Goal: Task Accomplishment & Management: Use online tool/utility

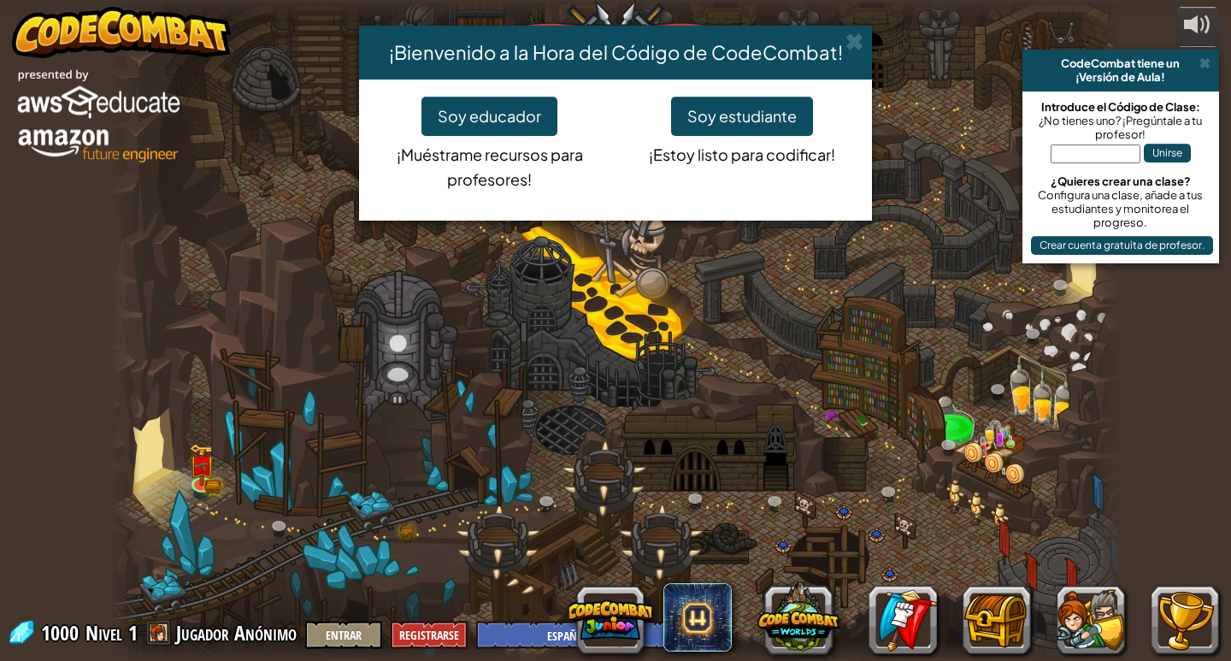
select select "es-ES"
click at [741, 107] on button "Soy estudiante" at bounding box center [742, 116] width 142 height 39
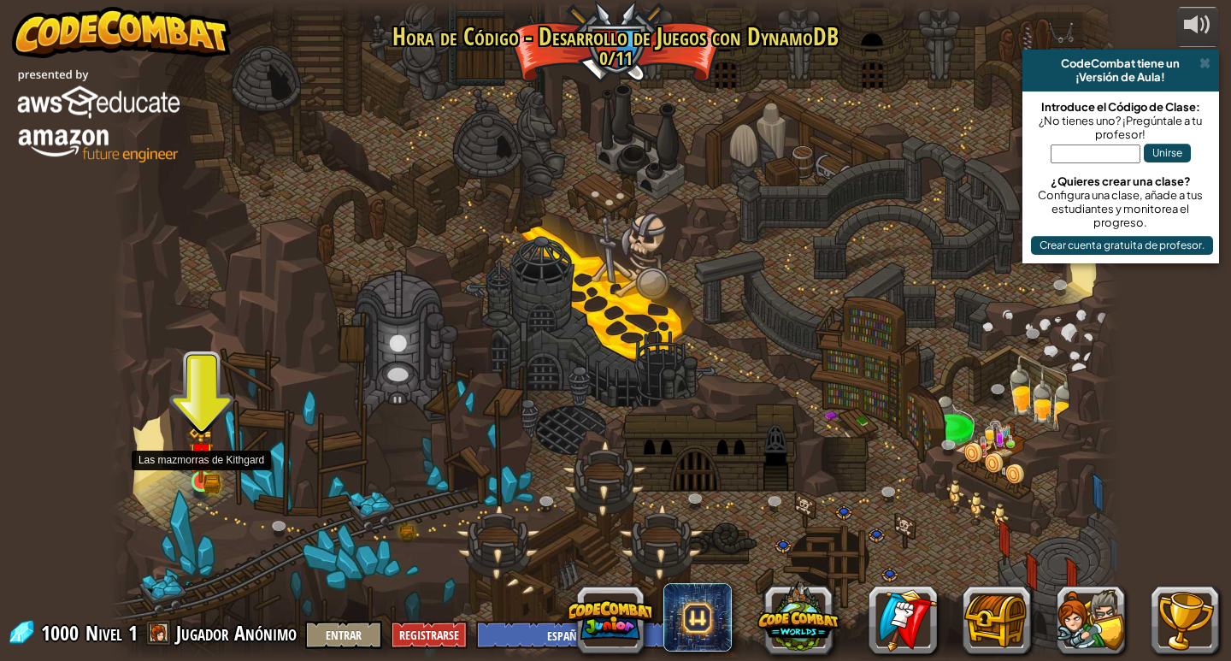
click at [203, 463] on img at bounding box center [201, 455] width 15 height 15
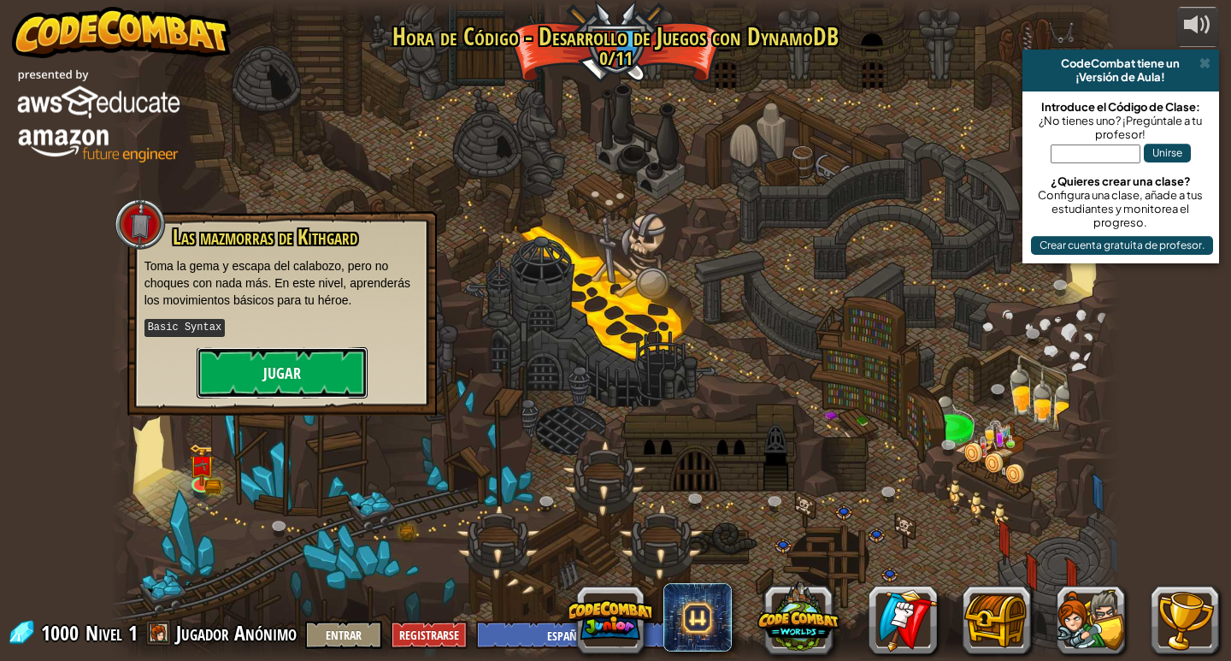
click at [295, 380] on button "Jugar" at bounding box center [282, 372] width 171 height 51
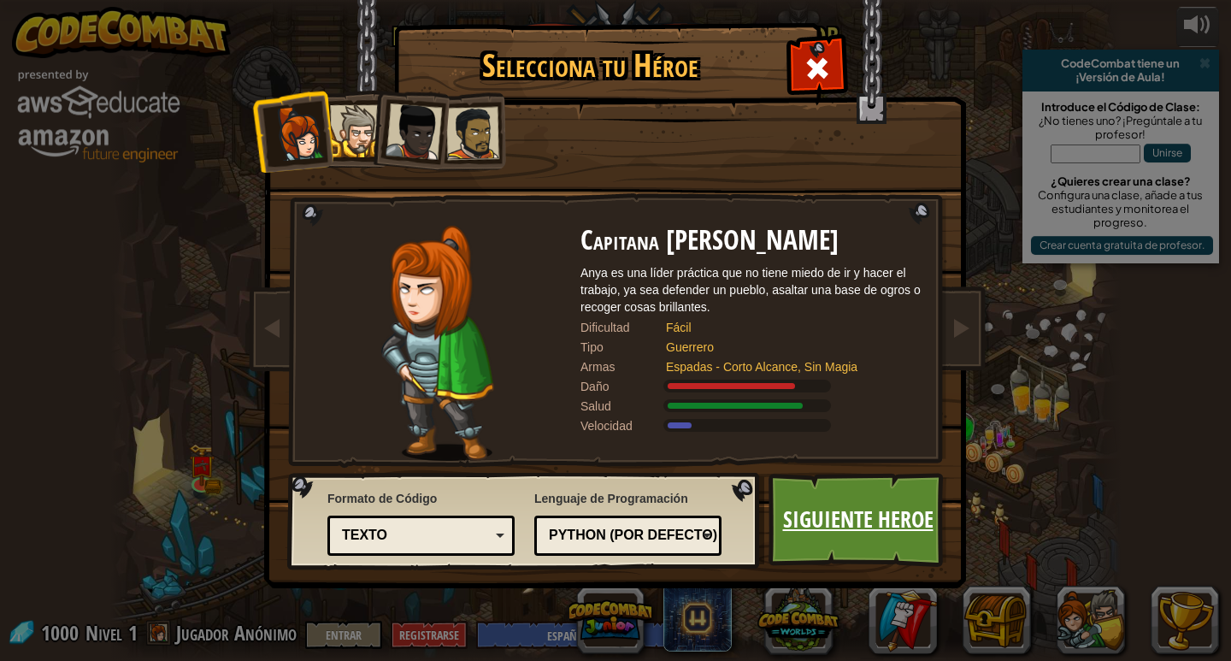
click at [887, 516] on link "Siguiente Heroe" at bounding box center [858, 520] width 179 height 94
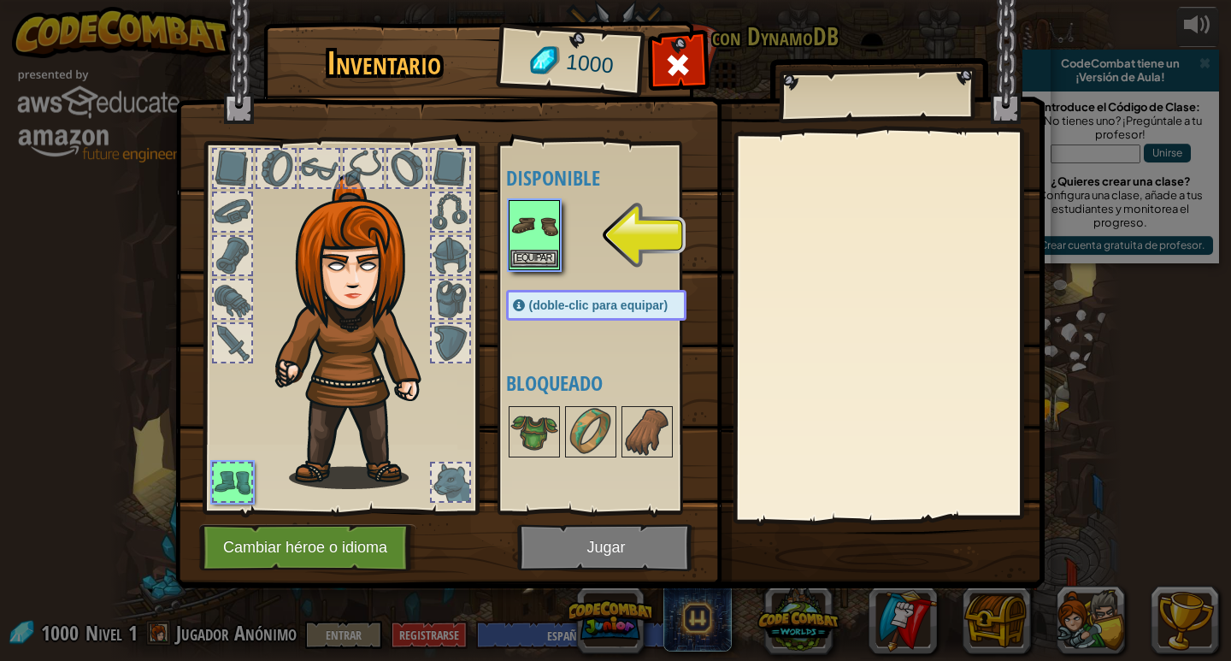
click at [557, 234] on img at bounding box center [534, 226] width 48 height 48
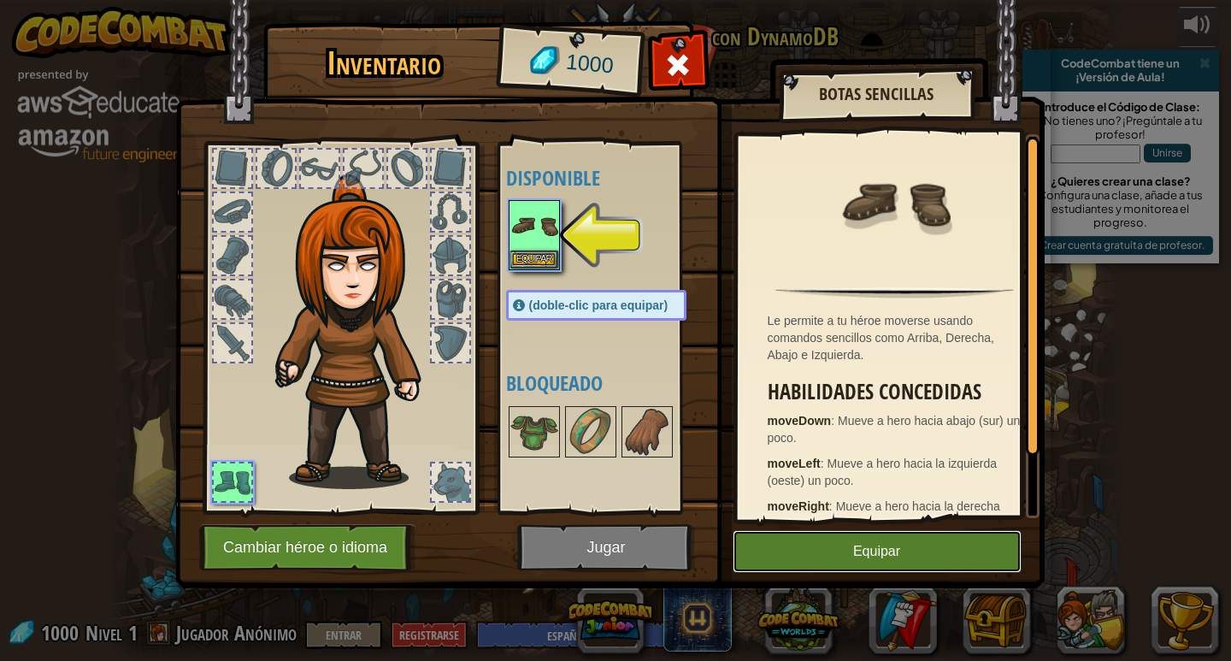
click at [879, 541] on button "Equipar" at bounding box center [877, 551] width 289 height 43
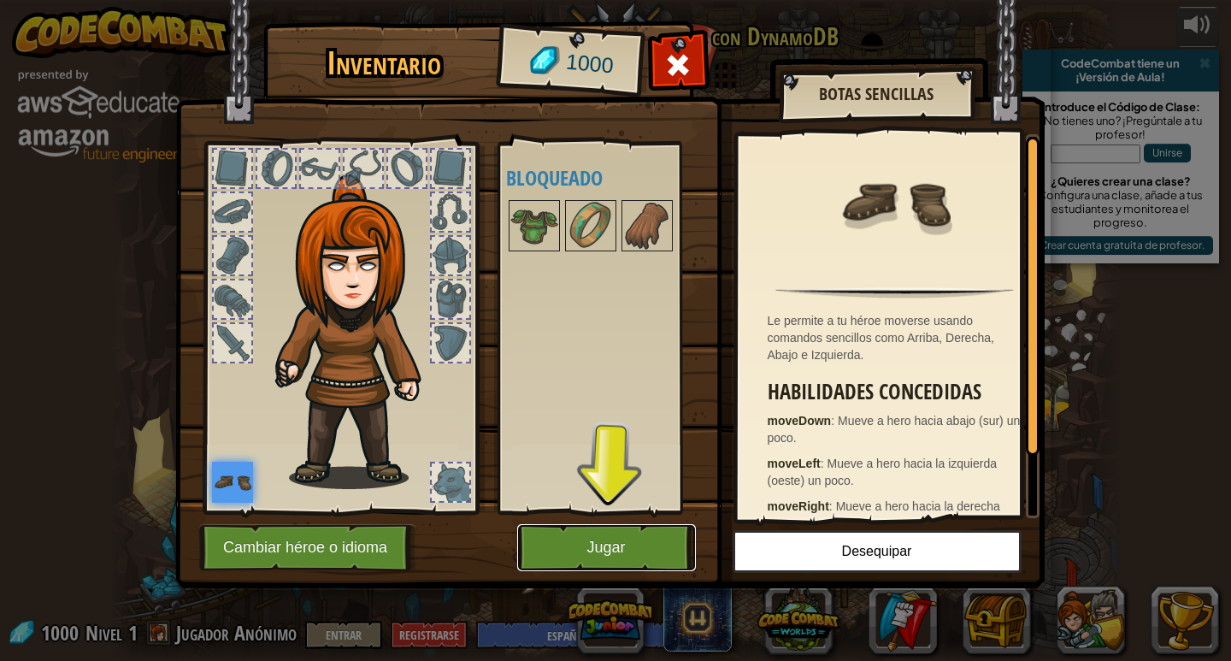
click at [624, 542] on button "Jugar" at bounding box center [606, 547] width 179 height 47
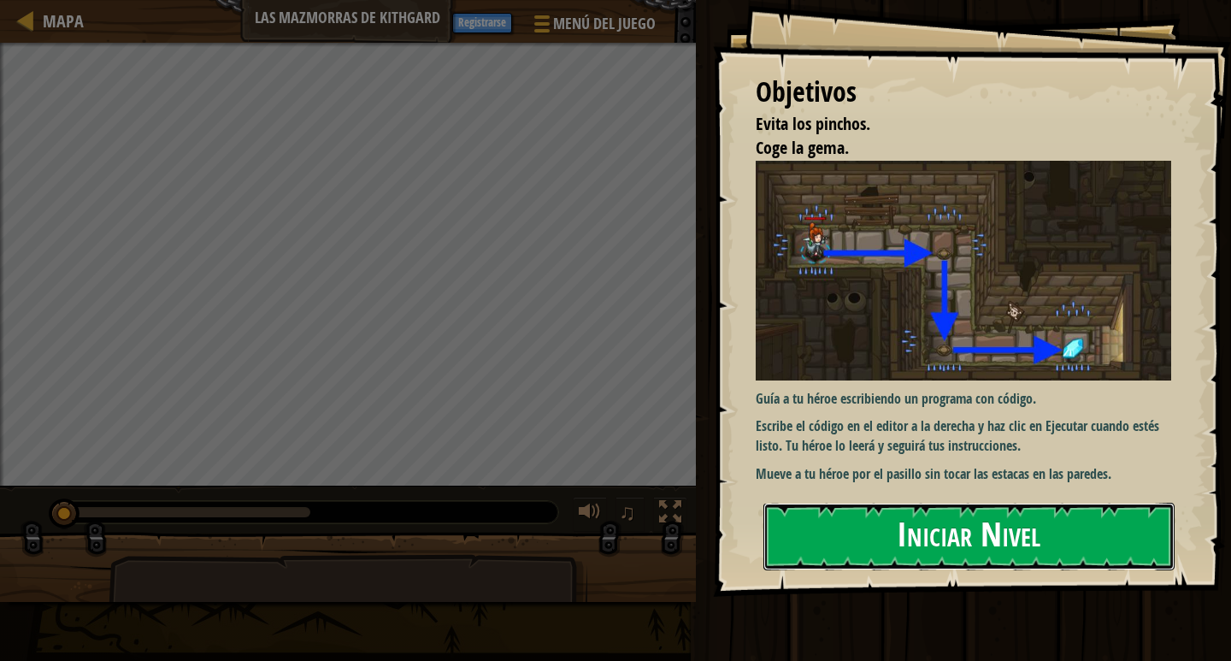
click at [928, 517] on button "Iniciar Nivel" at bounding box center [968, 537] width 411 height 68
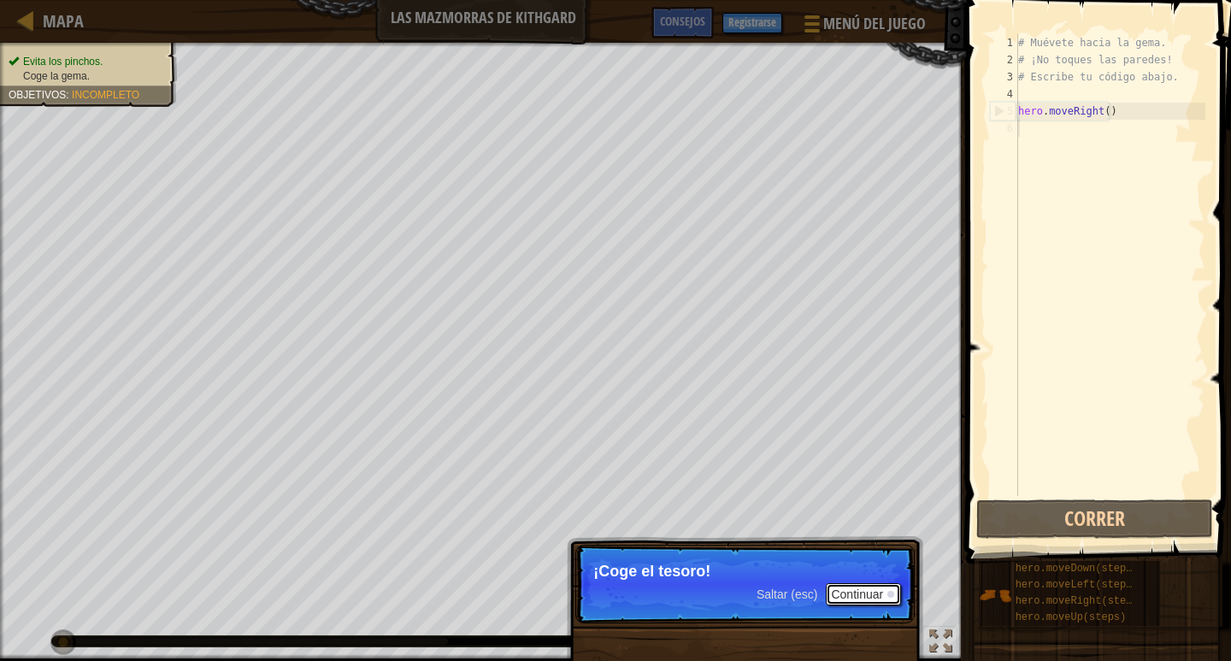
click at [850, 596] on button "Continuar" at bounding box center [863, 594] width 75 height 22
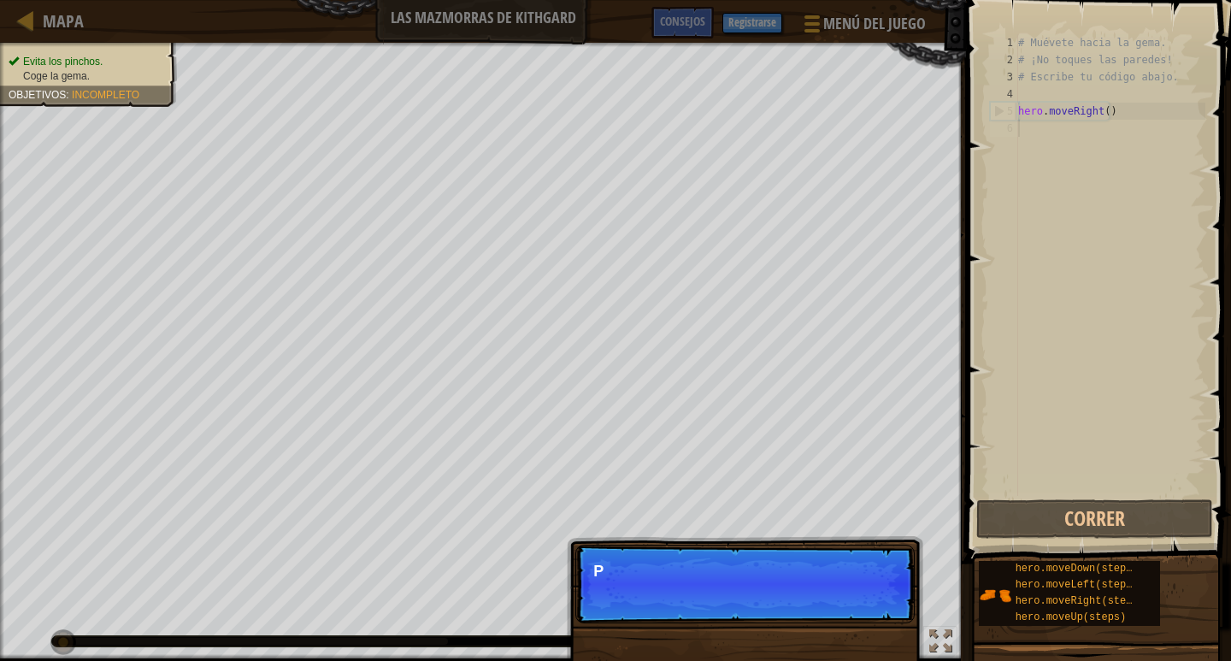
scroll to position [8, 0]
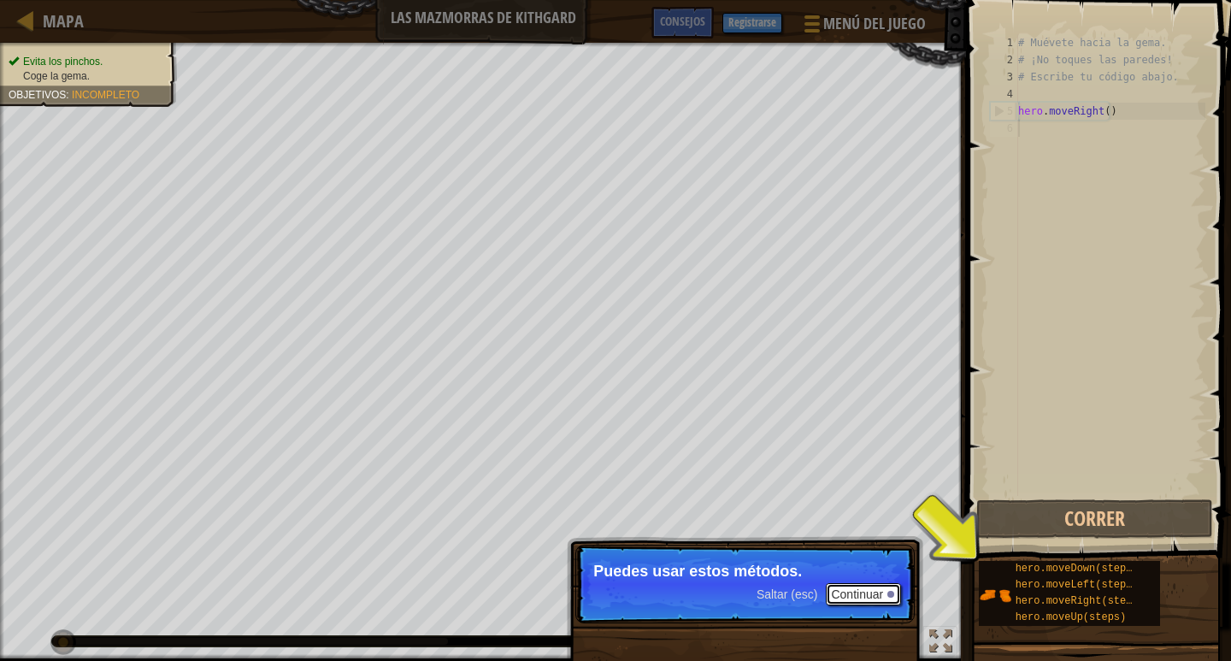
click at [853, 592] on button "Continuar" at bounding box center [863, 594] width 75 height 22
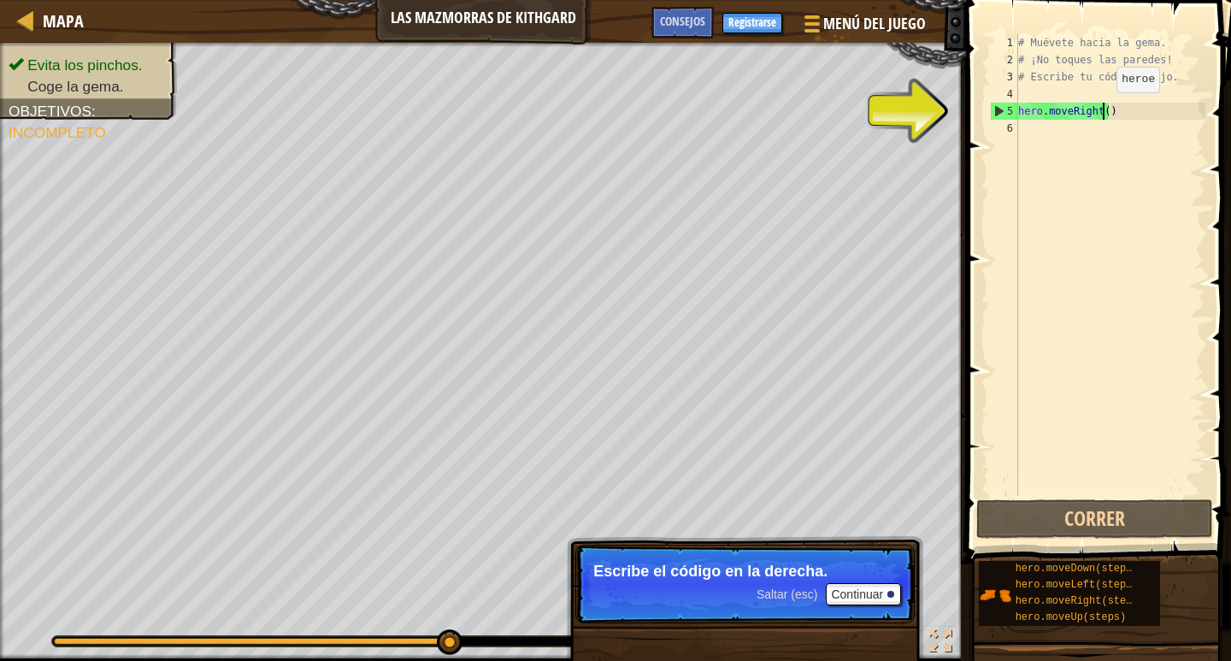
click at [1102, 109] on div "# Muévete hacia la gema. # ¡No toques las paredes! # Escribe tu código abajo. h…" at bounding box center [1110, 282] width 191 height 496
click at [1106, 107] on div "# Muévete hacia la gema. # ¡No toques las paredes! # Escribe tu código abajo. h…" at bounding box center [1110, 282] width 191 height 496
click at [1103, 113] on div "# Muévete hacia la gema. # ¡No toques las paredes! # Escribe tu código abajo. h…" at bounding box center [1110, 282] width 191 height 496
type textarea "hero.moveRight(2)"
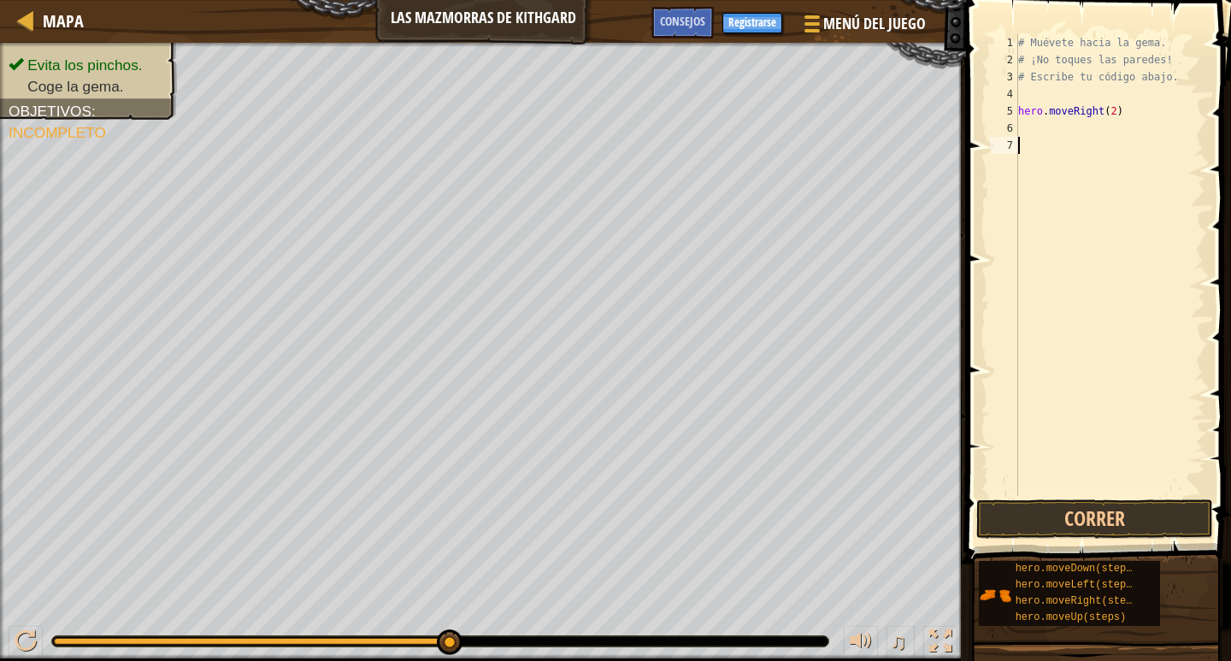
click at [1093, 280] on div "# Muévete hacia la gema. # ¡No toques las paredes! # Escribe tu código abajo. h…" at bounding box center [1110, 282] width 191 height 496
click at [1054, 127] on div "# Muévete hacia la gema. # ¡No toques las paredes! # Escribe tu código abajo. h…" at bounding box center [1110, 282] width 191 height 496
click at [1092, 113] on div "# Muévete hacia la gema. # ¡No toques las paredes! # Escribe tu código abajo. h…" at bounding box center [1110, 282] width 191 height 496
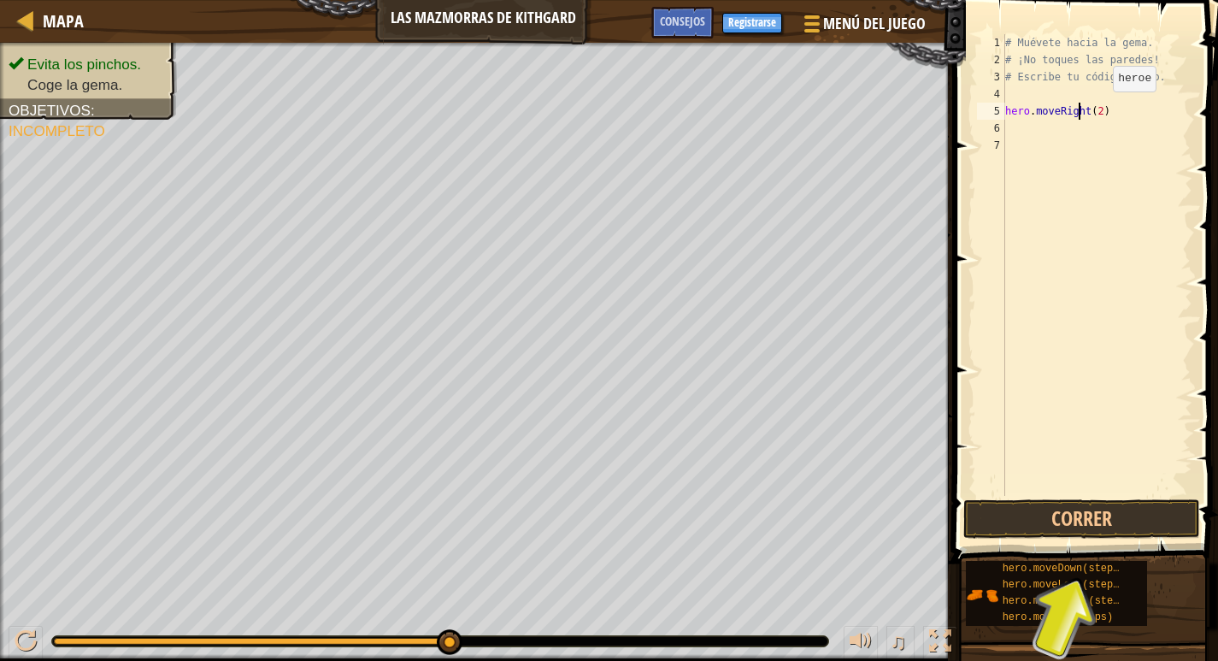
click at [1099, 109] on div "# Muévete hacia la gema. # ¡No toques las paredes! # Escribe tu código abajo. h…" at bounding box center [1097, 282] width 191 height 496
type textarea "hero.moveRight(1)"
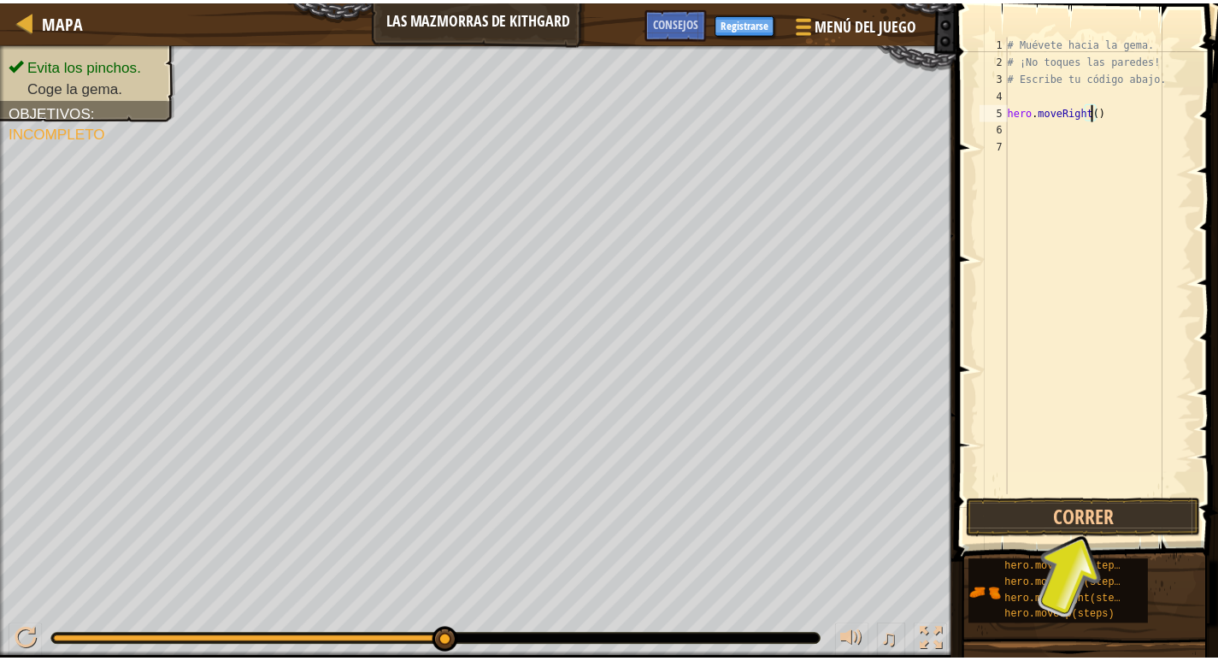
scroll to position [8, 7]
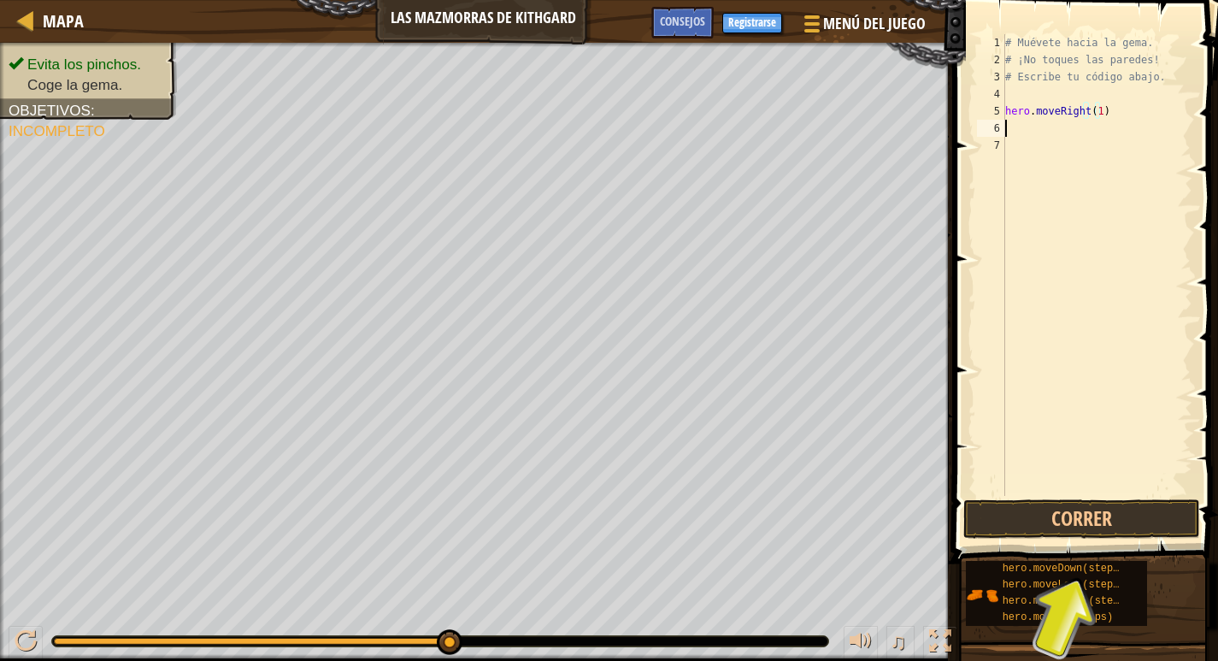
click at [1042, 132] on div "# Muévete hacia la gema. # ¡No toques las paredes! # Escribe tu código abajo. h…" at bounding box center [1097, 282] width 191 height 496
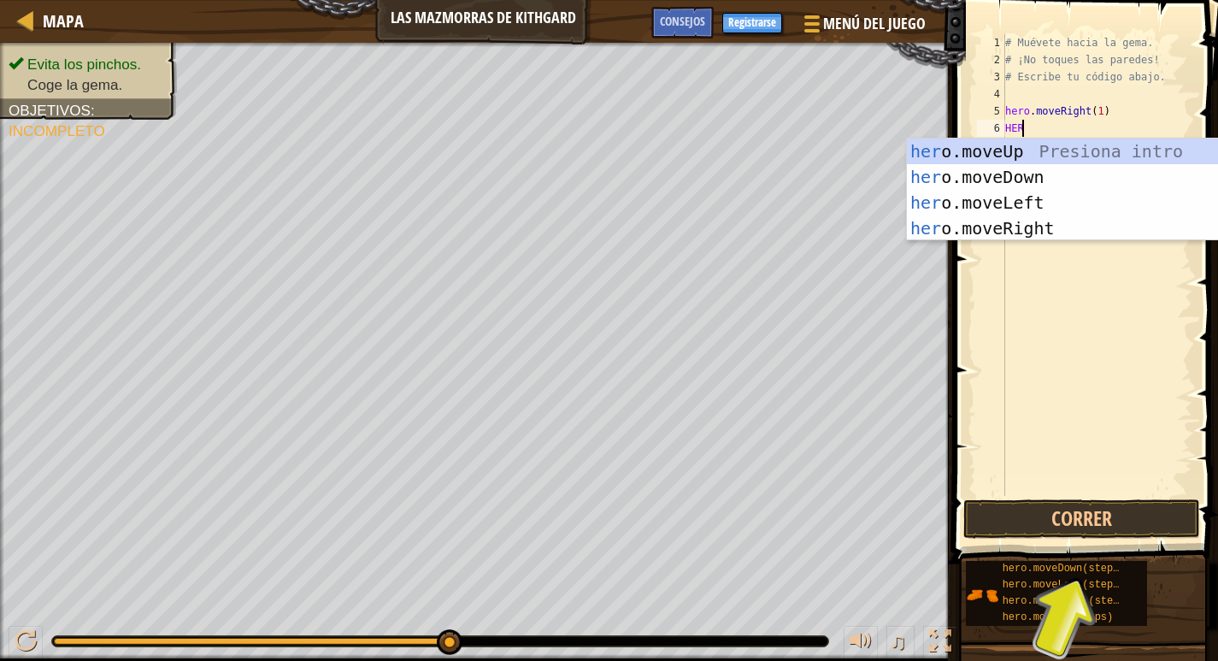
scroll to position [8, 1]
type textarea "HERO"
click at [1037, 209] on div "hero .moveUp Presiona intro hero .moveDown Presiona intro hero .moveLeft Presio…" at bounding box center [1068, 216] width 323 height 154
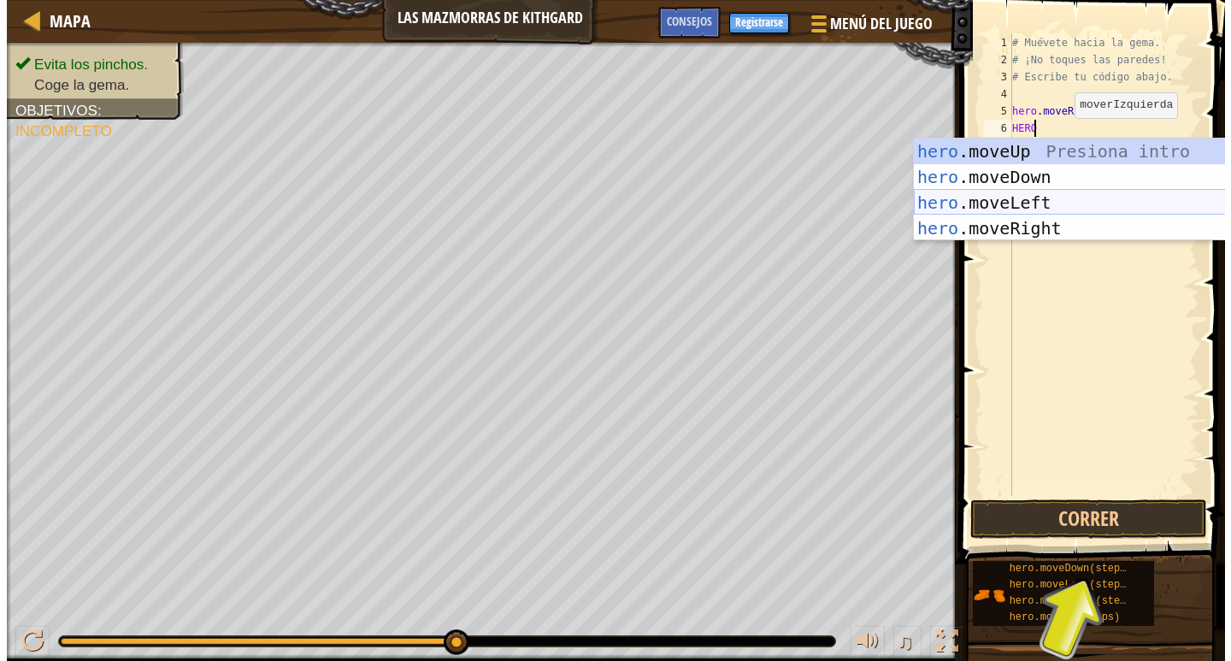
scroll to position [8, 0]
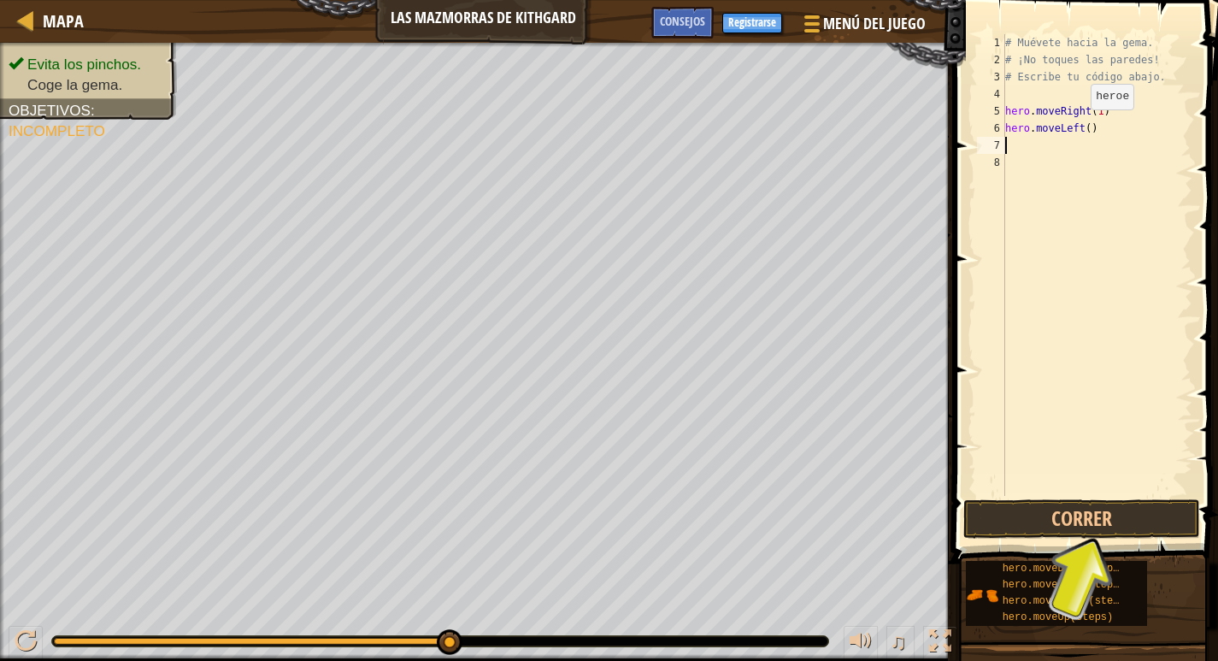
click at [1075, 127] on div "# Muévete hacia la gema. # ¡No toques las paredes! # Escribe tu código abajo. h…" at bounding box center [1097, 282] width 191 height 496
click at [1087, 124] on div "# Muévete hacia la gema. # ¡No toques las paredes! # Escribe tu código abajo. h…" at bounding box center [1097, 282] width 191 height 496
click at [1080, 125] on div "# Muévete hacia la gema. # ¡No toques las paredes! # Escribe tu código abajo. h…" at bounding box center [1097, 282] width 191 height 496
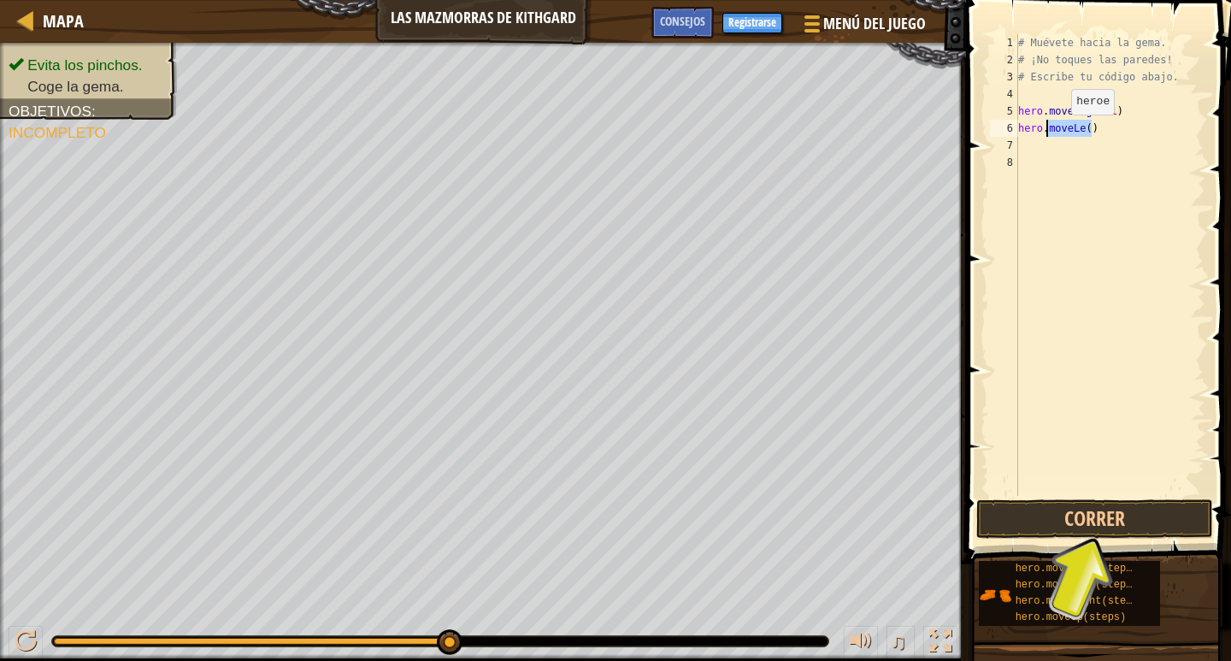
drag, startPoint x: 1078, startPoint y: 125, endPoint x: 1044, endPoint y: 132, distance: 34.9
click at [1044, 132] on div "# Muévete hacia la gema. # ¡No toques las paredes! # Escribe tu código abajo. h…" at bounding box center [1110, 282] width 191 height 496
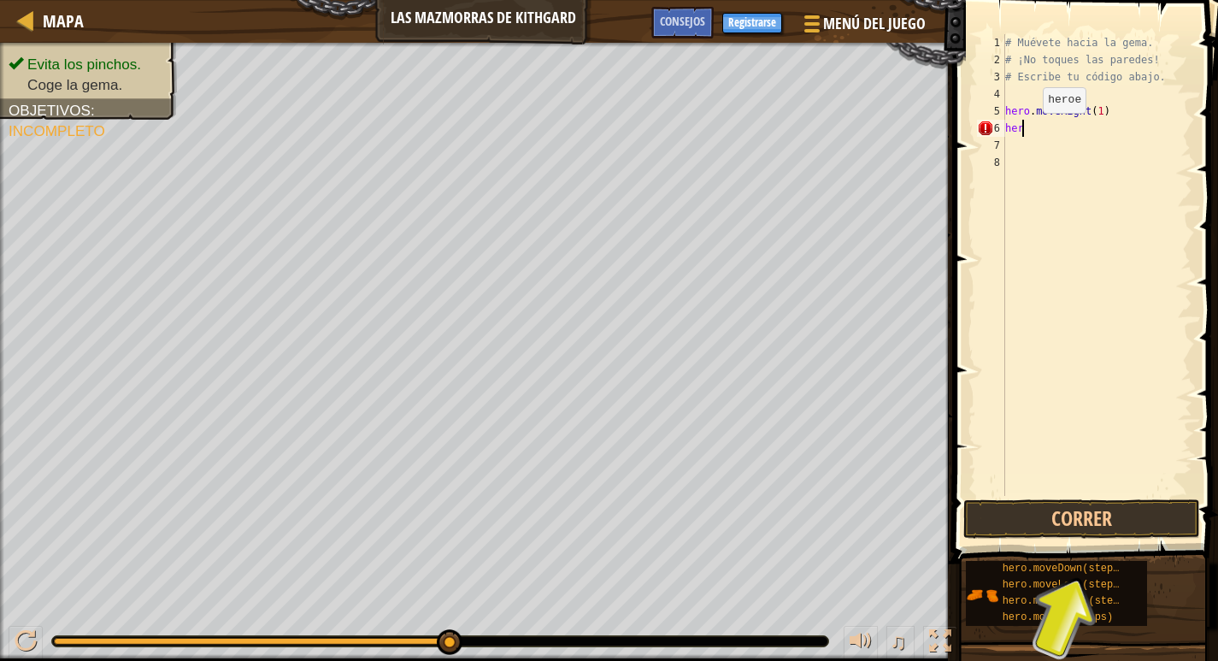
type textarea "h"
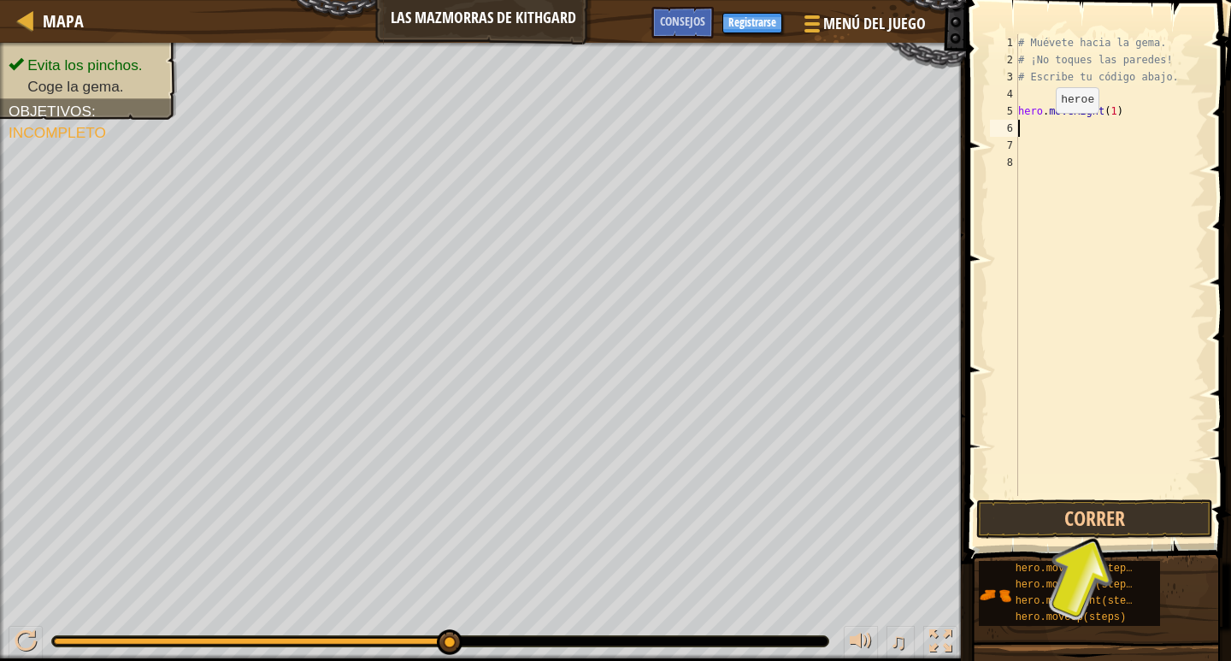
type textarea "H"
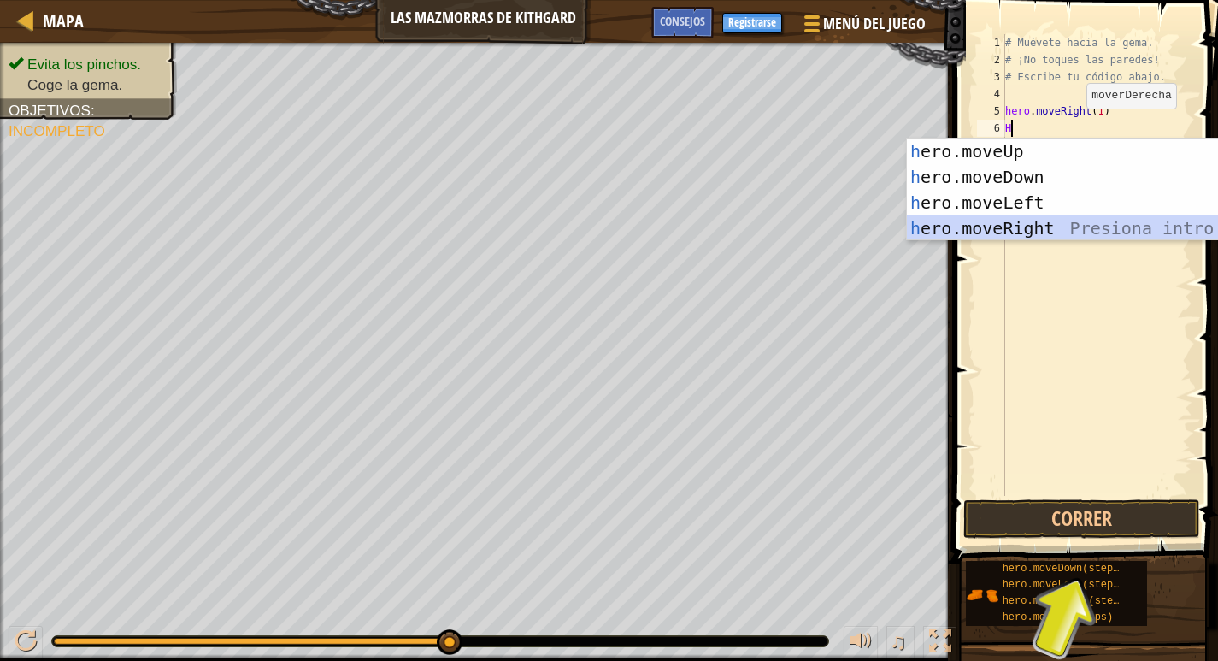
click at [1060, 221] on div "h ero.moveUp Presiona intro h ero.moveDown Presiona intro h ero.moveLeft Presio…" at bounding box center [1068, 216] width 323 height 154
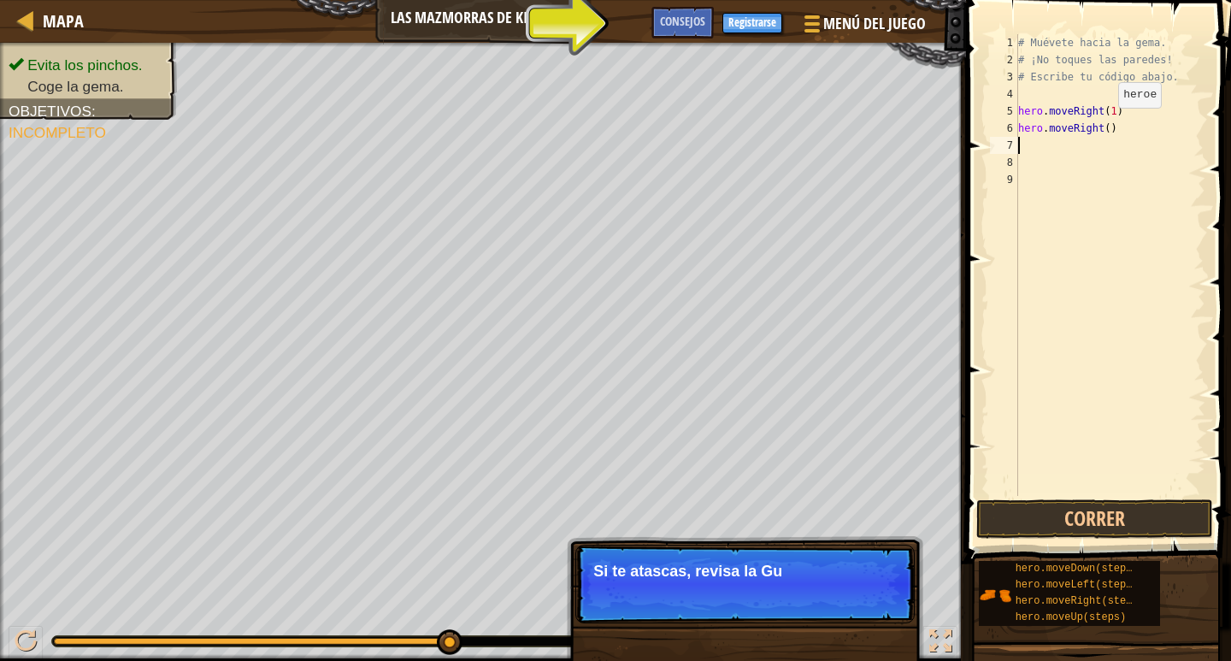
click at [1104, 125] on div "# Muévete hacia la gema. # ¡No toques las paredes! # Escribe tu código abajo. h…" at bounding box center [1110, 282] width 191 height 496
type textarea "hero.moveRight(2)"
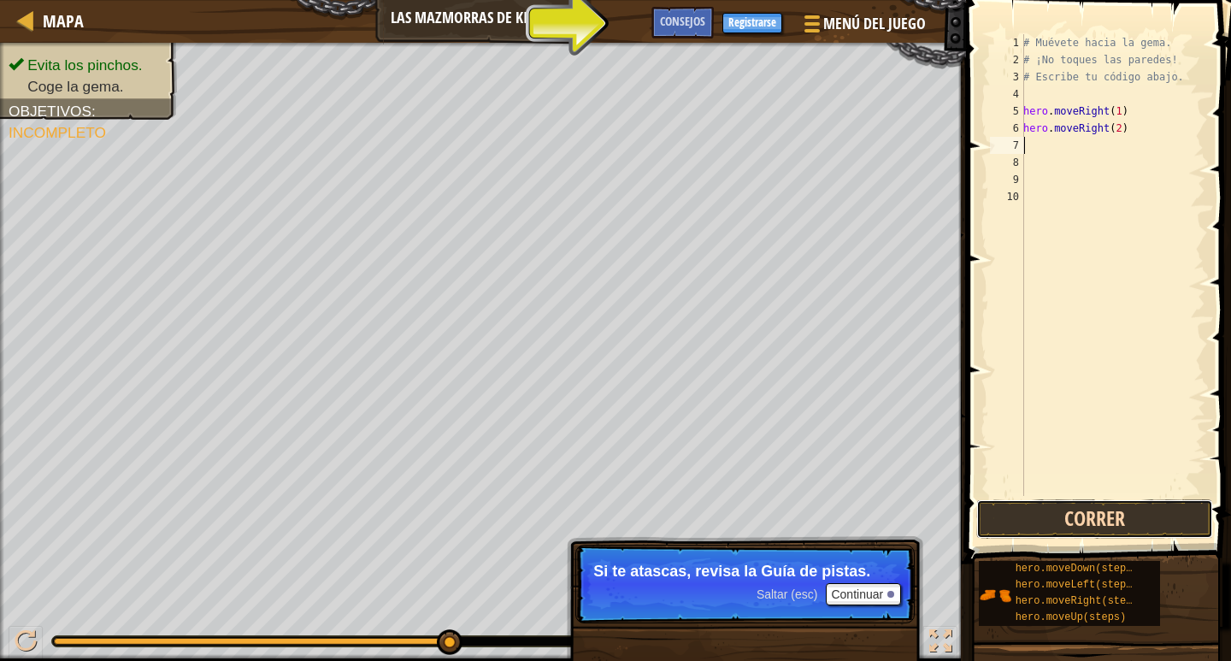
click at [1117, 515] on button "Correr" at bounding box center [1094, 518] width 237 height 39
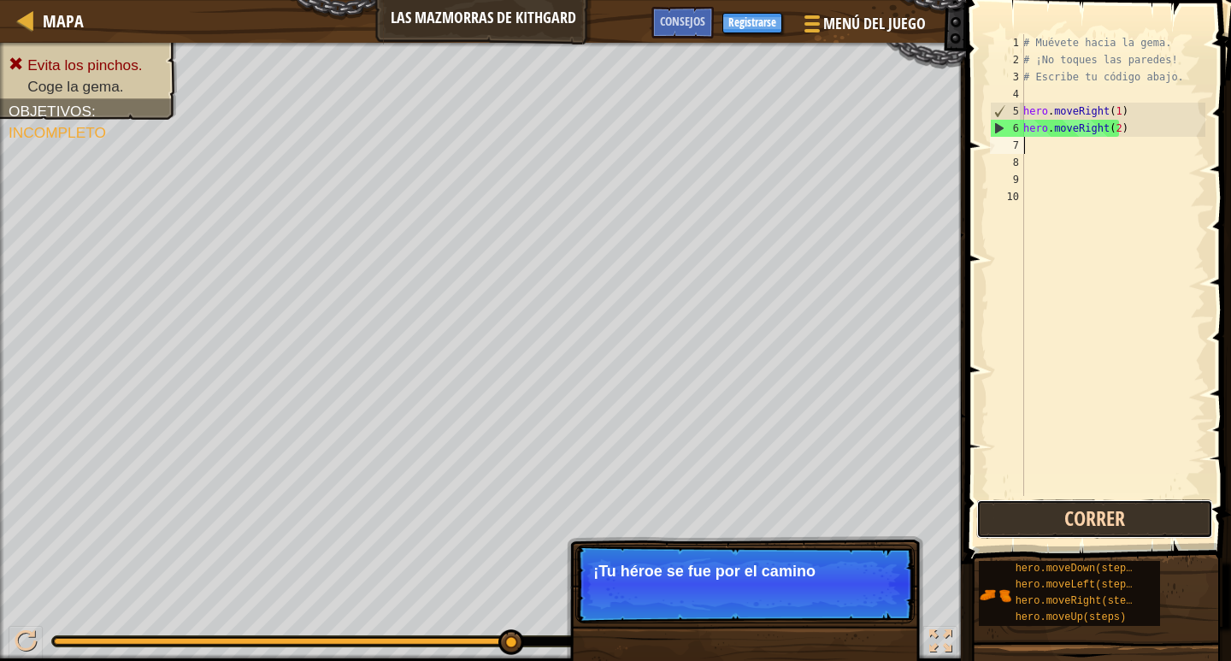
click at [1071, 515] on button "Correr" at bounding box center [1094, 518] width 237 height 39
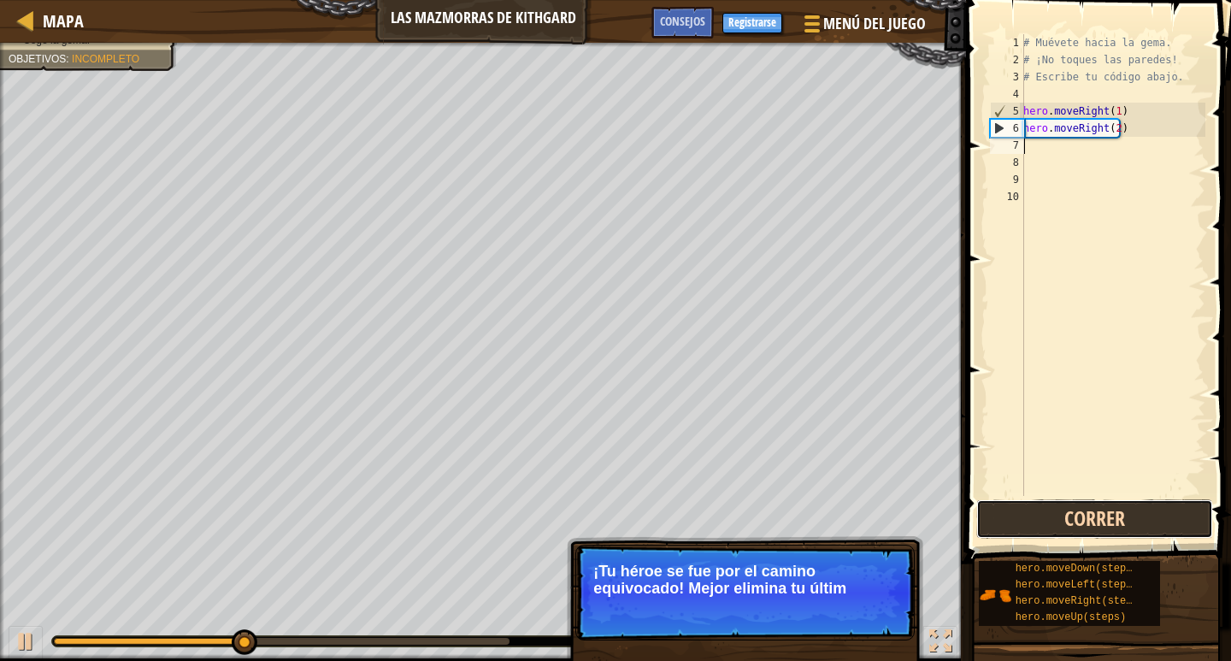
click at [1051, 515] on button "Correr" at bounding box center [1094, 518] width 237 height 39
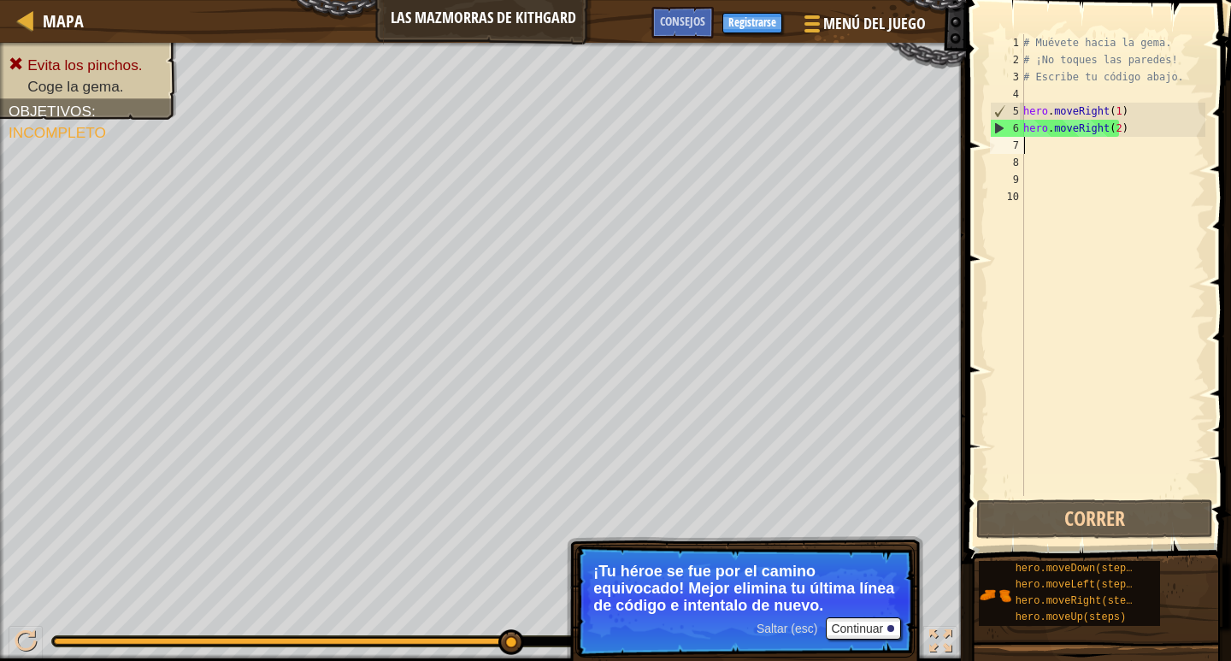
click at [1044, 171] on div "# Muévete hacia la gema. # ¡No toques las paredes! # Escribe tu código abajo. h…" at bounding box center [1113, 282] width 186 height 496
click at [1005, 133] on div "6" at bounding box center [1007, 128] width 33 height 17
click at [1006, 127] on div "6" at bounding box center [1007, 128] width 33 height 17
type textarea "hero.moveRight(2)"
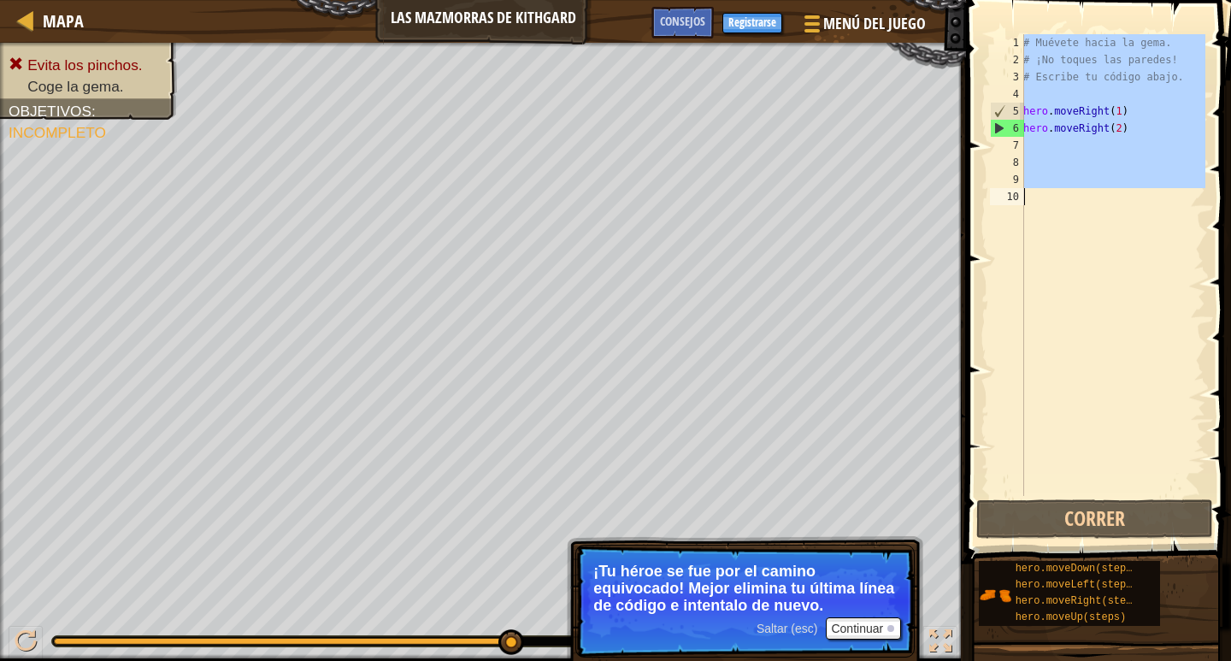
click at [1006, 127] on div "6" at bounding box center [1007, 128] width 33 height 17
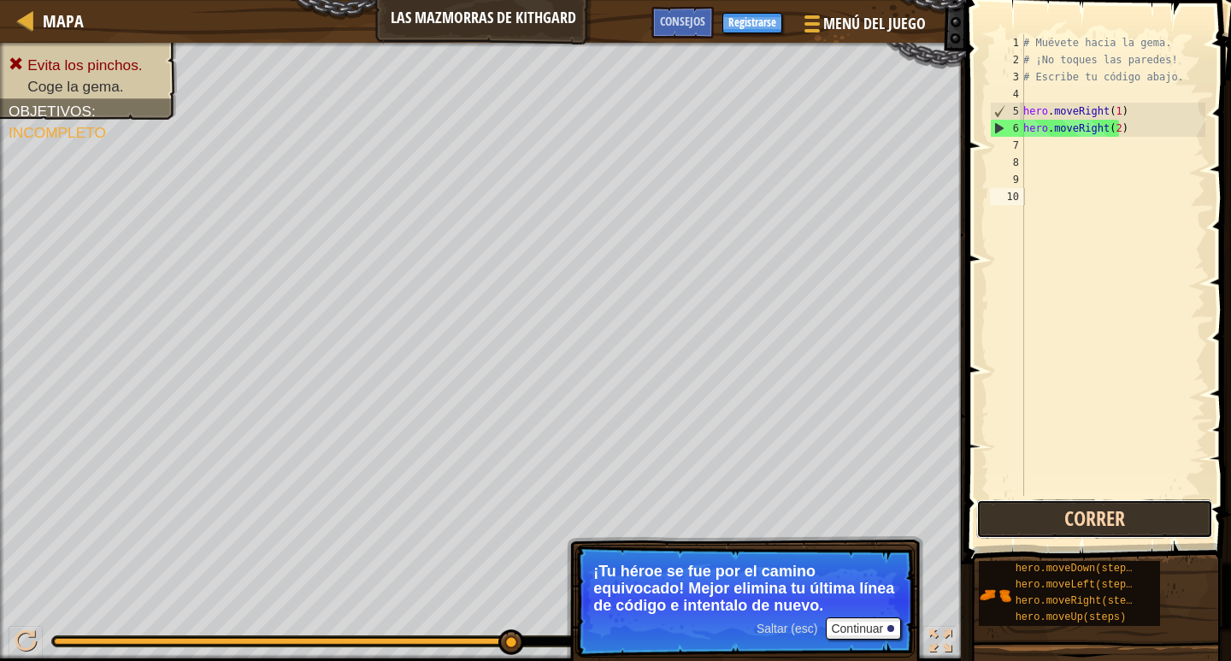
click at [1097, 520] on button "Correr" at bounding box center [1094, 518] width 237 height 39
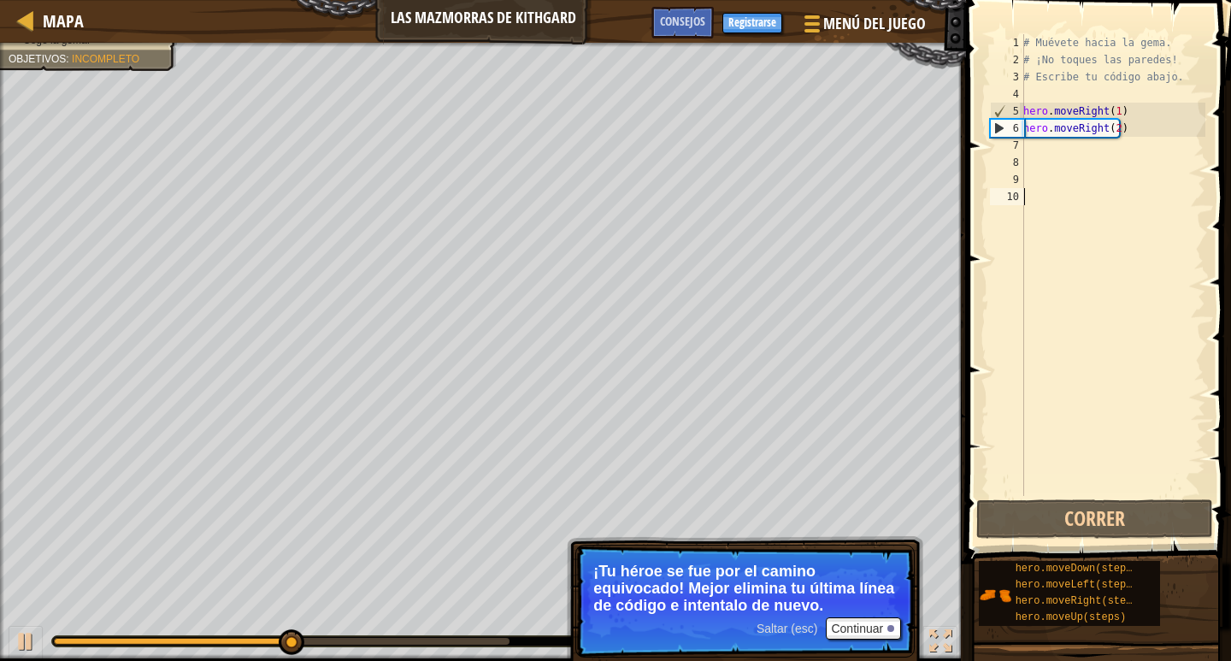
click at [1037, 134] on div "# Muévete hacia la gema. # ¡No toques las paredes! # Escribe tu código abajo. h…" at bounding box center [1113, 282] width 186 height 496
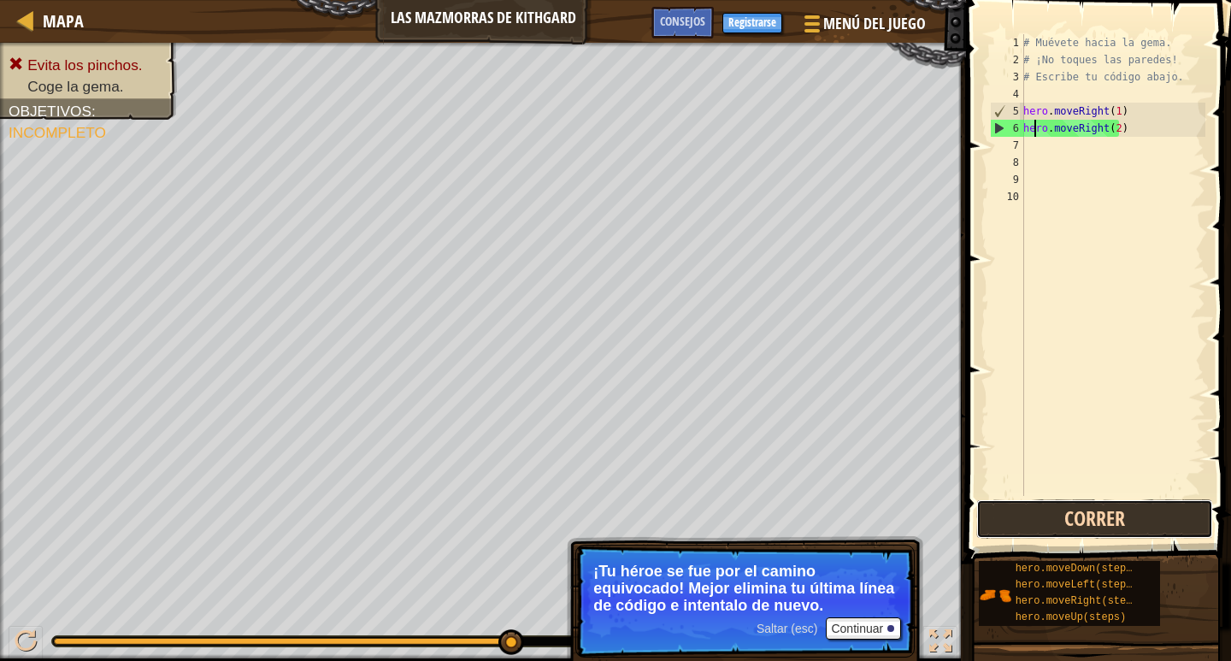
click at [1109, 508] on button "Correr" at bounding box center [1094, 518] width 237 height 39
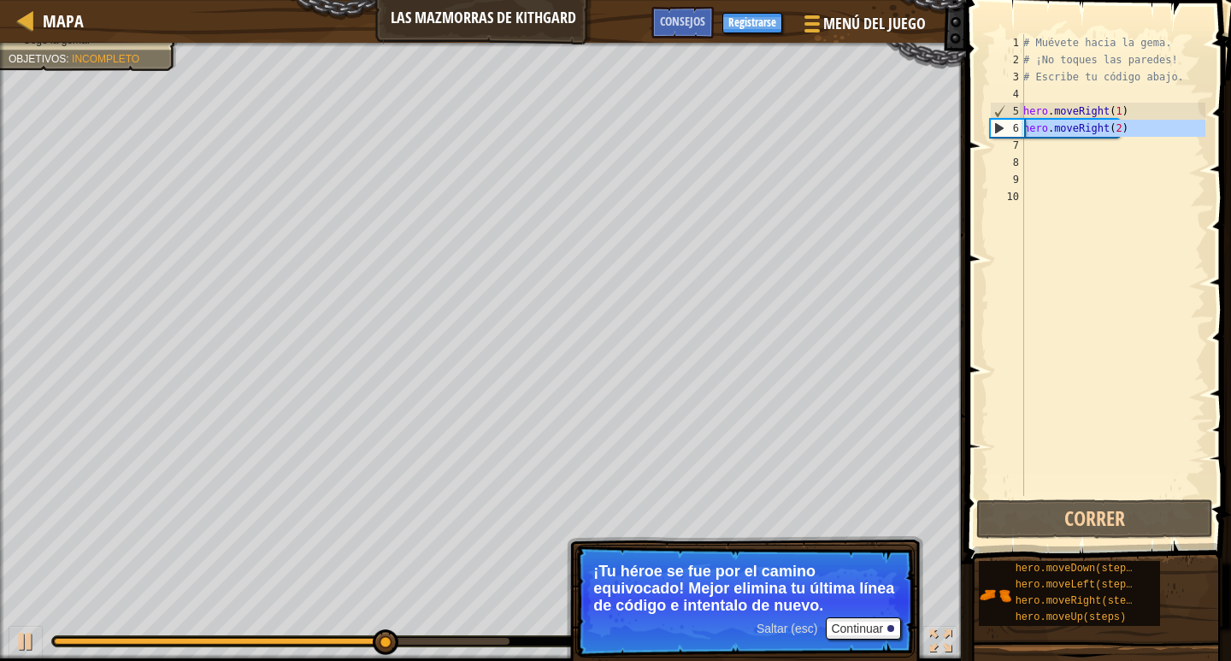
click at [1004, 126] on div "6" at bounding box center [1007, 128] width 33 height 17
type textarea "hero.moveRight(2)"
click at [1004, 126] on div "6" at bounding box center [1007, 128] width 33 height 17
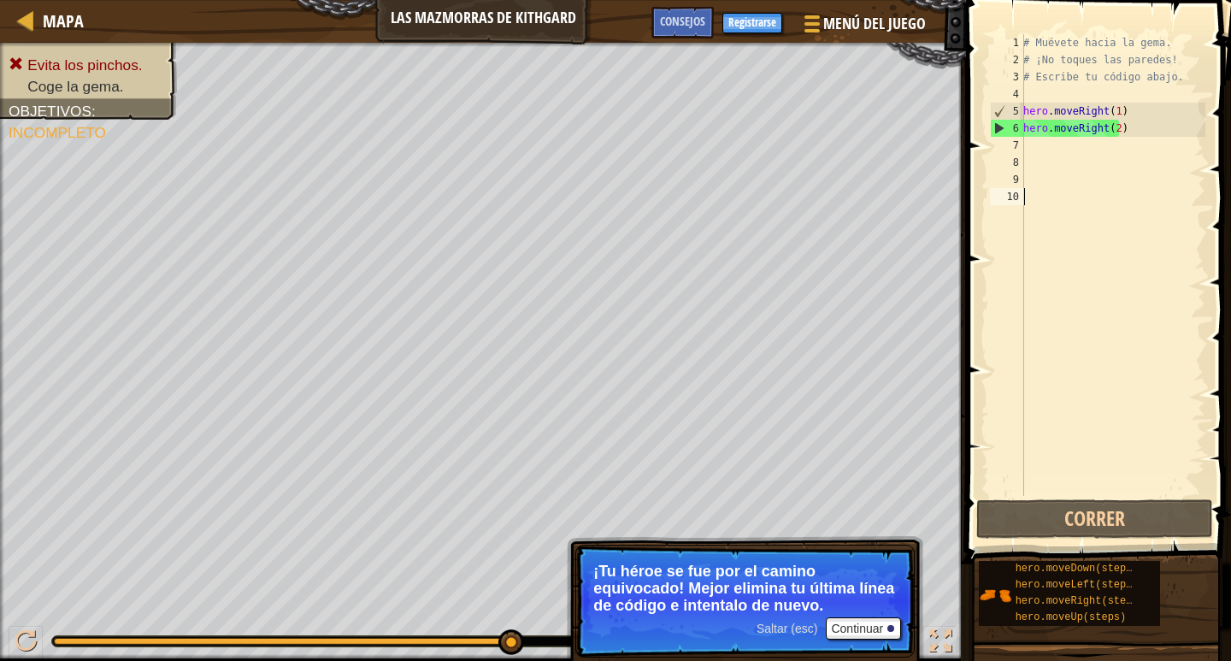
click at [1003, 126] on div "6" at bounding box center [1007, 128] width 33 height 17
click at [1002, 126] on div "6" at bounding box center [1007, 128] width 33 height 17
type textarea "hero.moveRight(2)"
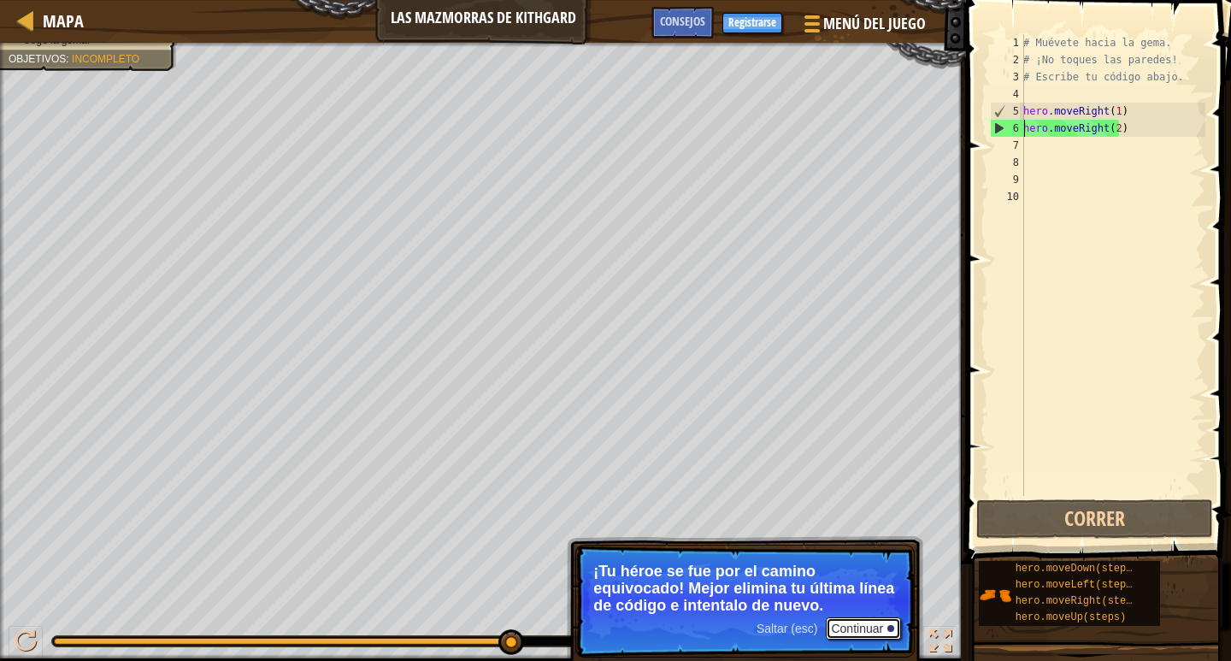
click at [854, 625] on button "Continuar" at bounding box center [863, 628] width 75 height 22
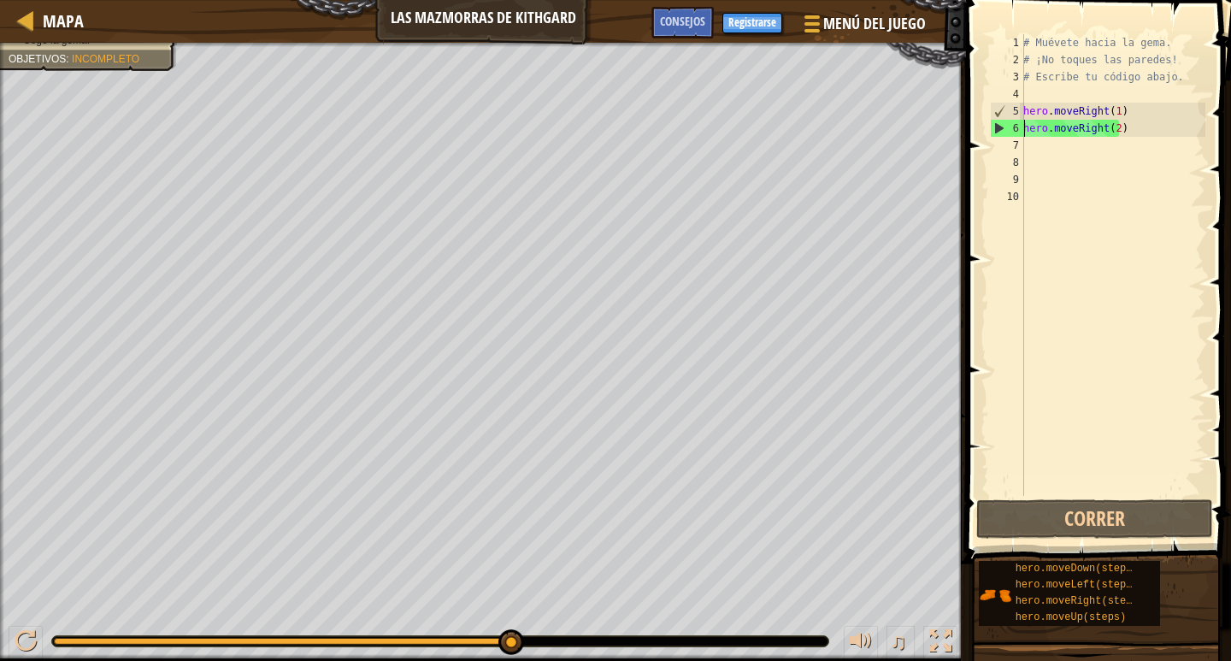
click at [1069, 424] on div "# Muévete hacia la gema. # ¡No toques las paredes! # Escribe tu código abajo. h…" at bounding box center [1113, 282] width 186 height 496
click at [1152, 133] on div "# Muévete hacia la gema. # ¡No toques las paredes! # Escribe tu código abajo. h…" at bounding box center [1113, 282] width 186 height 496
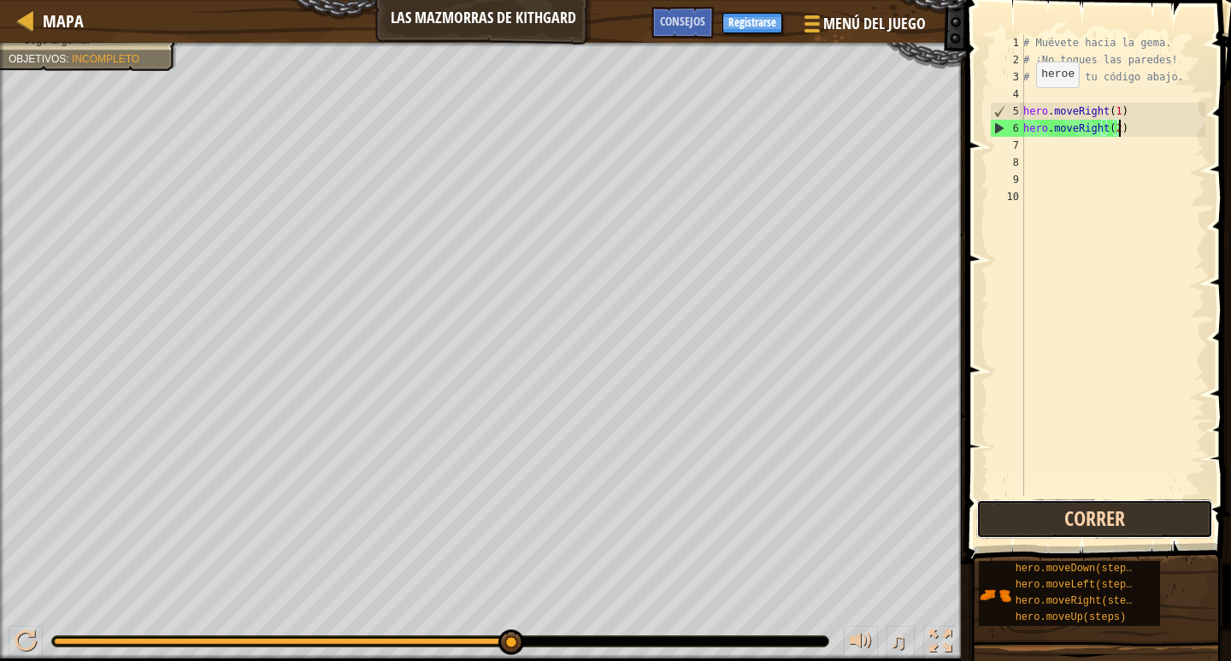
click at [1073, 522] on button "Correr" at bounding box center [1094, 518] width 237 height 39
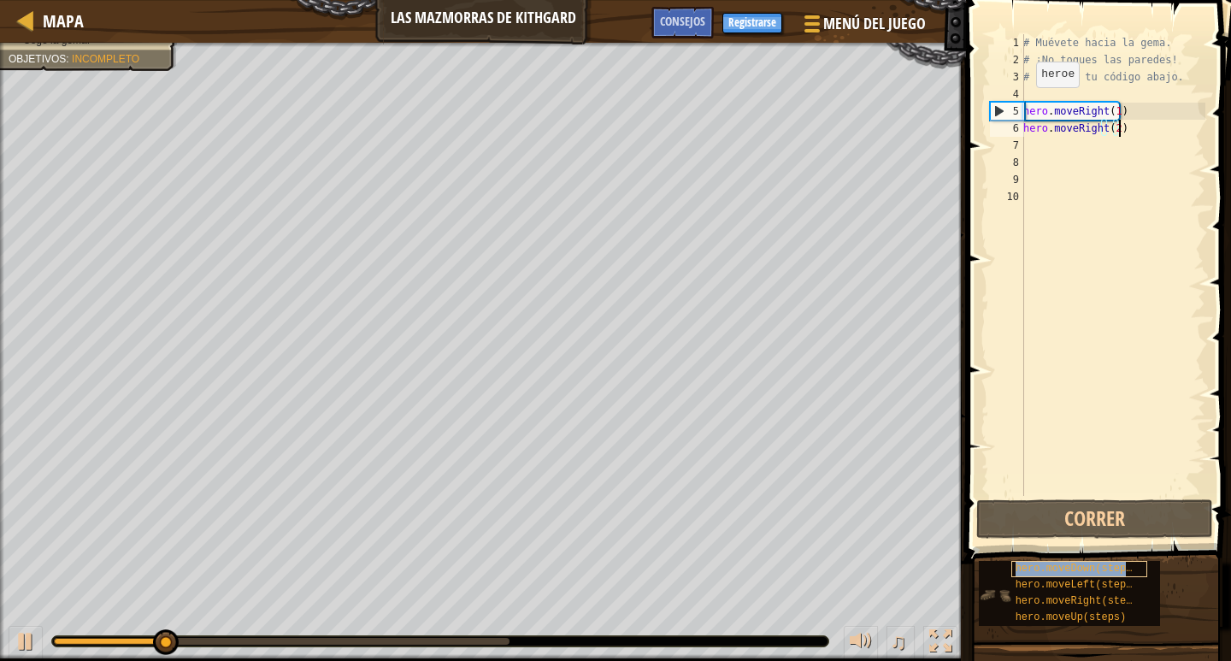
click at [1066, 563] on div "hero.moveDown(steps)" at bounding box center [1079, 569] width 137 height 16
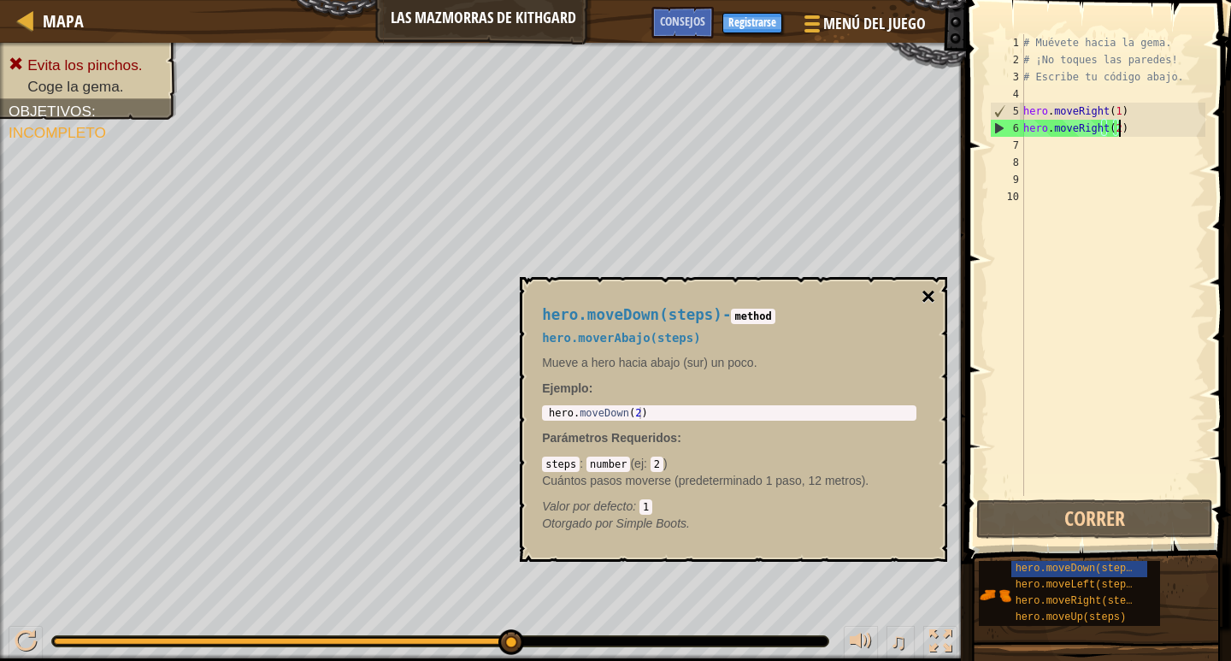
click at [929, 290] on button "×" at bounding box center [929, 297] width 14 height 24
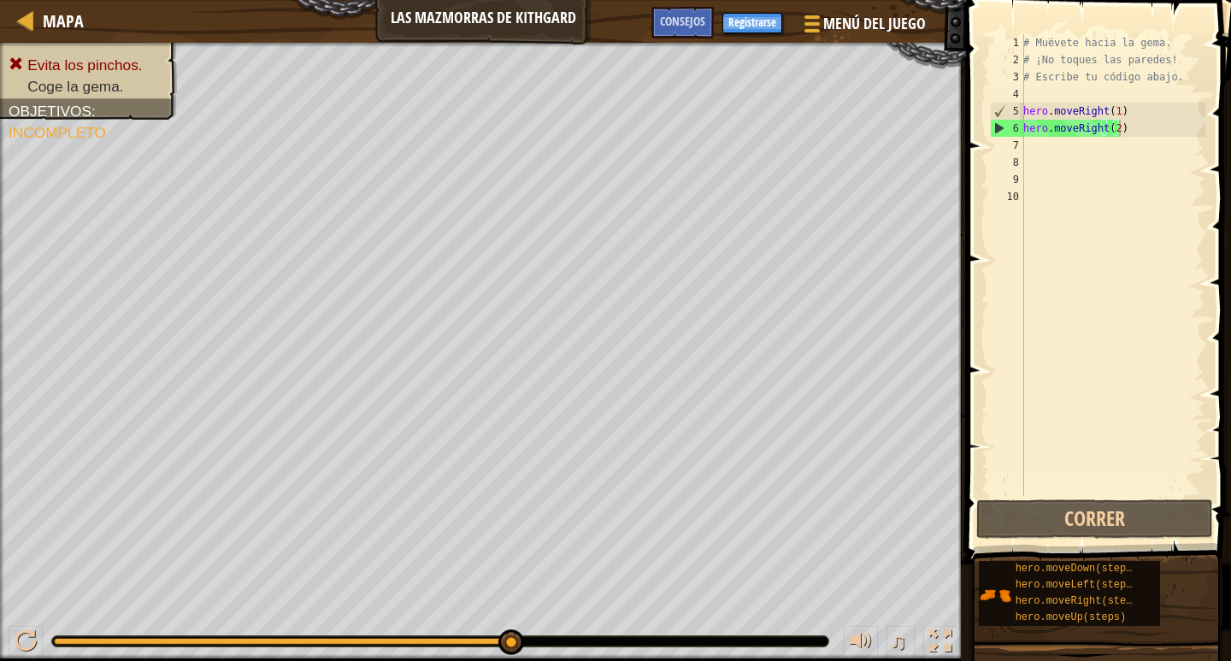
click at [1117, 135] on div "# Muévete hacia la gema. # ¡No toques las paredes! # Escribe tu código abajo. h…" at bounding box center [1113, 282] width 186 height 496
click at [1115, 130] on div "# Muévete hacia la gema. # ¡No toques las paredes! # Escribe tu código abajo. h…" at bounding box center [1113, 282] width 186 height 496
type textarea "hero.moveRight()"
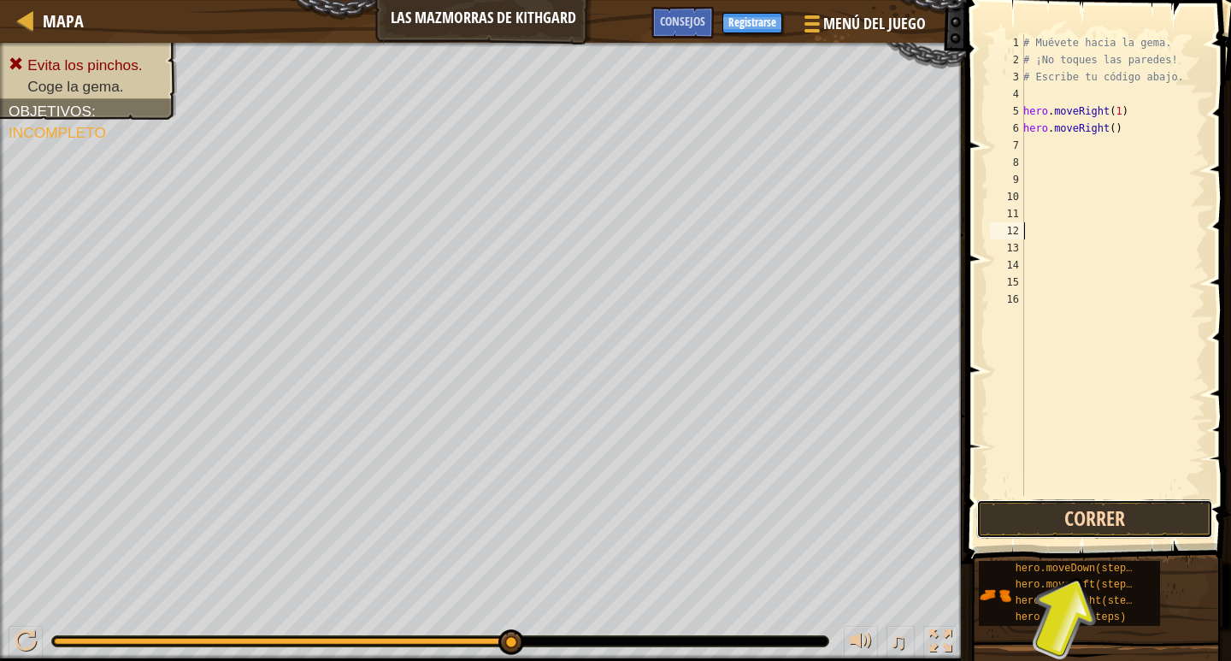
click at [1033, 515] on button "Correr" at bounding box center [1094, 518] width 237 height 39
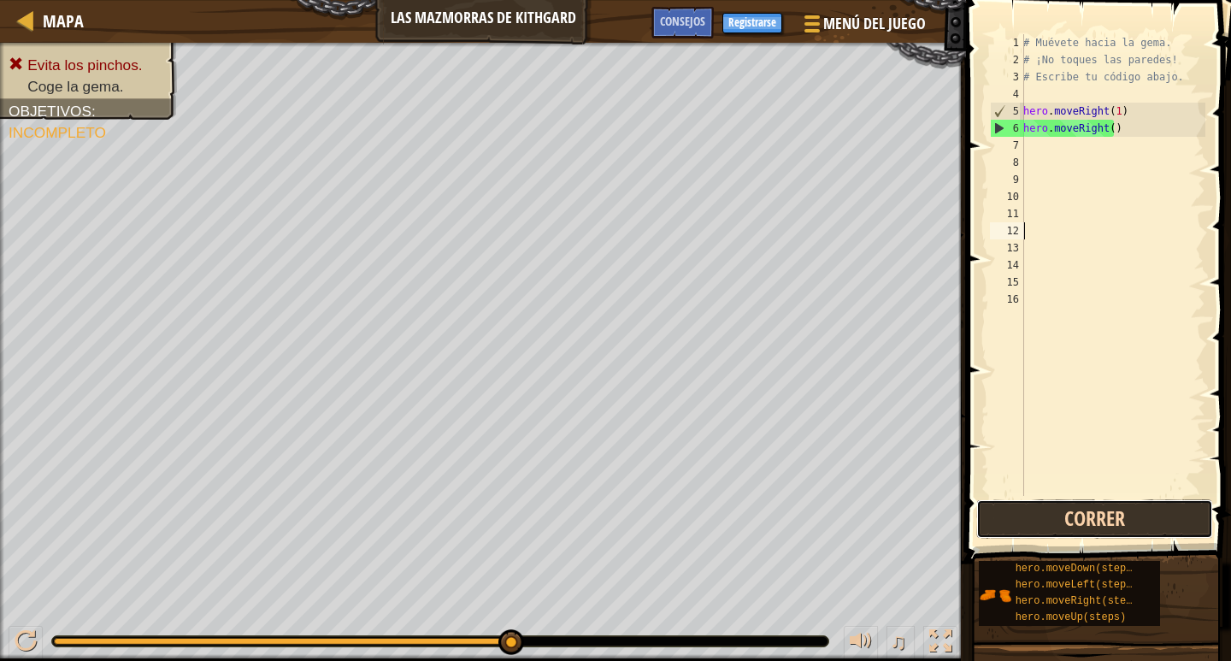
click at [1080, 516] on button "Correr" at bounding box center [1094, 518] width 237 height 39
click at [1000, 518] on button "Correr" at bounding box center [1094, 518] width 237 height 39
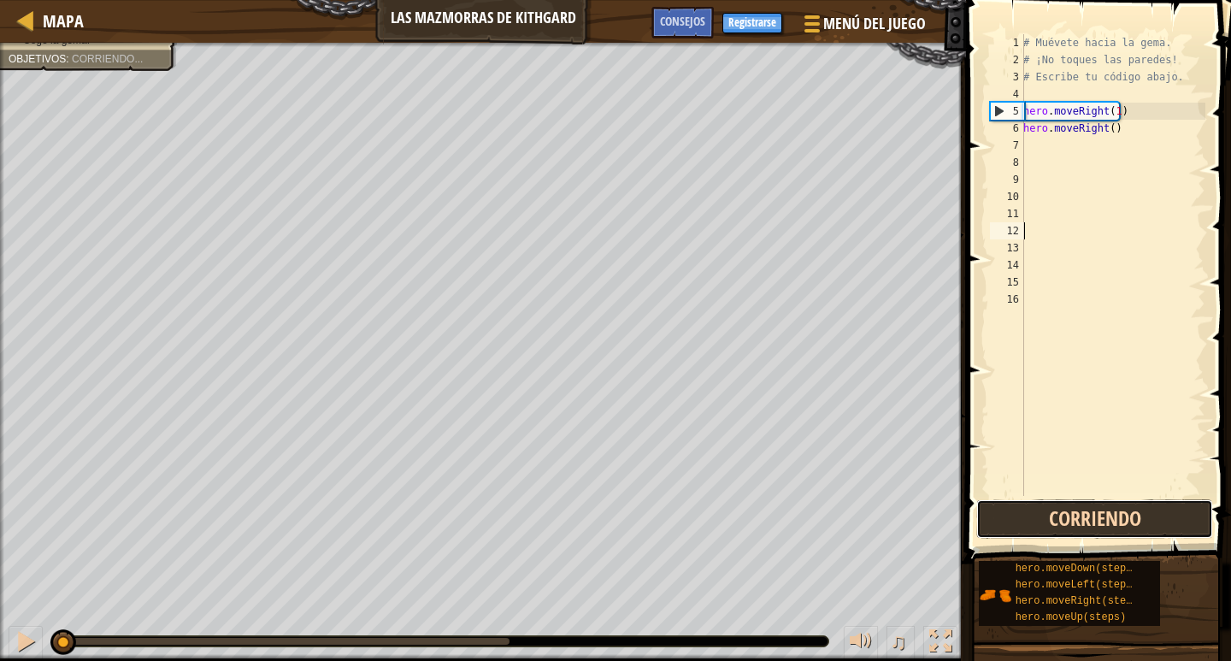
click at [1000, 518] on button "Corriendo" at bounding box center [1094, 518] width 237 height 39
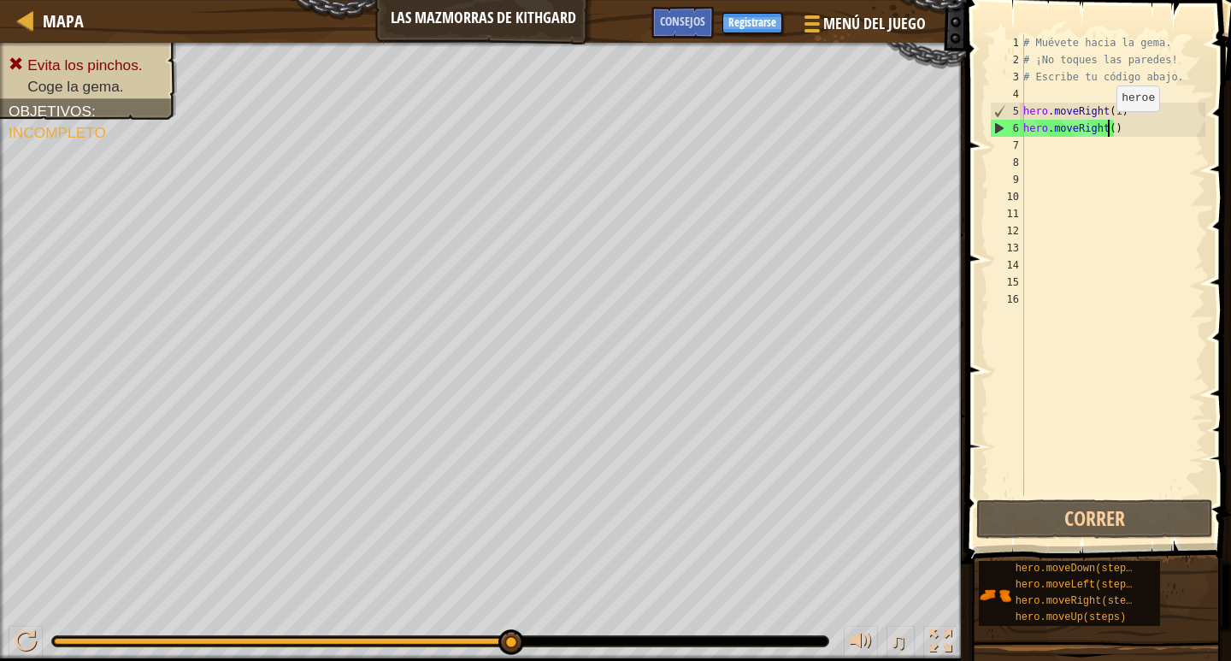
click at [1107, 128] on div "# Muévete hacia la gema. # ¡No toques las paredes! # Escribe tu código abajo. h…" at bounding box center [1113, 282] width 186 height 496
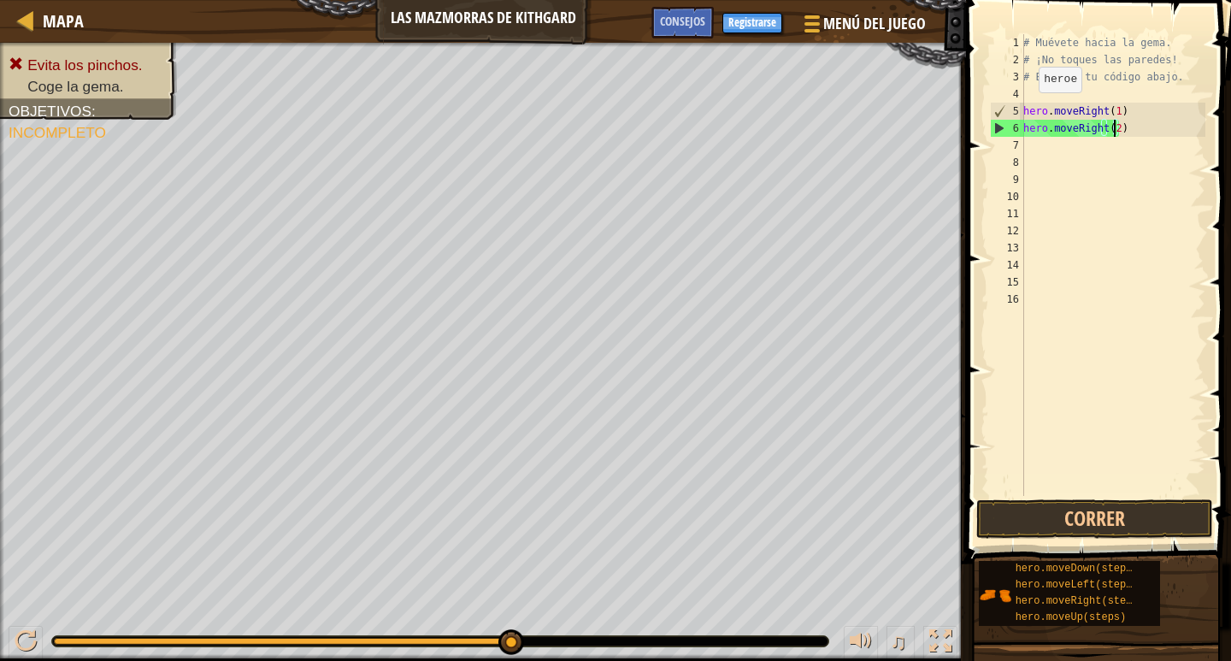
scroll to position [8, 7]
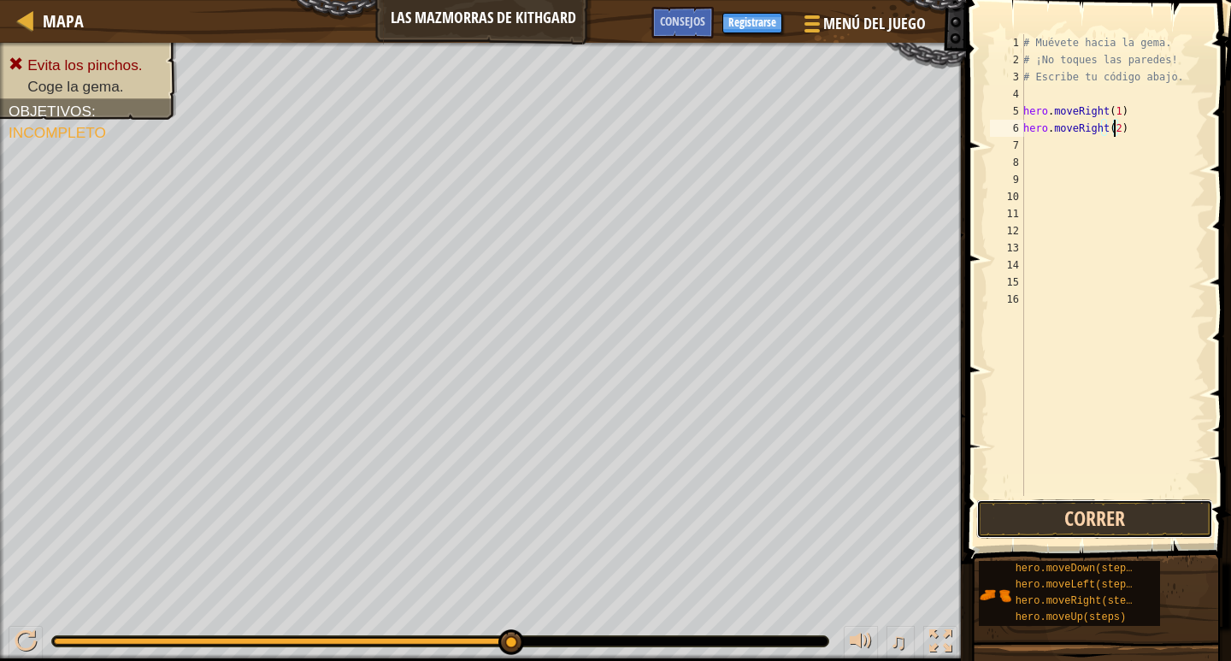
click at [1065, 516] on button "Correr" at bounding box center [1094, 518] width 237 height 39
click at [1038, 519] on button "Correr" at bounding box center [1094, 518] width 237 height 39
click at [1063, 526] on button "Correr" at bounding box center [1094, 518] width 237 height 39
click at [1084, 524] on button "Correr" at bounding box center [1094, 518] width 237 height 39
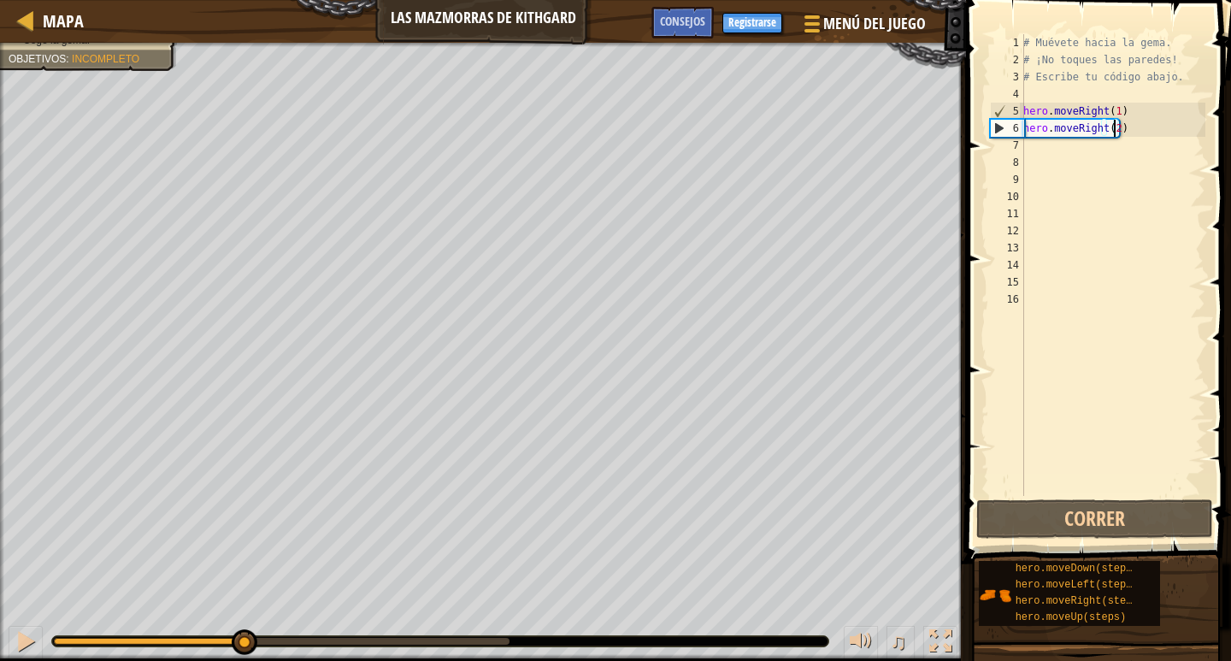
drag, startPoint x: 510, startPoint y: 640, endPoint x: 241, endPoint y: 621, distance: 270.0
click at [241, 621] on div "♫" at bounding box center [483, 636] width 966 height 51
click at [18, 627] on button at bounding box center [26, 643] width 34 height 35
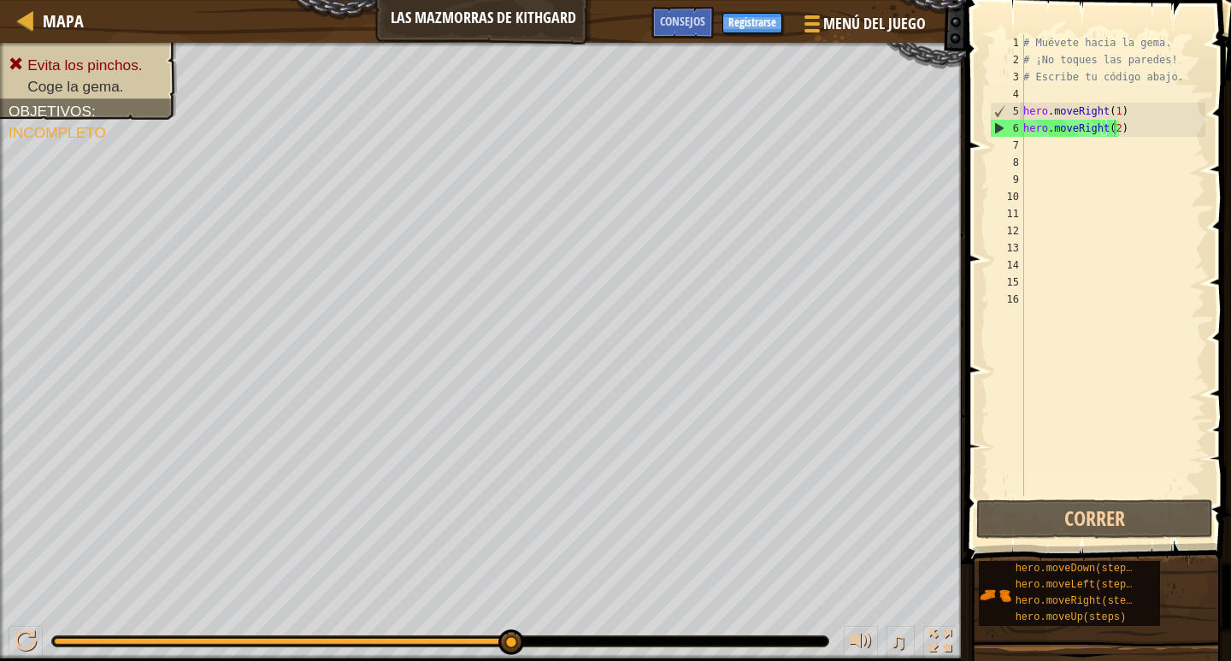
drag, startPoint x: 537, startPoint y: 645, endPoint x: 577, endPoint y: 643, distance: 40.2
click at [577, 643] on div at bounding box center [440, 641] width 776 height 10
drag, startPoint x: 519, startPoint y: 639, endPoint x: 660, endPoint y: 636, distance: 141.1
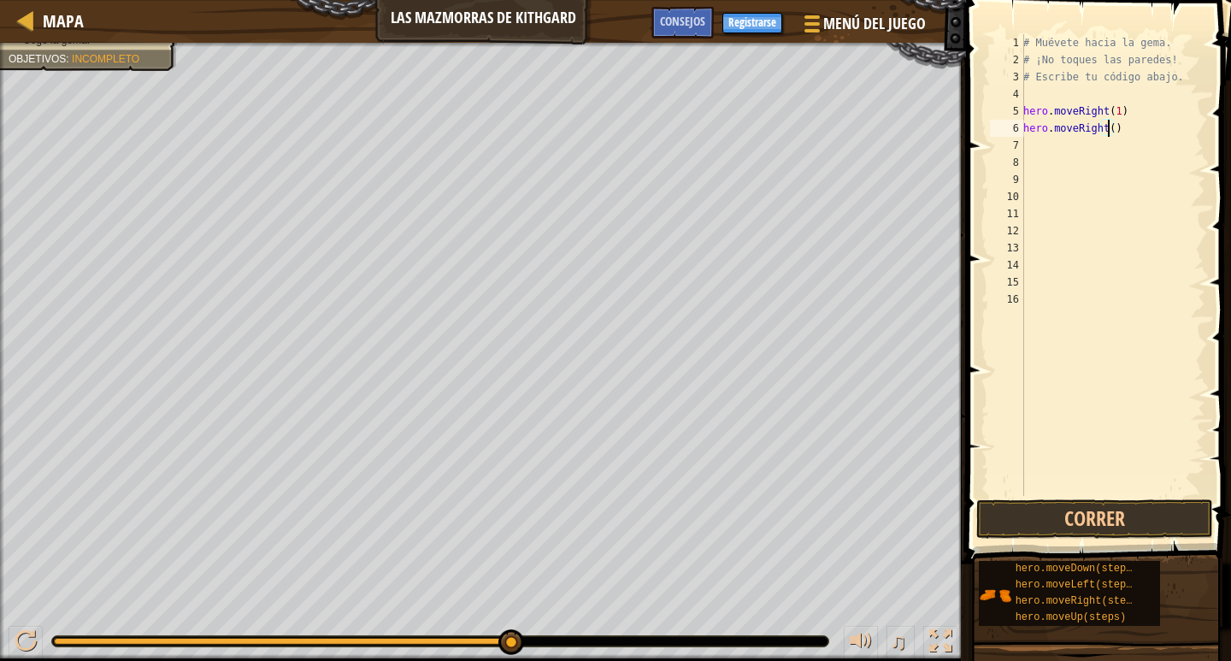
click at [1125, 132] on div "# Muévete hacia la gema. # ¡No toques las paredes! # Escribe tu código abajo. h…" at bounding box center [1113, 282] width 186 height 496
type textarea "h"
type textarea "H"
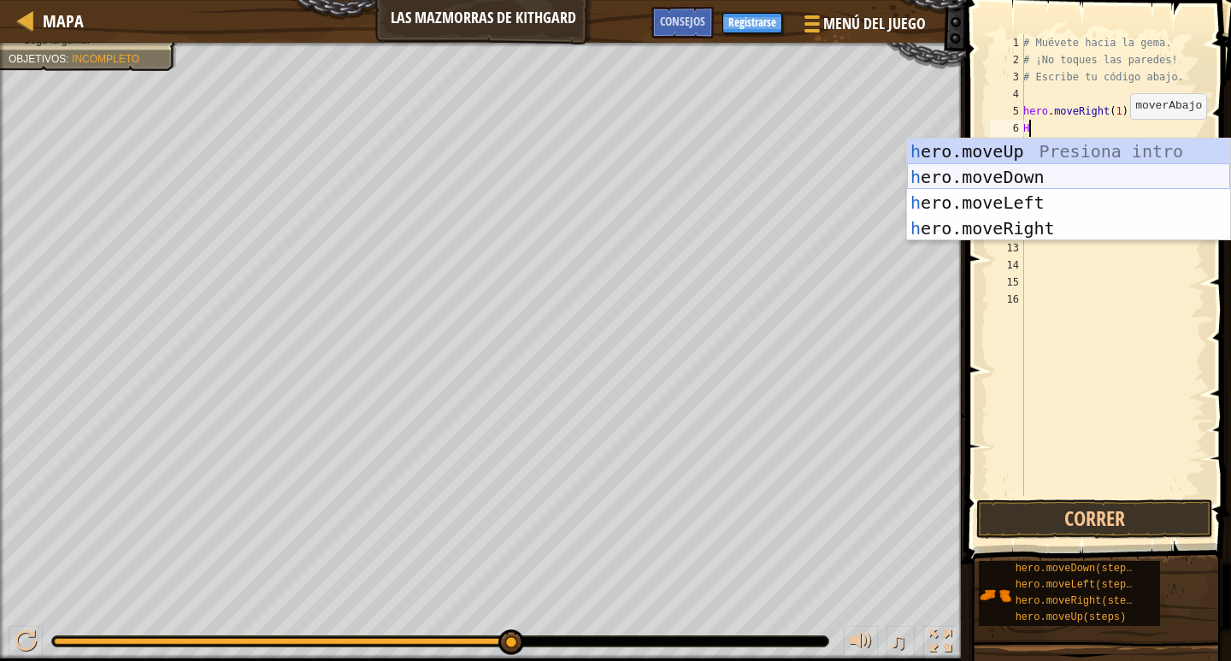
click at [1057, 179] on div "h ero.moveUp Presiona intro h ero.moveDown Presiona intro h ero.moveLeft Presio…" at bounding box center [1068, 216] width 323 height 154
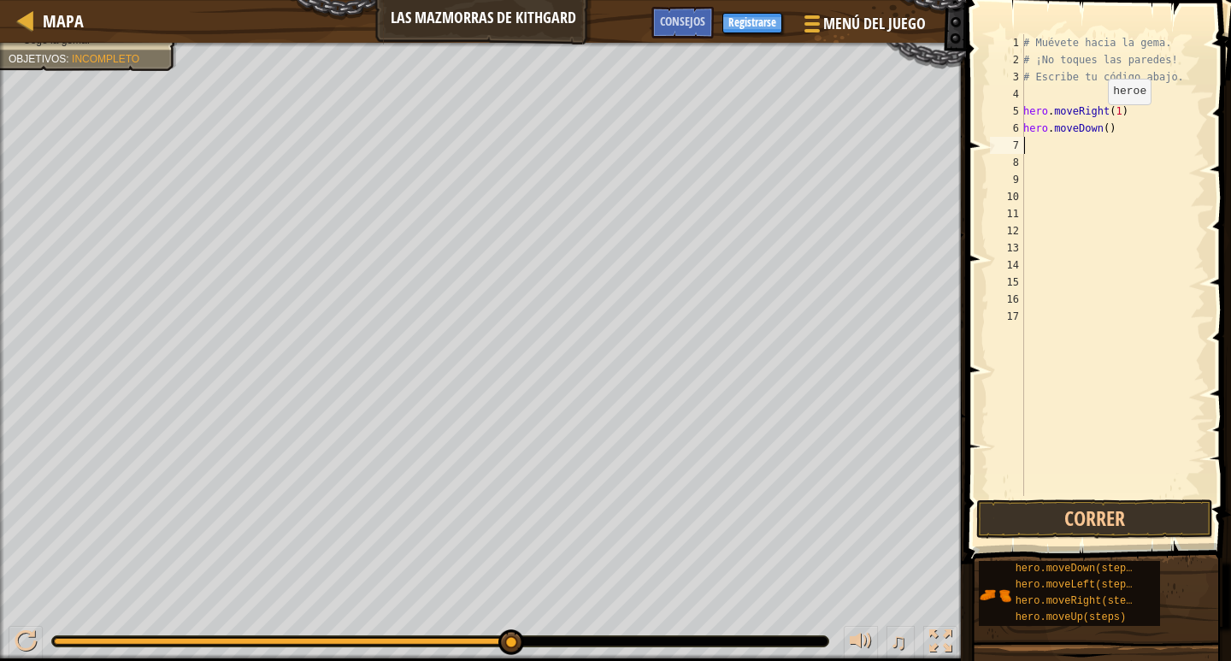
click at [1099, 121] on div "# Muévete hacia la gema. # ¡No toques las paredes! # Escribe tu código abajo. h…" at bounding box center [1113, 282] width 186 height 496
click at [1100, 123] on div "# Muévete hacia la gema. # ¡No toques las paredes! # Escribe tu código abajo. h…" at bounding box center [1113, 282] width 186 height 496
type textarea "hero.moveDown(2)"
click at [1067, 510] on button "Correr" at bounding box center [1094, 518] width 237 height 39
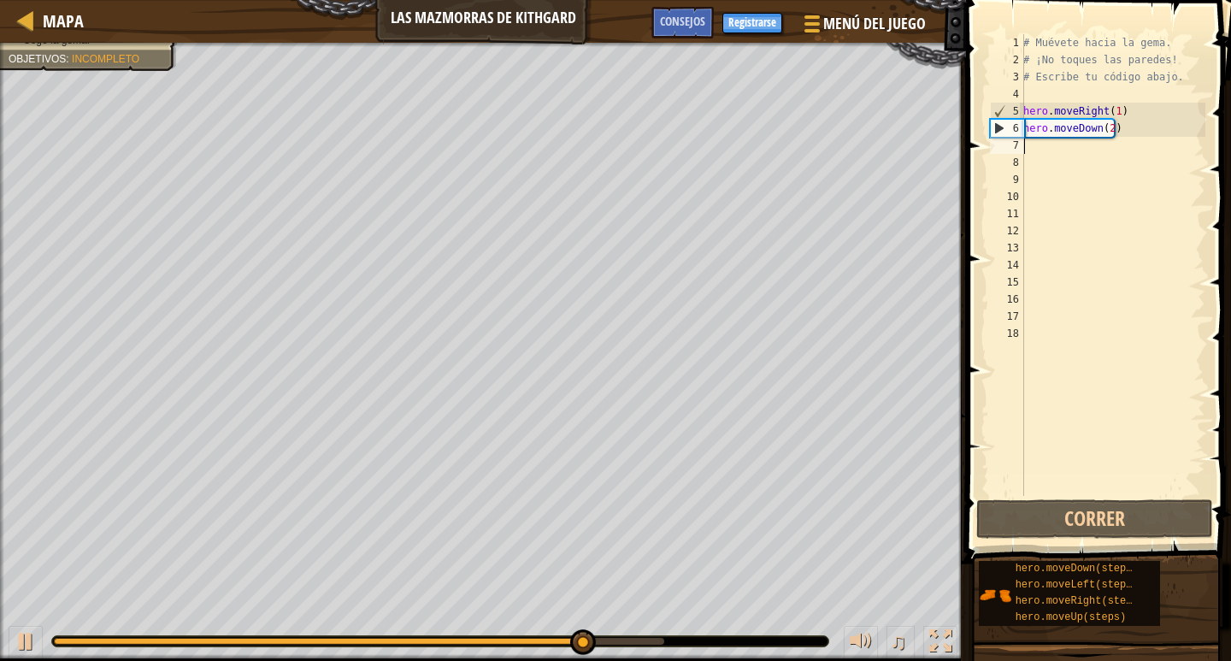
click at [1063, 148] on div "# Muévete hacia la gema. # ¡No toques las paredes! # Escribe tu código abajo. h…" at bounding box center [1113, 282] width 186 height 496
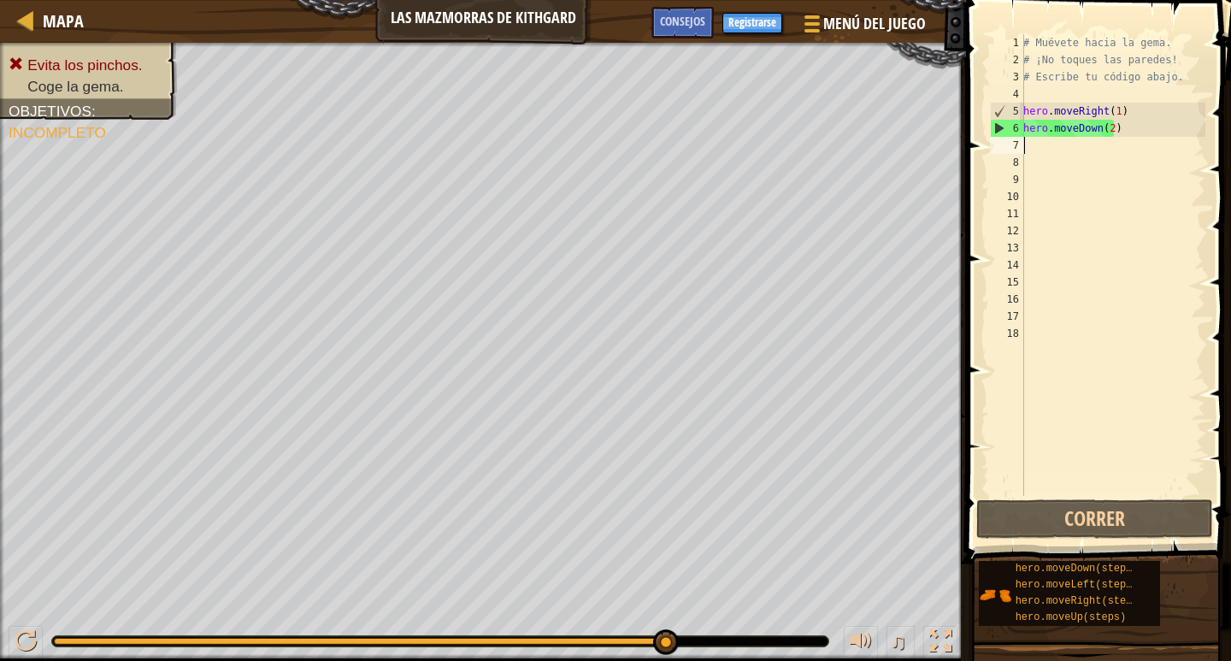
click at [1063, 148] on div "# Muévete hacia la gema. # ¡No toques las paredes! # Escribe tu código abajo. h…" at bounding box center [1113, 282] width 186 height 496
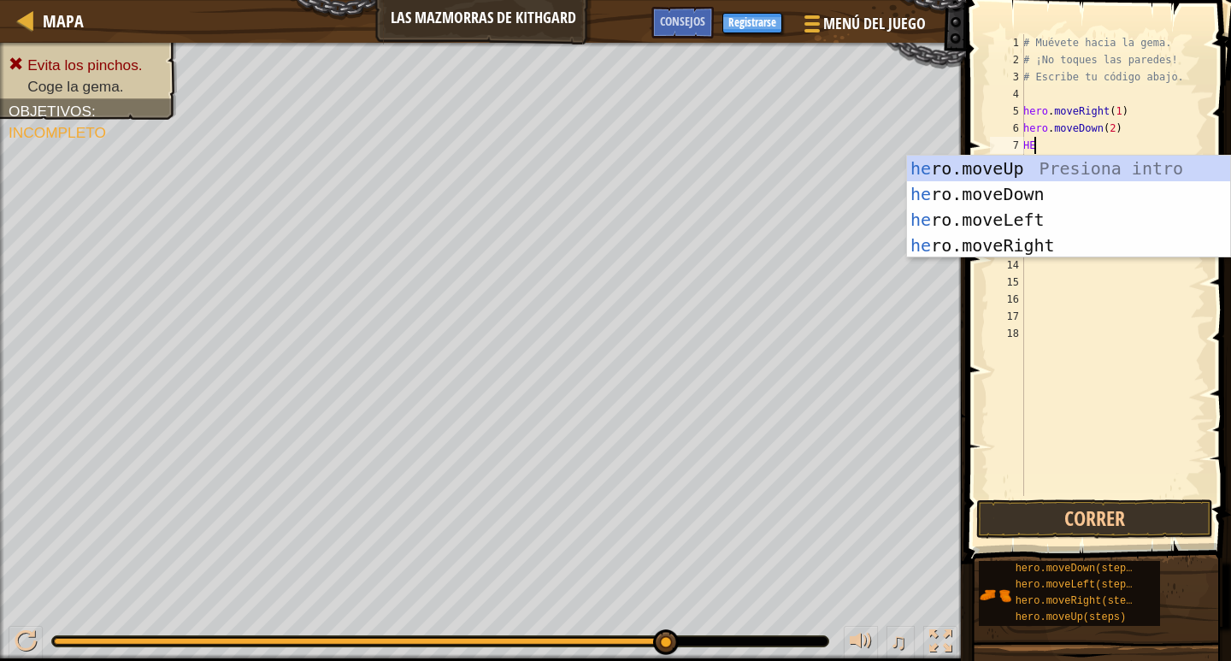
type textarea "HER"
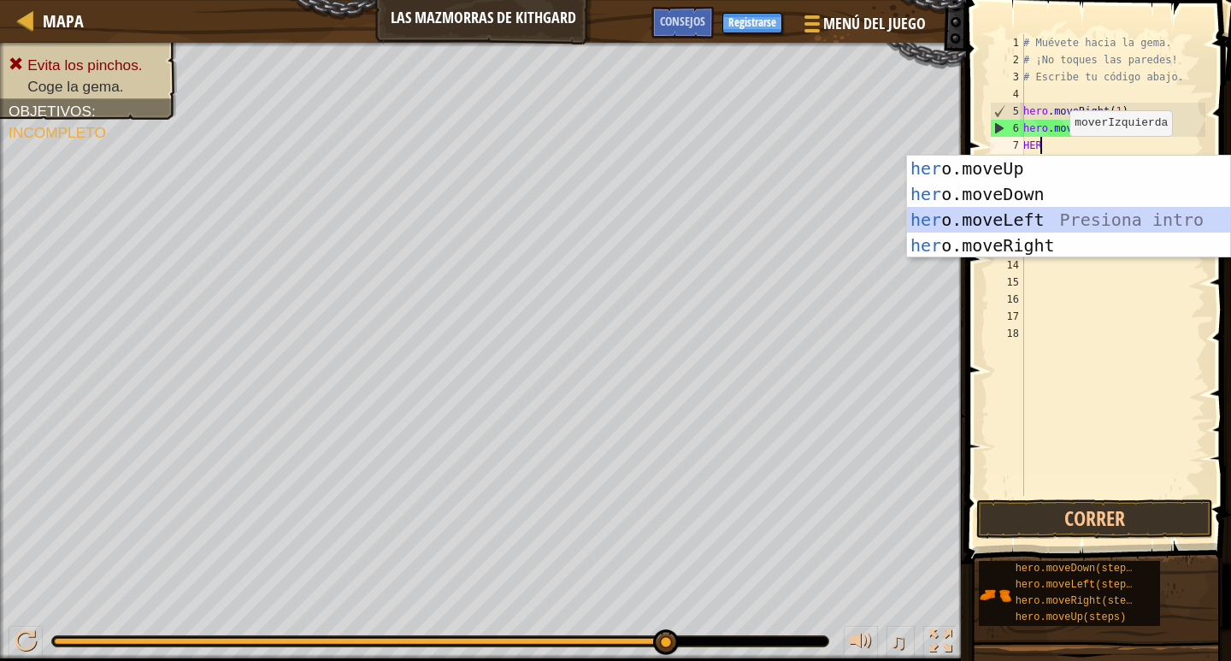
click at [1040, 225] on div "her o.moveUp Presiona intro her o.moveDown Presiona intro her o.moveLeft Presio…" at bounding box center [1068, 233] width 323 height 154
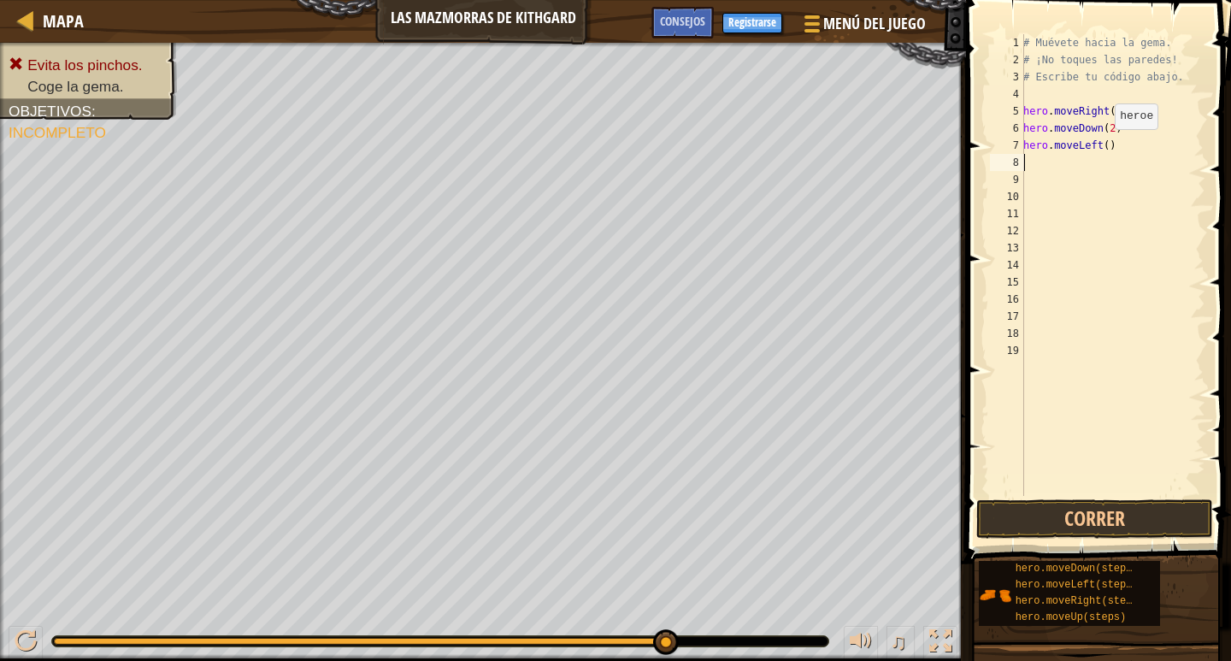
click at [1105, 146] on div "# Muévete hacia la gema. # ¡No toques las paredes! # Escribe tu código abajo. h…" at bounding box center [1113, 282] width 186 height 496
type textarea "hero.moveLeft(3)"
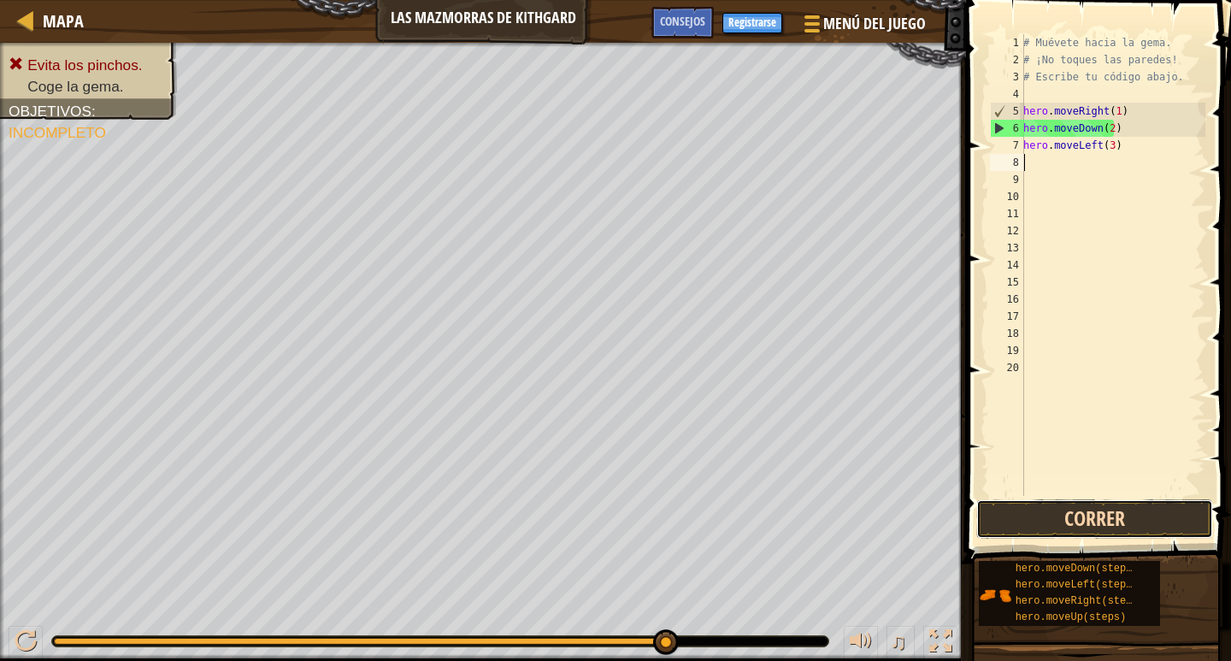
click at [1093, 519] on button "Correr" at bounding box center [1094, 518] width 237 height 39
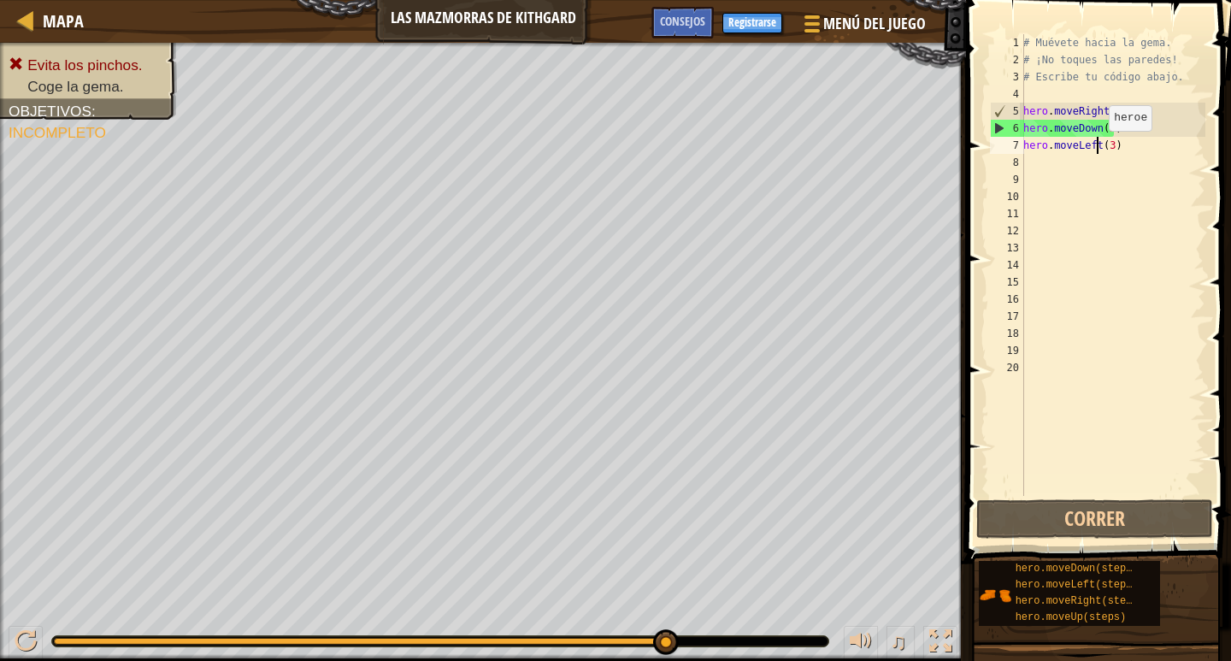
click at [1099, 148] on div "# Muévete hacia la gema. # ¡No toques las paredes! # Escribe tu código abajo. h…" at bounding box center [1113, 282] width 186 height 496
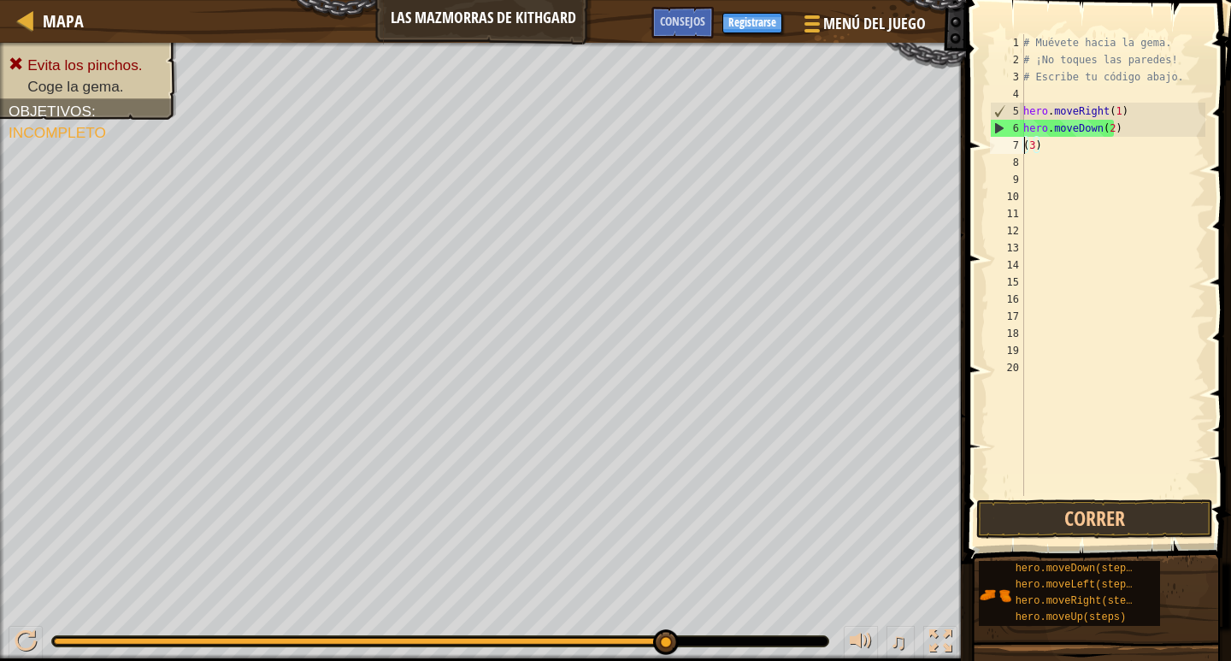
type textarea "("
click at [1094, 148] on div "# Muévete hacia la gema. # ¡No toques las paredes! # Escribe tu código abajo. h…" at bounding box center [1113, 282] width 186 height 496
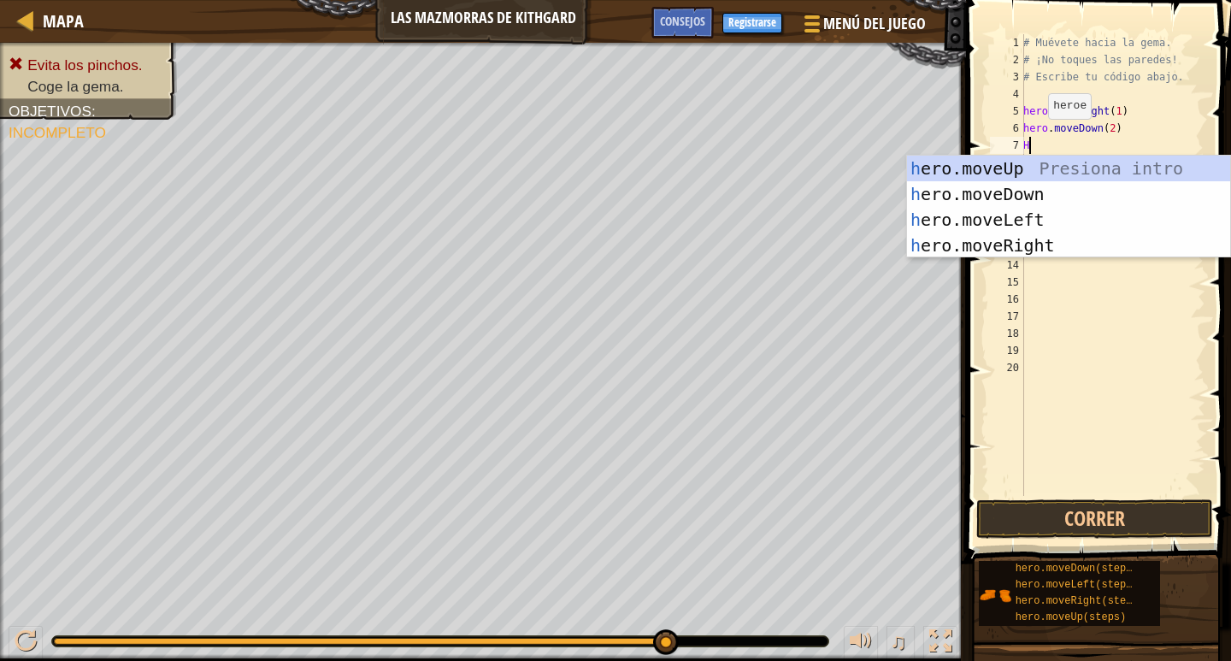
type textarea "HE"
click at [1027, 240] on div "he ro.moveUp Presiona intro he ro.moveDown Presiona intro he ro.moveLeft Presio…" at bounding box center [1068, 233] width 323 height 154
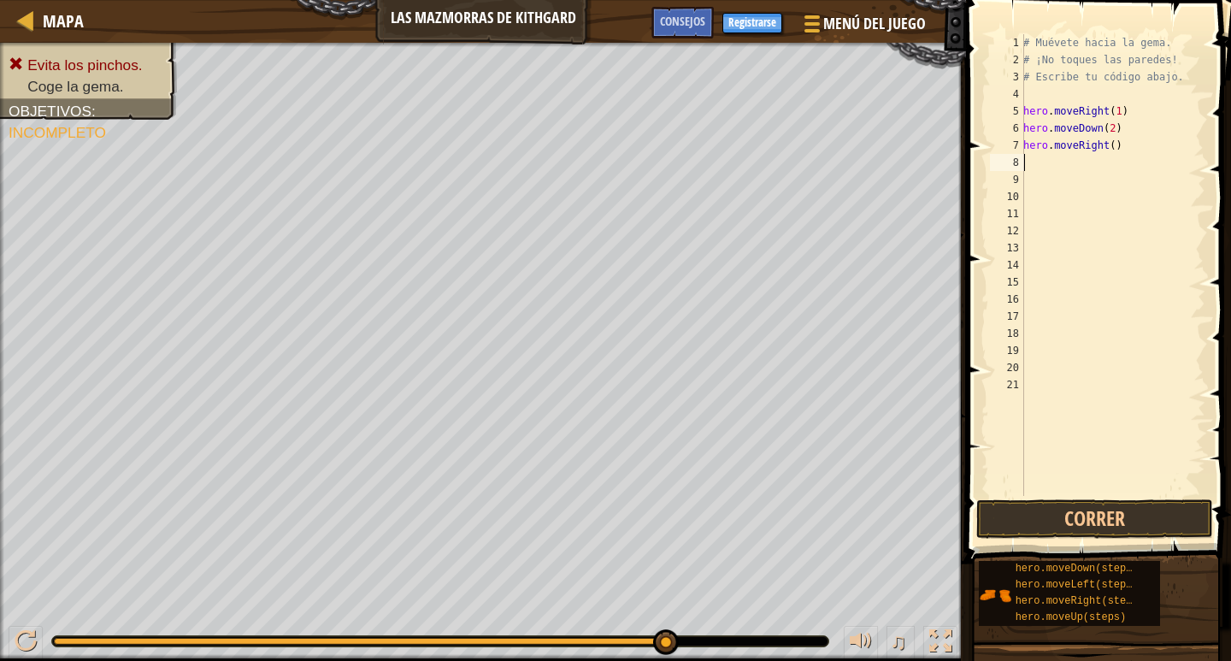
click at [1110, 154] on div "# Muévete hacia la gema. # ¡No toques las paredes! # Escribe tu código abajo. h…" at bounding box center [1113, 282] width 186 height 496
click at [1107, 145] on div "# Muévete hacia la gema. # ¡No toques las paredes! # Escribe tu código abajo. h…" at bounding box center [1113, 282] width 186 height 496
click at [1141, 519] on button "Correr" at bounding box center [1094, 518] width 237 height 39
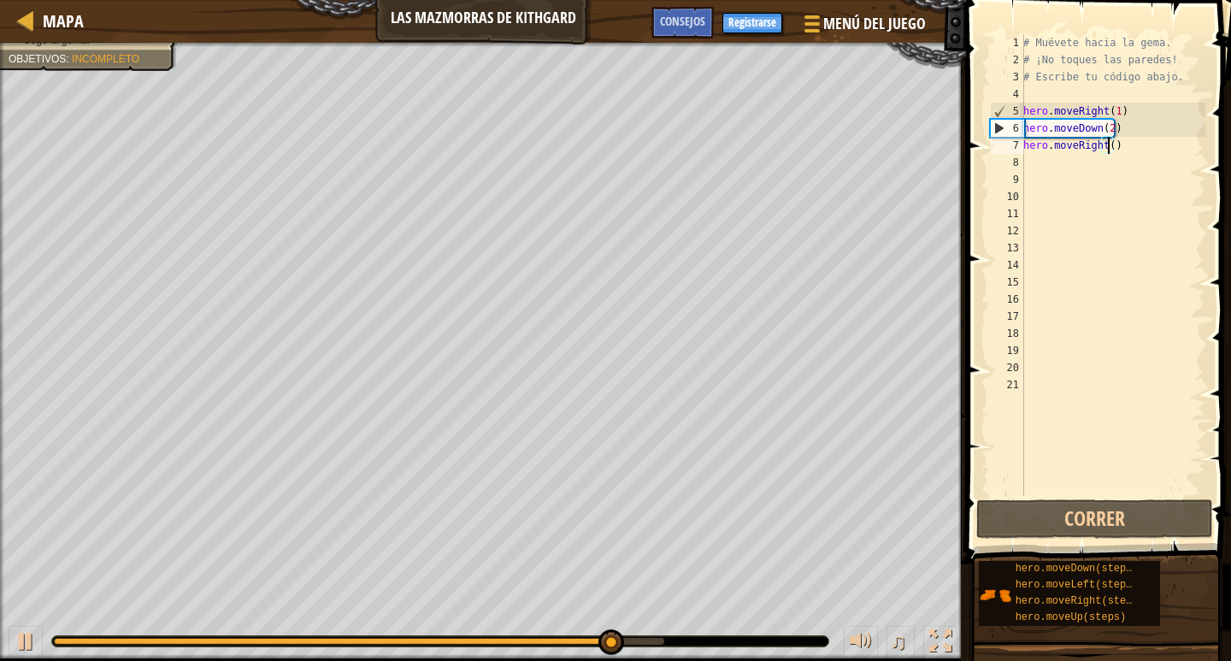
type textarea "hero.moveRight(3)"
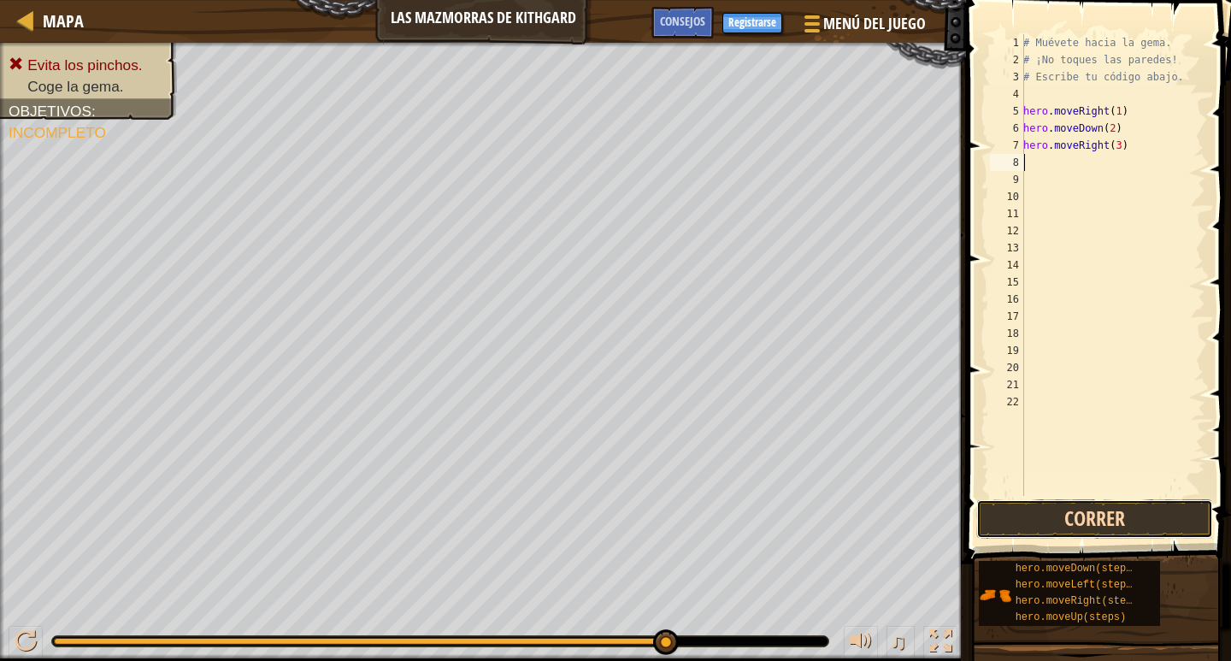
click at [1112, 513] on button "Correr" at bounding box center [1094, 518] width 237 height 39
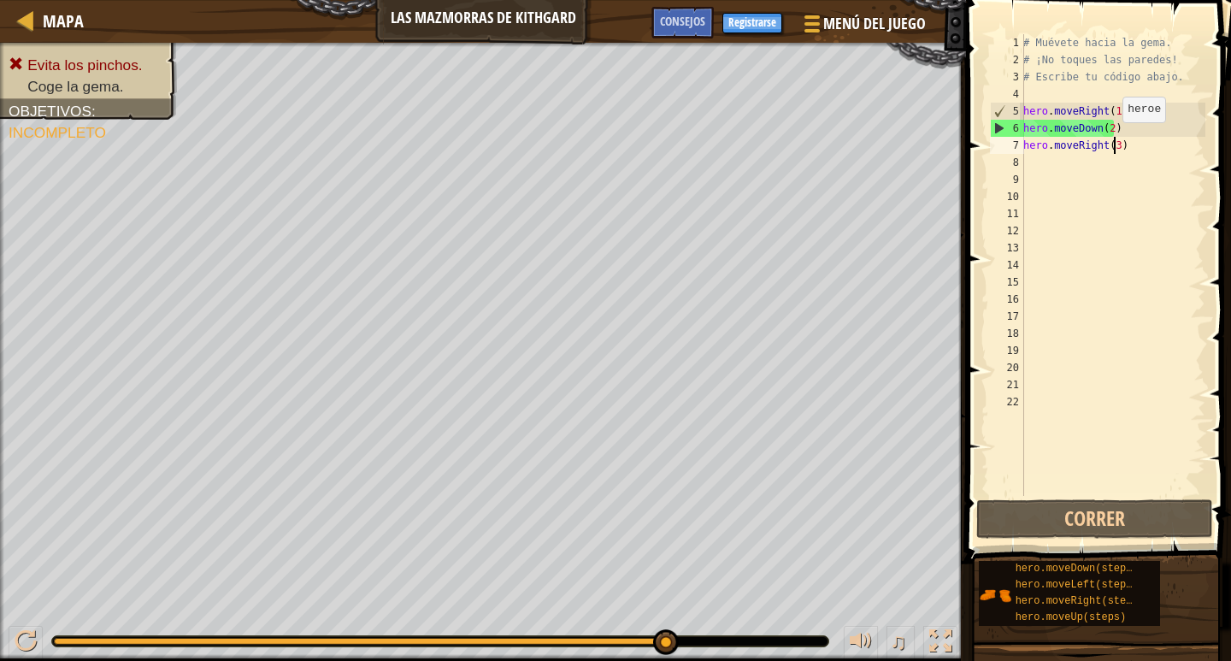
click at [1113, 139] on div "# Muévete hacia la gema. # ¡No toques las paredes! # Escribe tu código abajo. h…" at bounding box center [1113, 282] width 186 height 496
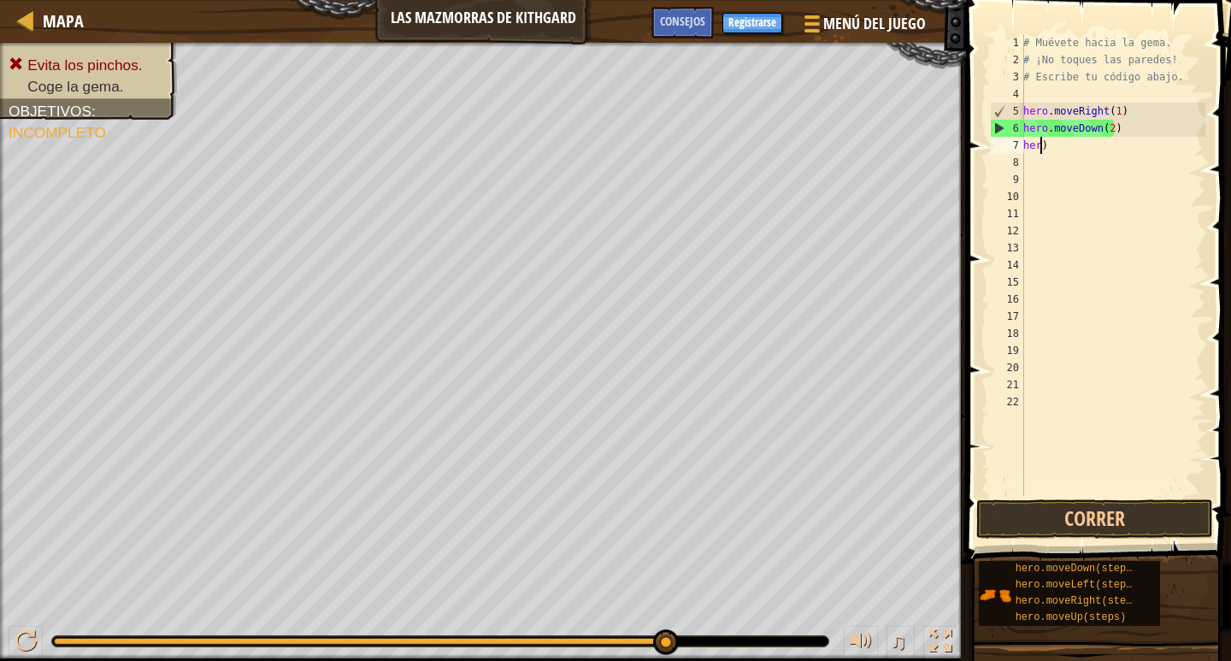
type textarea ")"
click at [1099, 139] on div "# Muévete hacia la gema. # ¡No toques las paredes! # Escribe tu código abajo. h…" at bounding box center [1113, 282] width 186 height 496
click at [1058, 148] on div "# Muévete hacia la gema. # ¡No toques las paredes! # Escribe tu código abajo. h…" at bounding box center [1113, 282] width 186 height 496
type textarea "H"
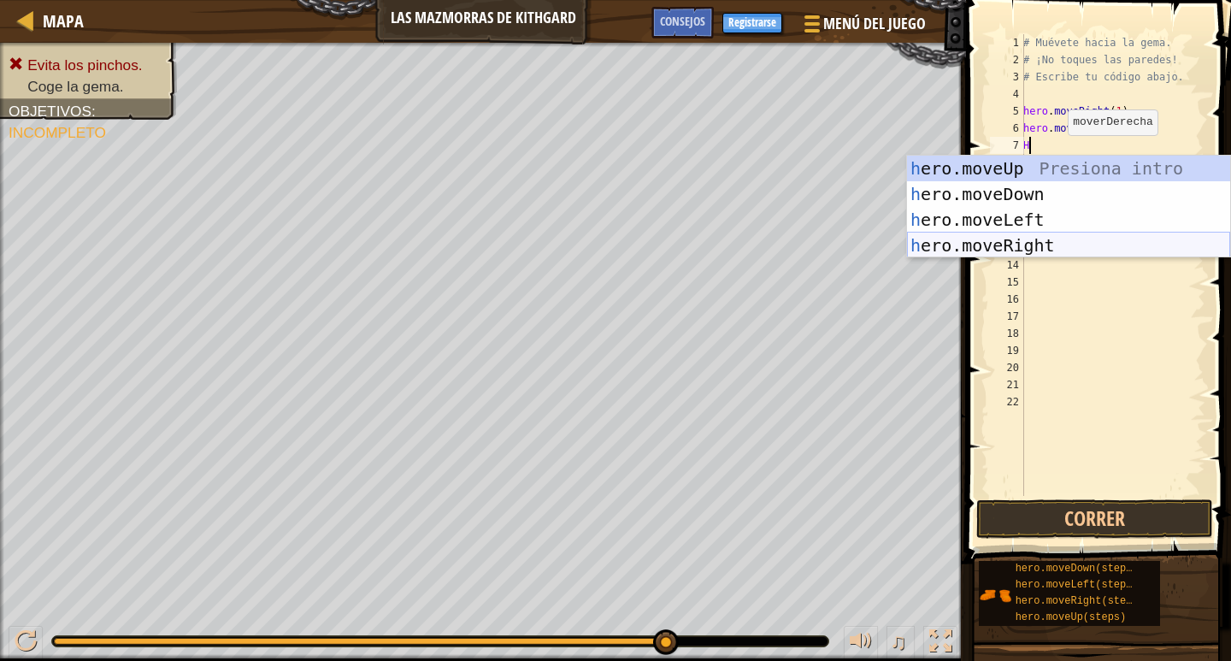
click at [1019, 250] on div "h ero.moveUp Presiona intro h ero.moveDown Presiona intro h ero.moveLeft Presio…" at bounding box center [1068, 233] width 323 height 154
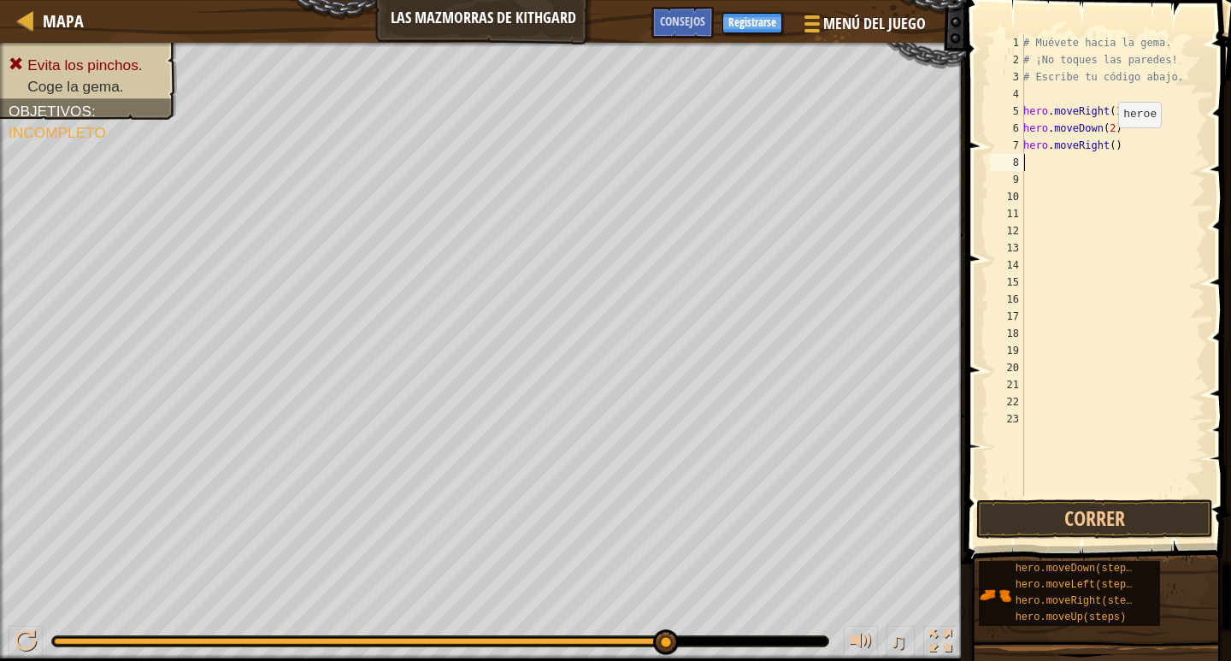
click at [1109, 144] on div "# Muévete hacia la gema. # ¡No toques las paredes! # Escribe tu código abajo. h…" at bounding box center [1113, 282] width 186 height 496
type textarea "hero.moveRight(3)"
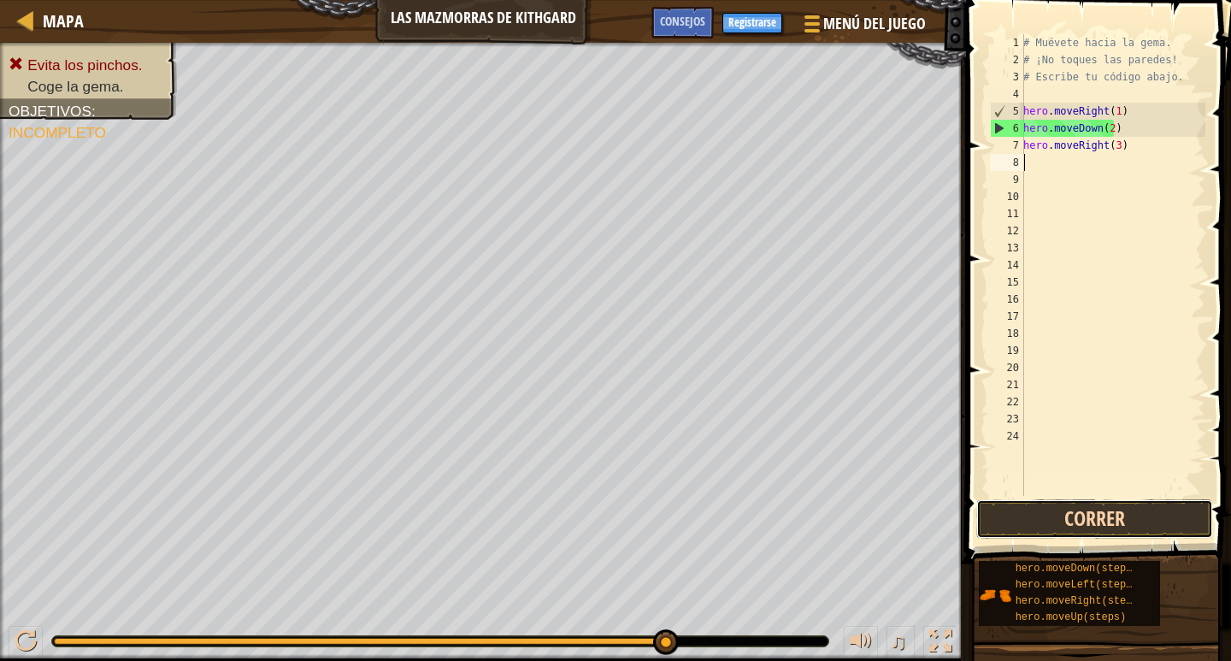
click at [1073, 509] on button "Correr" at bounding box center [1094, 518] width 237 height 39
click at [1113, 146] on div "# Muévete hacia la gema. # ¡No toques las paredes! # Escribe tu código abajo. h…" at bounding box center [1113, 282] width 186 height 496
type textarea "hero.moveRight()"
click at [1122, 513] on button "Correr" at bounding box center [1094, 518] width 237 height 39
click at [1155, 172] on div "# Muévete hacia la gema. # ¡No toques las paredes! # Escribe tu código abajo. h…" at bounding box center [1113, 282] width 186 height 496
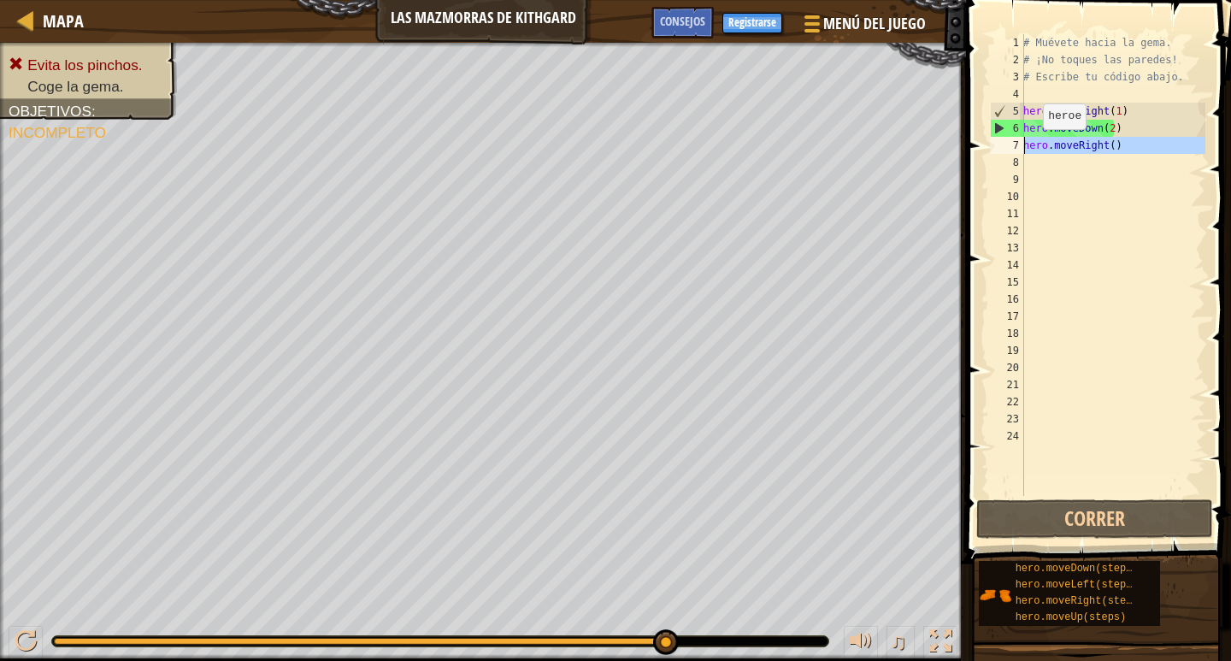
click at [1012, 141] on div "7" at bounding box center [1007, 145] width 34 height 17
type textarea "hero.moveRight()"
click at [1012, 141] on div "7" at bounding box center [1007, 145] width 34 height 17
click at [1107, 141] on div "# Muévete hacia la gema. # ¡No toques las paredes! # Escribe tu código abajo. h…" at bounding box center [1113, 282] width 186 height 496
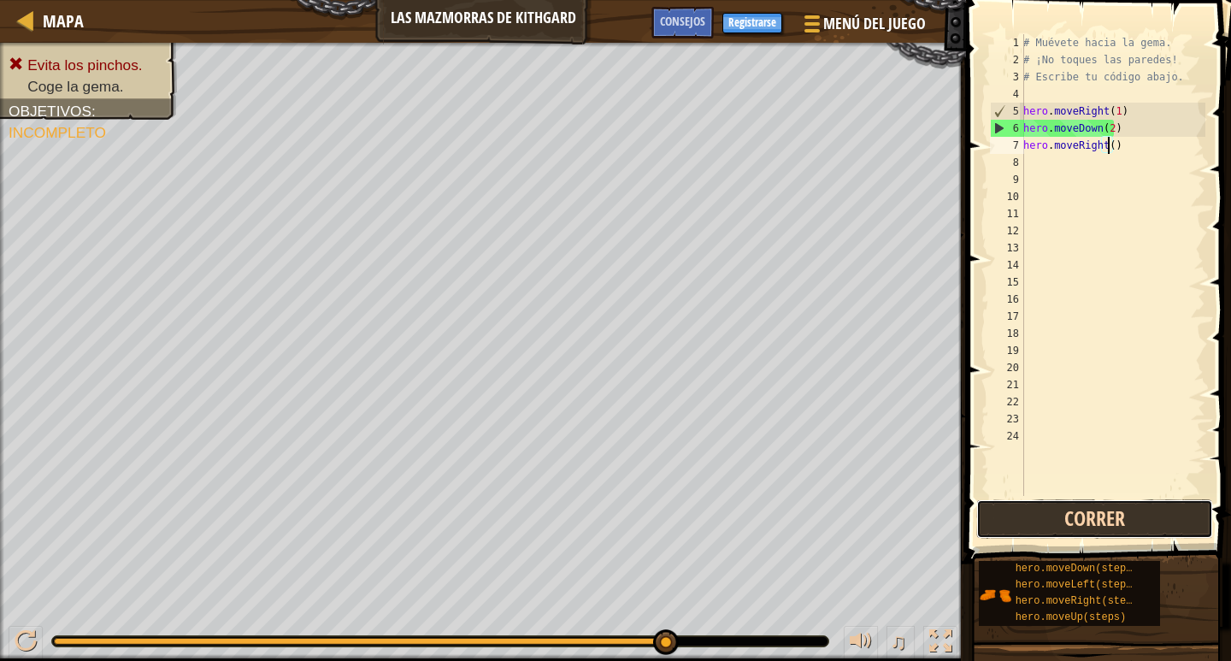
click at [1022, 515] on button "Correr" at bounding box center [1094, 518] width 237 height 39
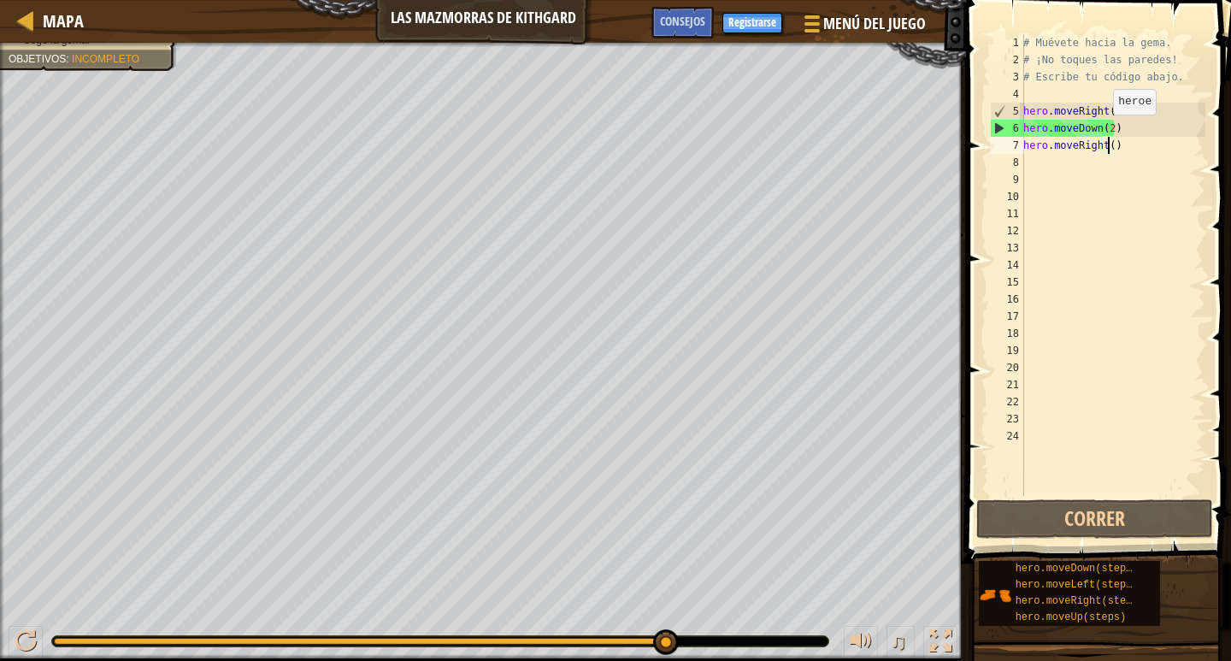
click at [1104, 132] on div "# Muévete hacia la gema. # ¡No toques las paredes! # Escribe tu código abajo. h…" at bounding box center [1113, 282] width 186 height 496
click at [1105, 144] on div "# Muévete hacia la gema. # ¡No toques las paredes! # Escribe tu código abajo. h…" at bounding box center [1113, 282] width 186 height 496
click at [1107, 143] on div "# Muévete hacia la gema. # ¡No toques las paredes! # Escribe tu código abajo. h…" at bounding box center [1113, 282] width 186 height 496
click at [1095, 150] on div "# Muévete hacia la gema. # ¡No toques las paredes! # Escribe tu código abajo. h…" at bounding box center [1113, 282] width 186 height 496
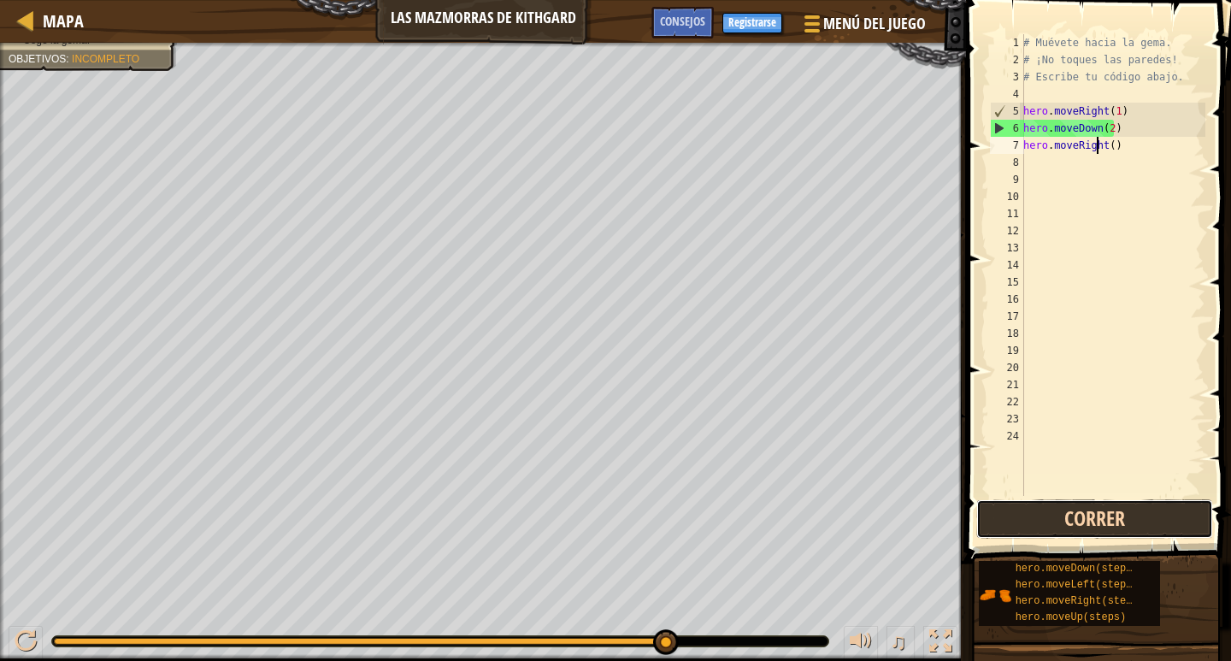
click at [1070, 507] on button "Correr" at bounding box center [1094, 518] width 237 height 39
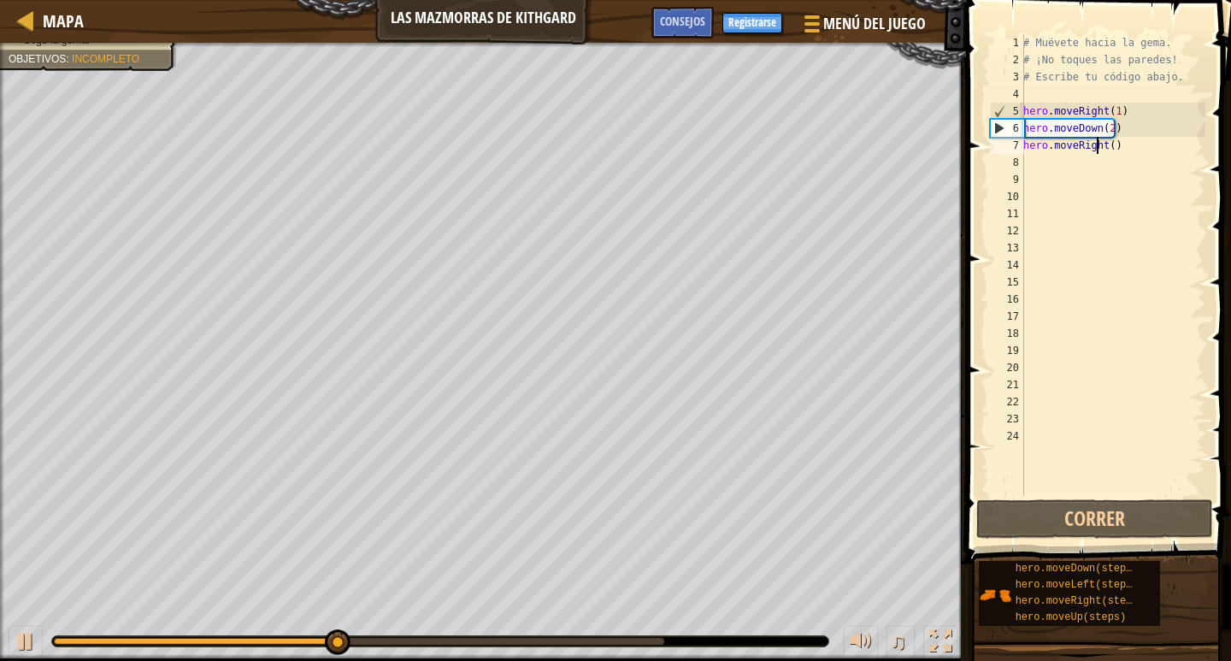
click at [1004, 144] on div "7" at bounding box center [1007, 145] width 34 height 17
type textarea "hero.moveRight()"
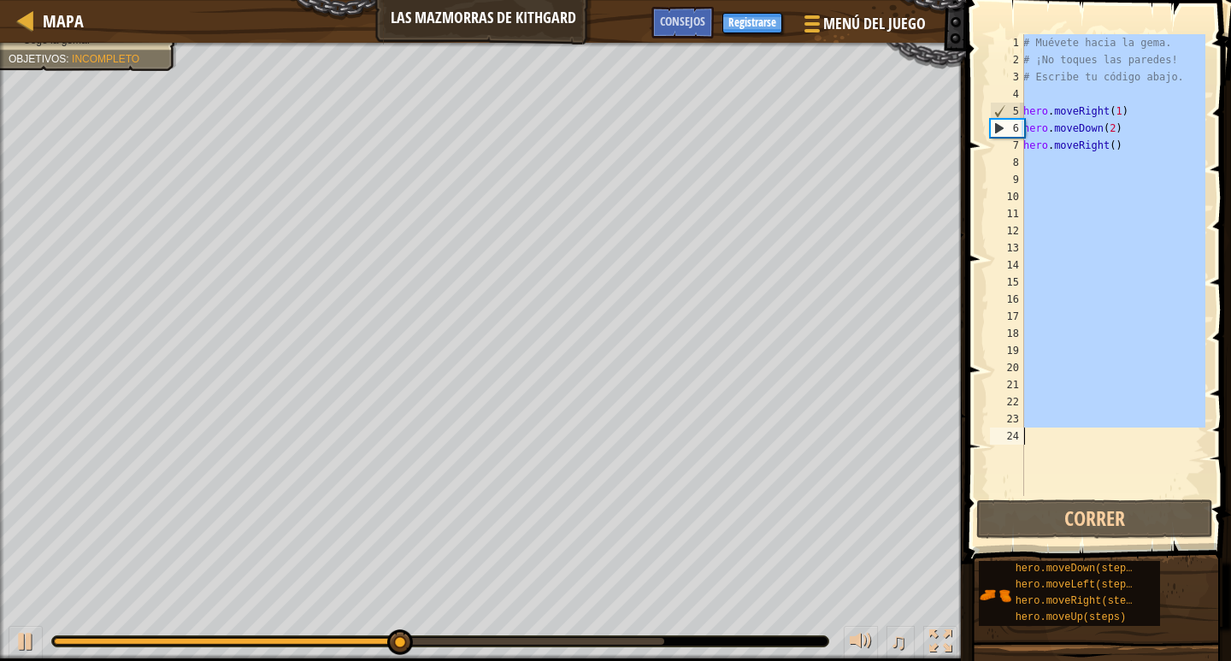
click at [1004, 144] on div "7" at bounding box center [1007, 145] width 34 height 17
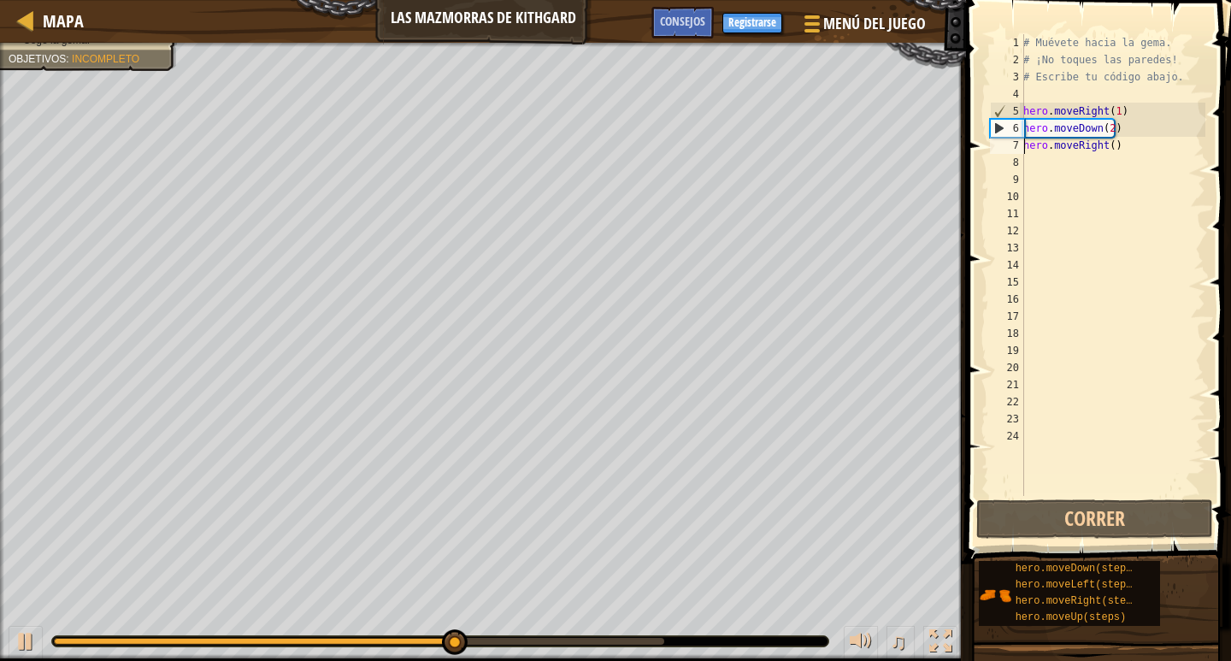
click at [1004, 144] on div "7" at bounding box center [1007, 145] width 34 height 17
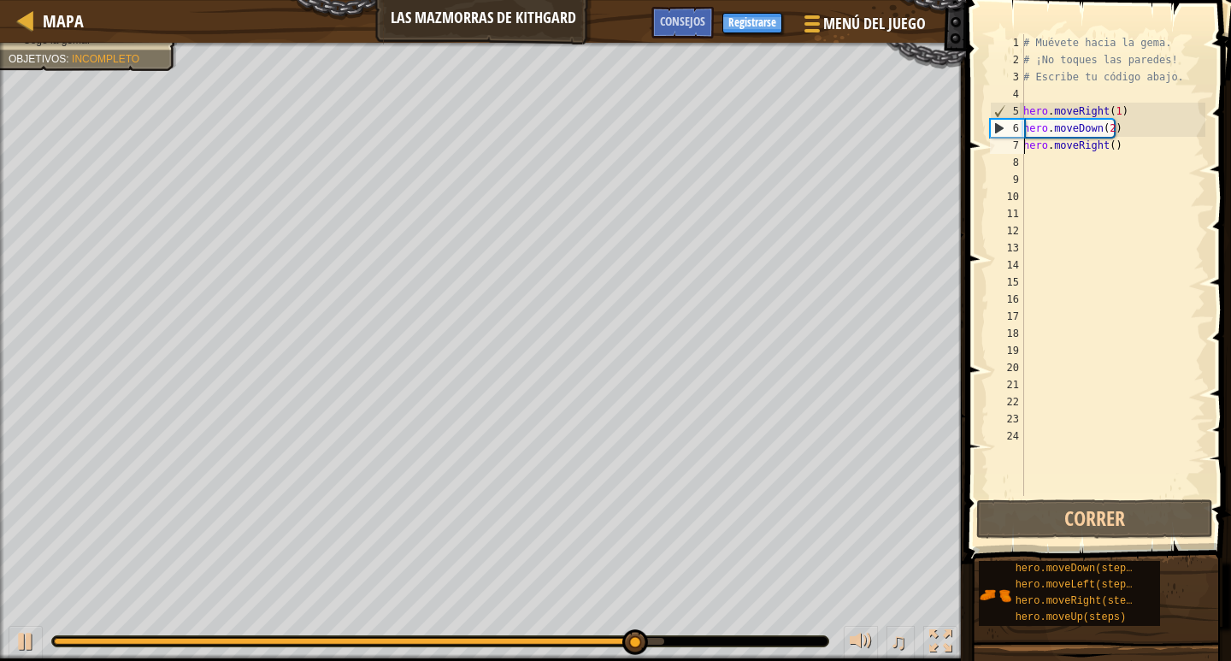
type textarea "hero.moveRight()"
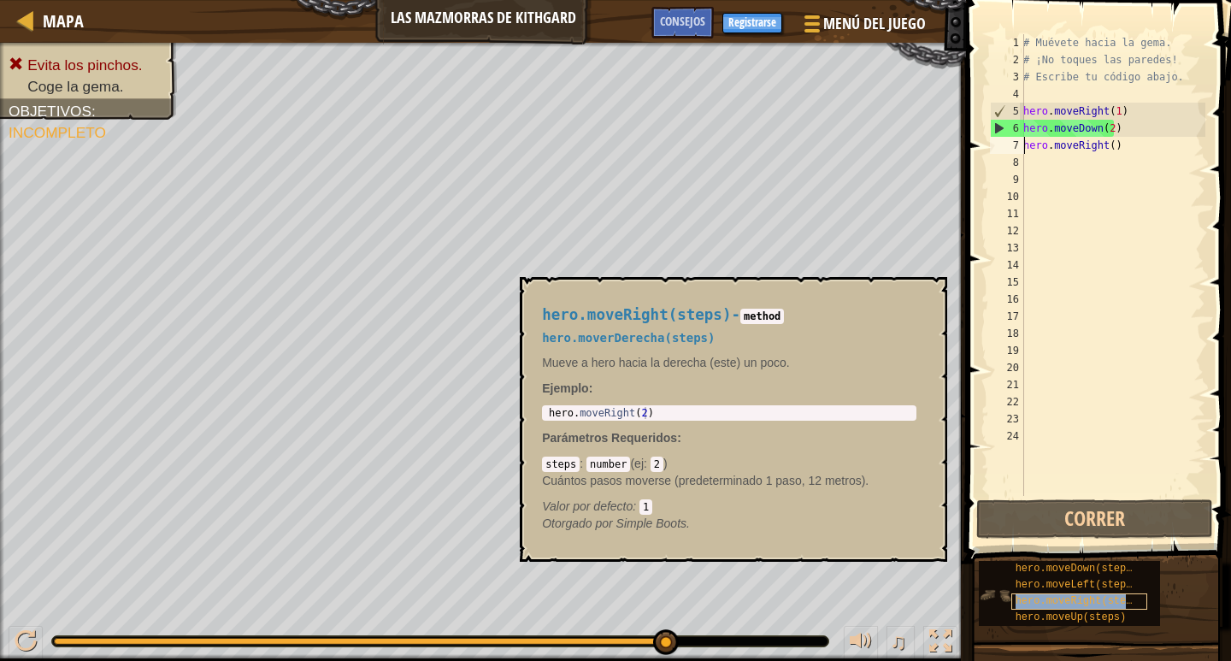
click at [1067, 604] on span "hero.moveRight(steps)" at bounding box center [1080, 601] width 129 height 12
type textarea "hero.moveRight(2)"
click at [640, 407] on div "hero . moveRight ( 2 )" at bounding box center [729, 425] width 368 height 36
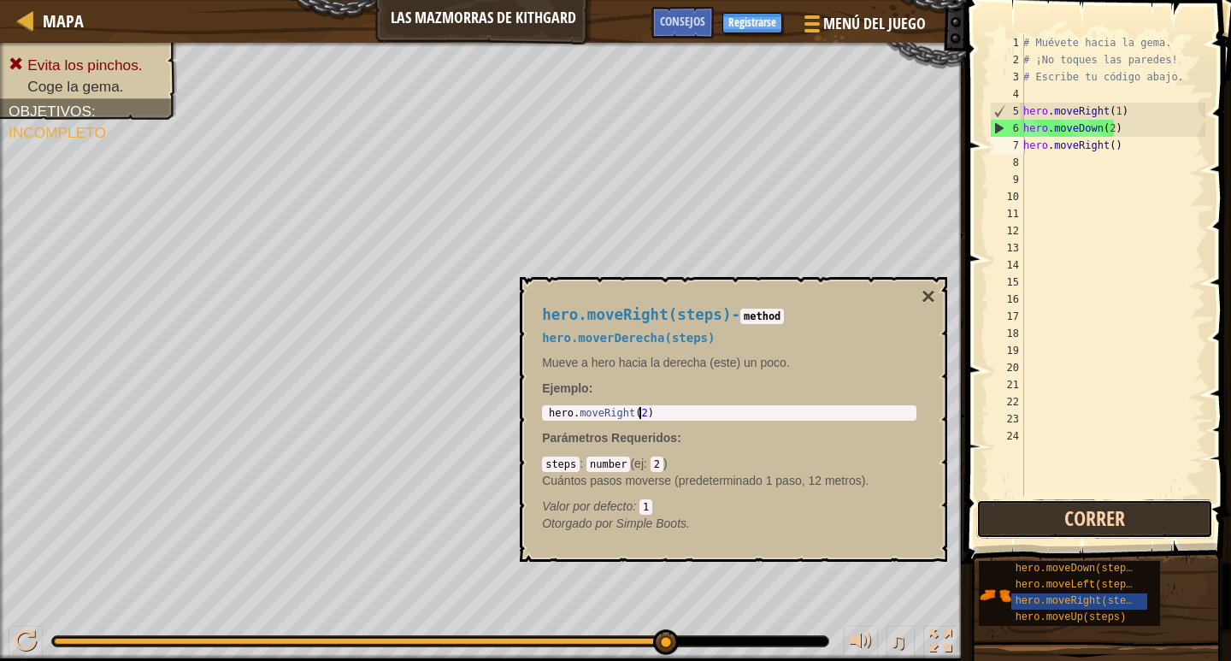
click at [1054, 525] on button "Correr" at bounding box center [1094, 518] width 237 height 39
click at [932, 292] on button "×" at bounding box center [929, 297] width 14 height 24
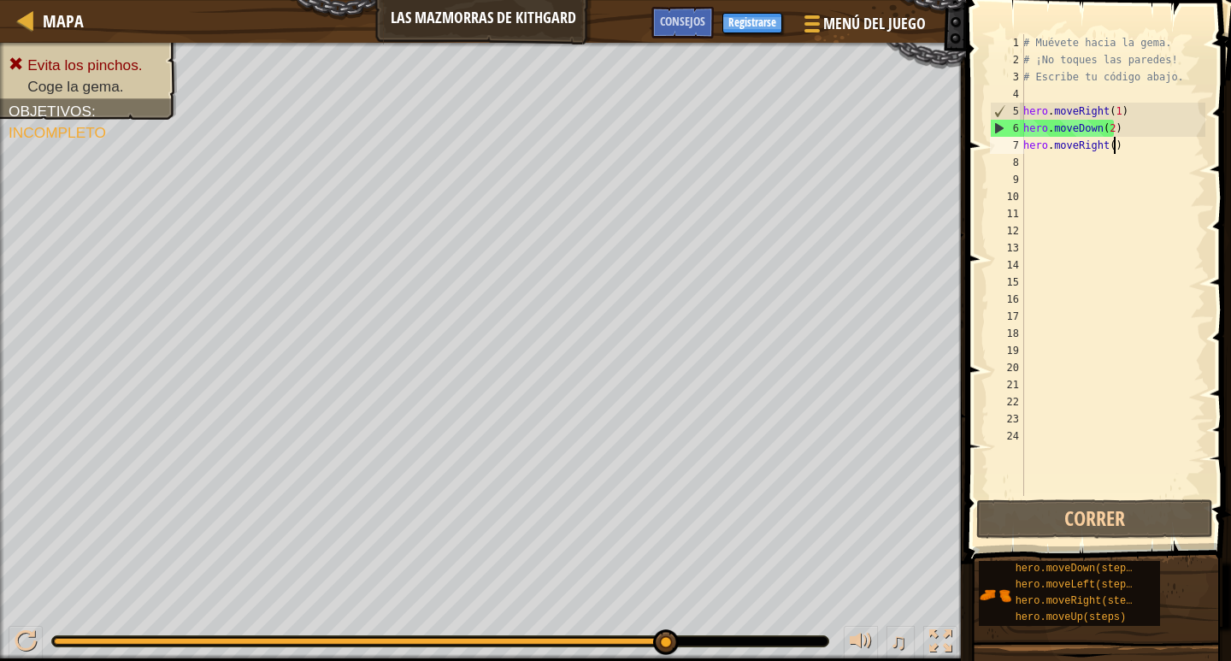
click at [1114, 149] on div "# Muévete hacia la gema. # ¡No toques las paredes! # Escribe tu código abajo. h…" at bounding box center [1113, 282] width 186 height 496
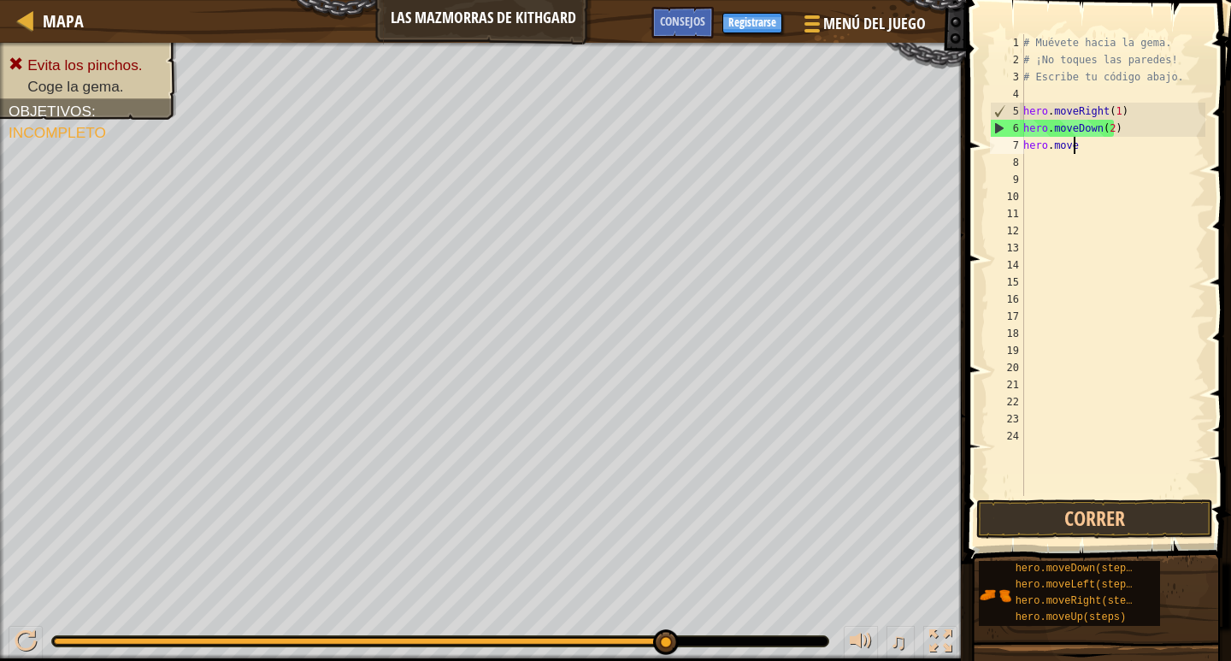
type textarea "h"
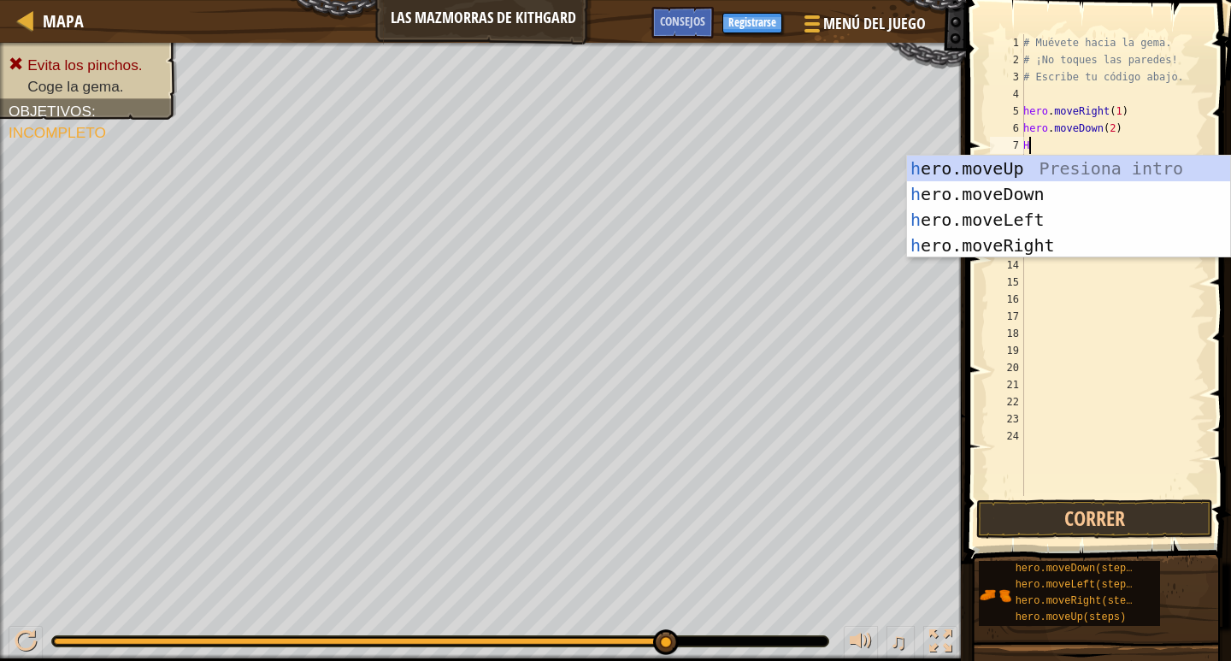
type textarea "HE"
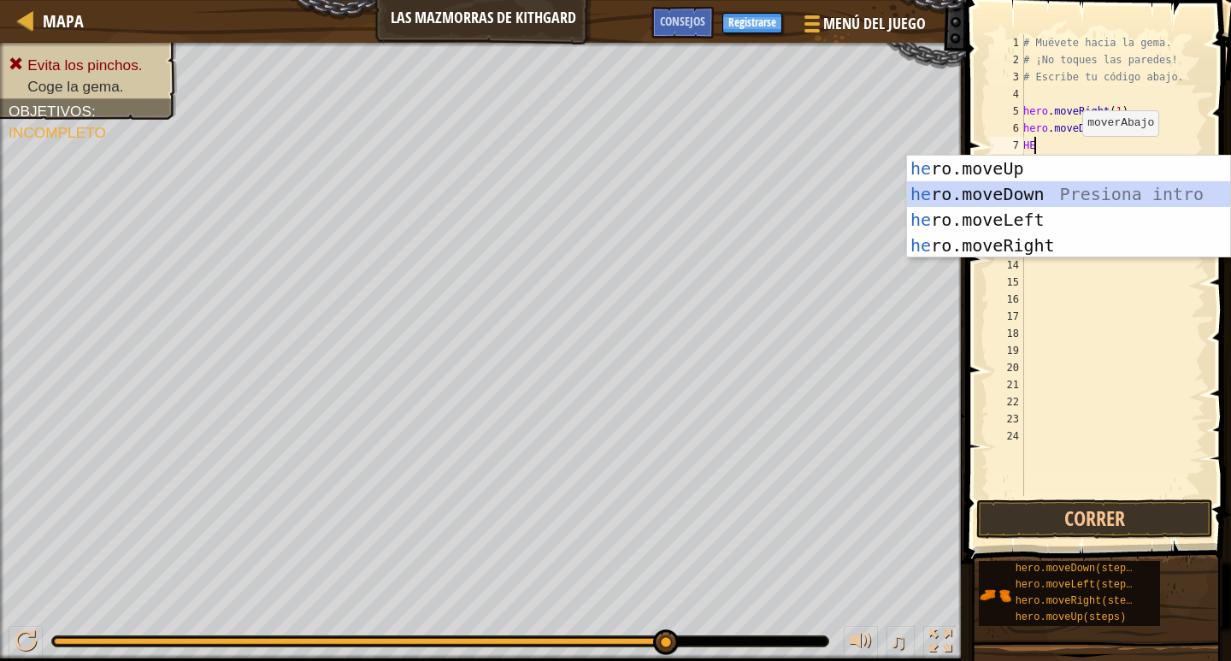
click at [1042, 182] on div "he ro.moveUp Presiona intro he ro.moveDown Presiona intro he ro.moveLeft Presio…" at bounding box center [1068, 233] width 323 height 154
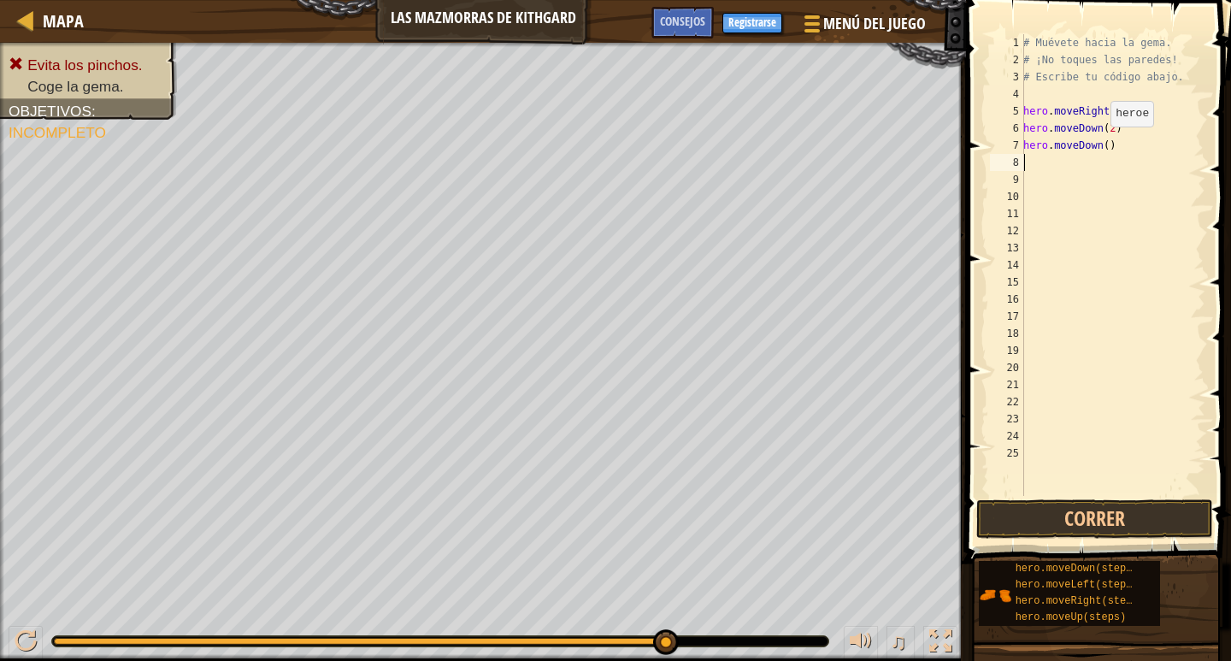
click at [1101, 144] on div "# Muévete hacia la gema. # ¡No toques las paredes! # Escribe tu código abajo. h…" at bounding box center [1113, 282] width 186 height 496
type textarea "hero.moveDown(3)"
click at [1095, 504] on button "Correr" at bounding box center [1094, 518] width 237 height 39
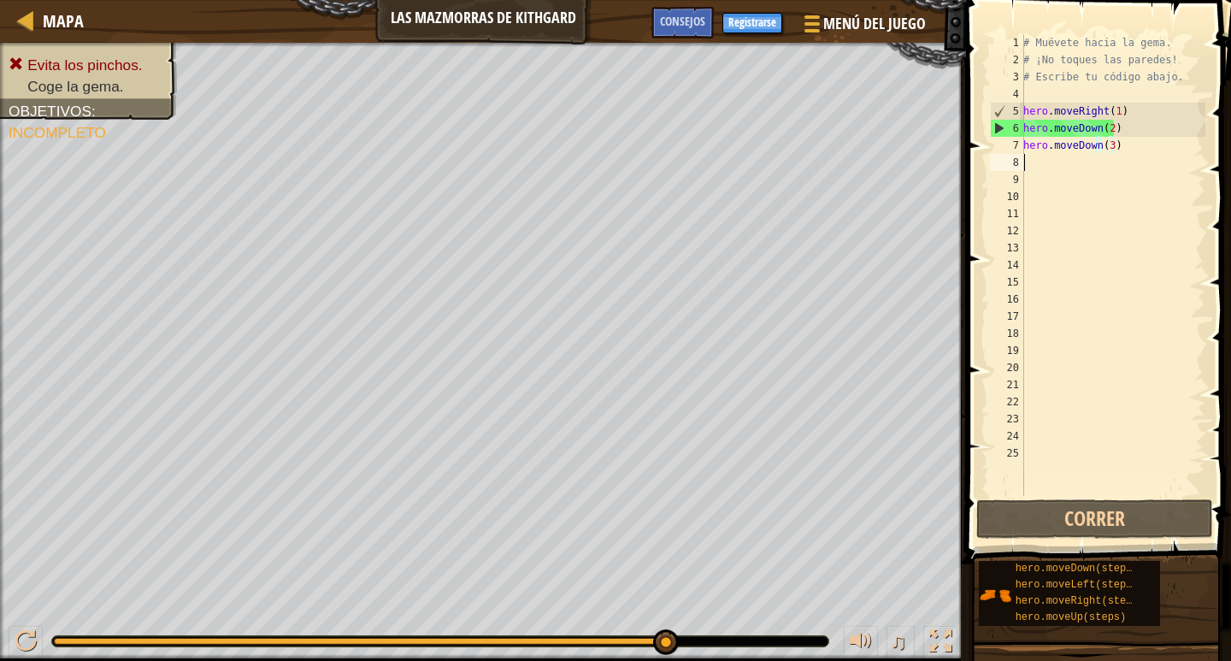
click at [1139, 156] on div "# Muévete hacia la gema. # ¡No toques las paredes! # Escribe tu código abajo. h…" at bounding box center [1113, 282] width 186 height 496
drag, startPoint x: 1140, startPoint y: 147, endPoint x: 1130, endPoint y: 148, distance: 9.4
click at [1139, 147] on div "# Muévete hacia la gema. # ¡No toques las paredes! # Escribe tu código abajo. h…" at bounding box center [1113, 282] width 186 height 496
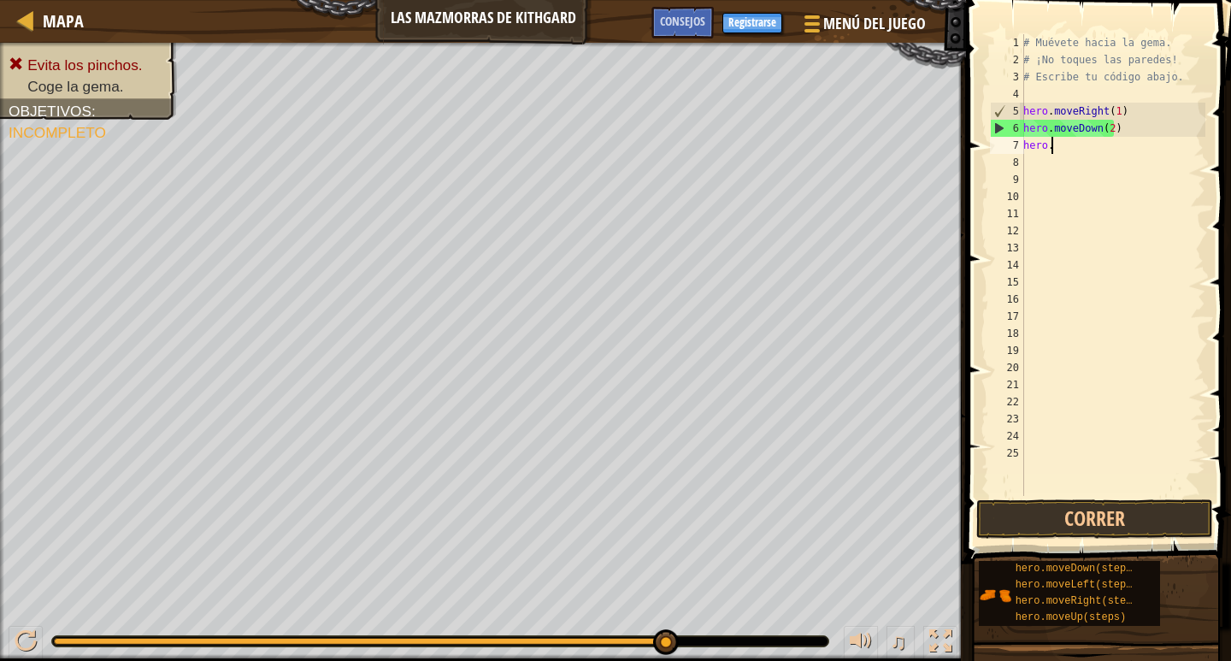
type textarea "h"
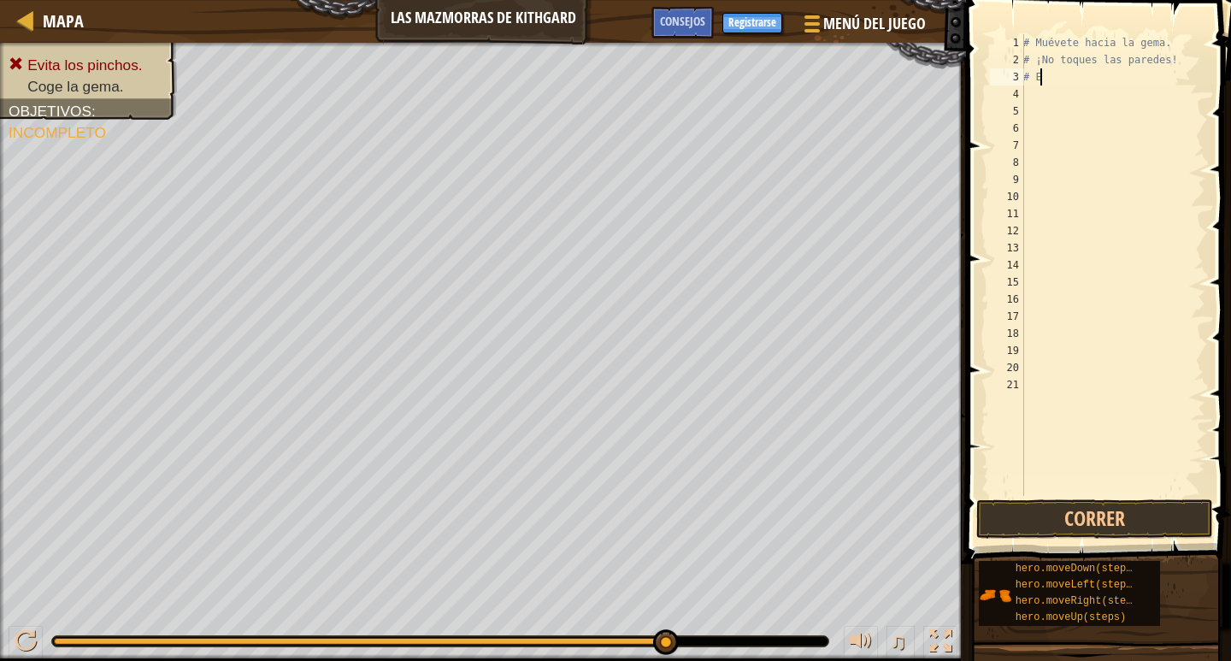
type textarea "#"
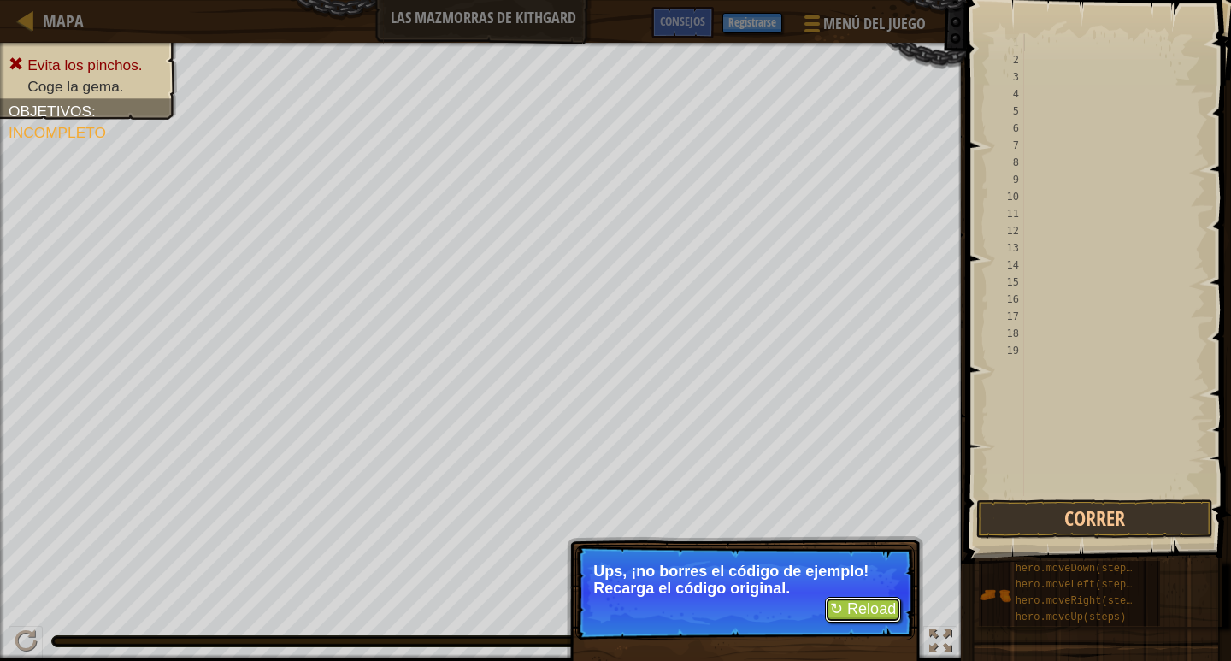
click at [895, 610] on button "↻ Reload" at bounding box center [863, 610] width 76 height 26
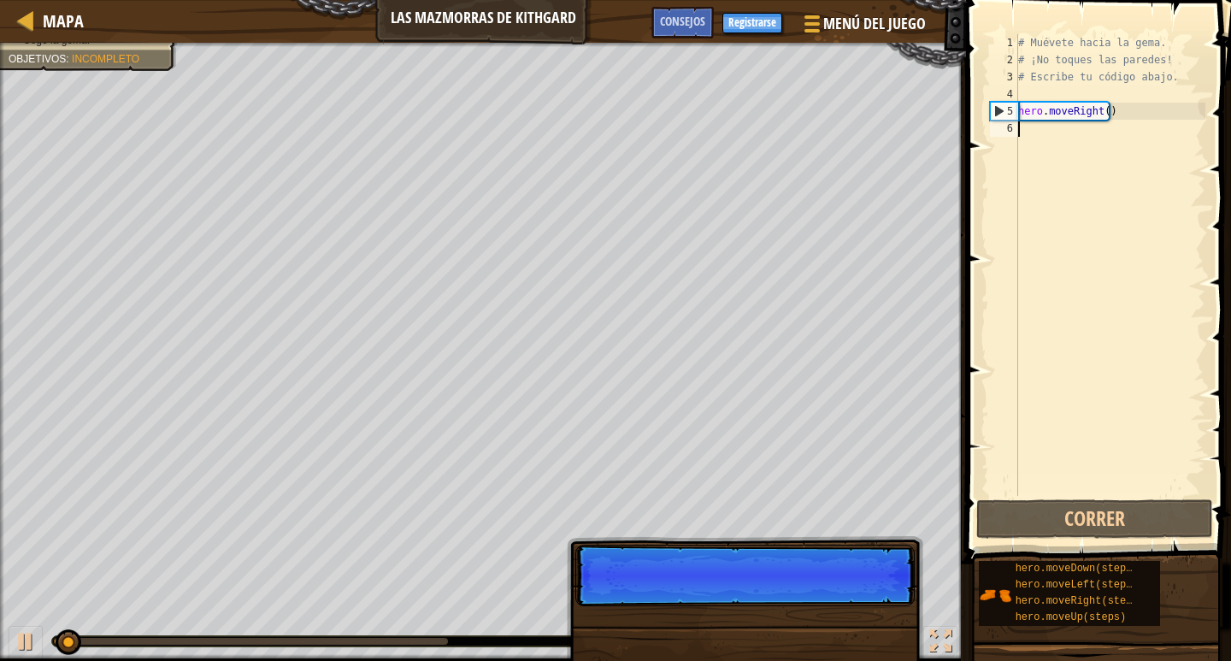
click at [1049, 125] on div "# Muévete hacia la gema. # ¡No toques las paredes! # Escribe tu código abajo. h…" at bounding box center [1110, 282] width 191 height 496
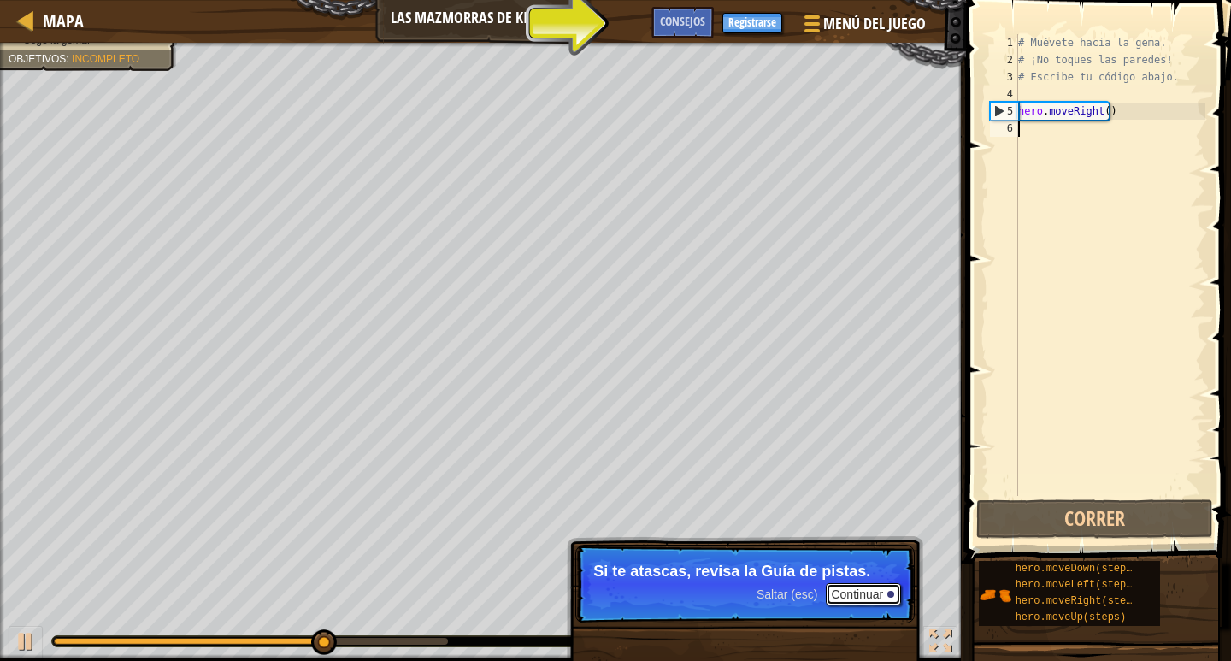
click at [884, 594] on button "Continuar" at bounding box center [863, 594] width 75 height 22
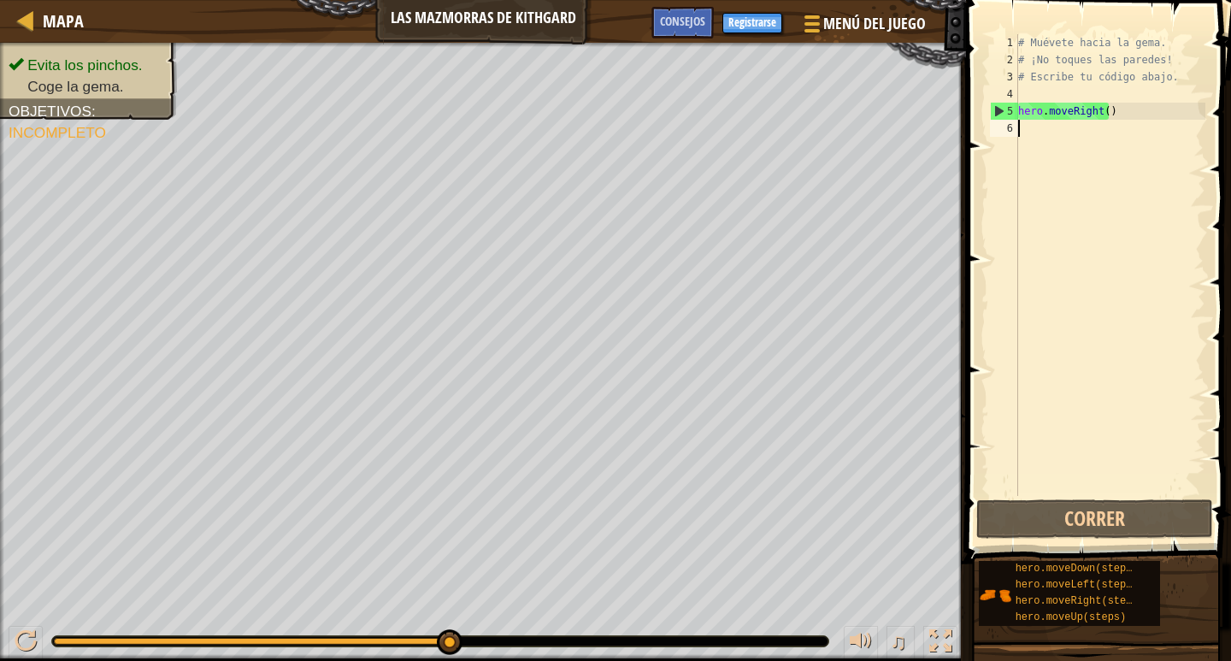
type textarea "H"
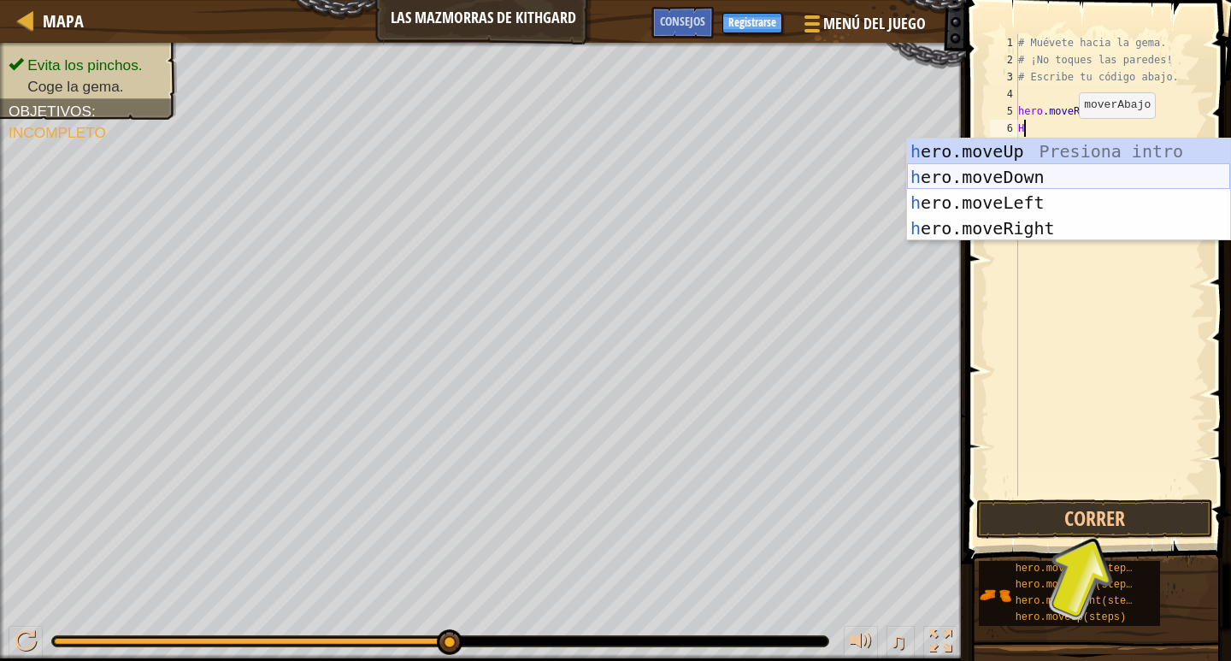
click at [1011, 167] on div "h ero.moveUp Presiona intro h ero.moveDown Presiona intro h ero.moveLeft Presio…" at bounding box center [1068, 216] width 323 height 154
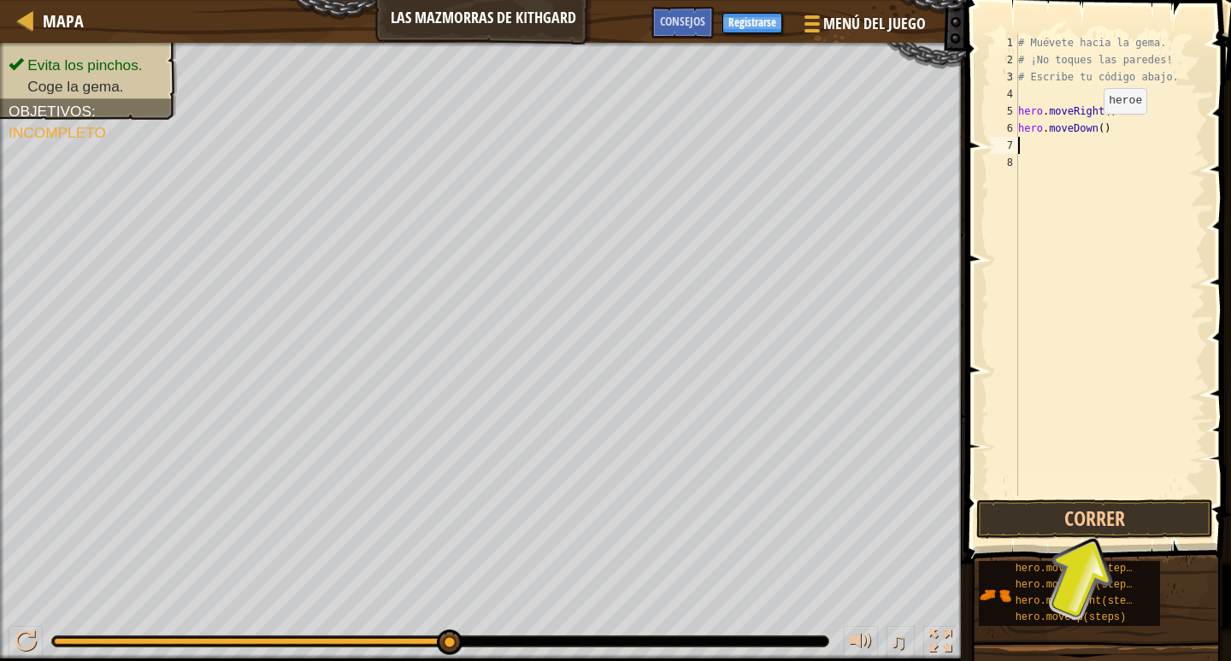
click at [1089, 131] on div "# Muévete hacia la gema. # ¡No toques las paredes! # Escribe tu código abajo. h…" at bounding box center [1110, 282] width 191 height 496
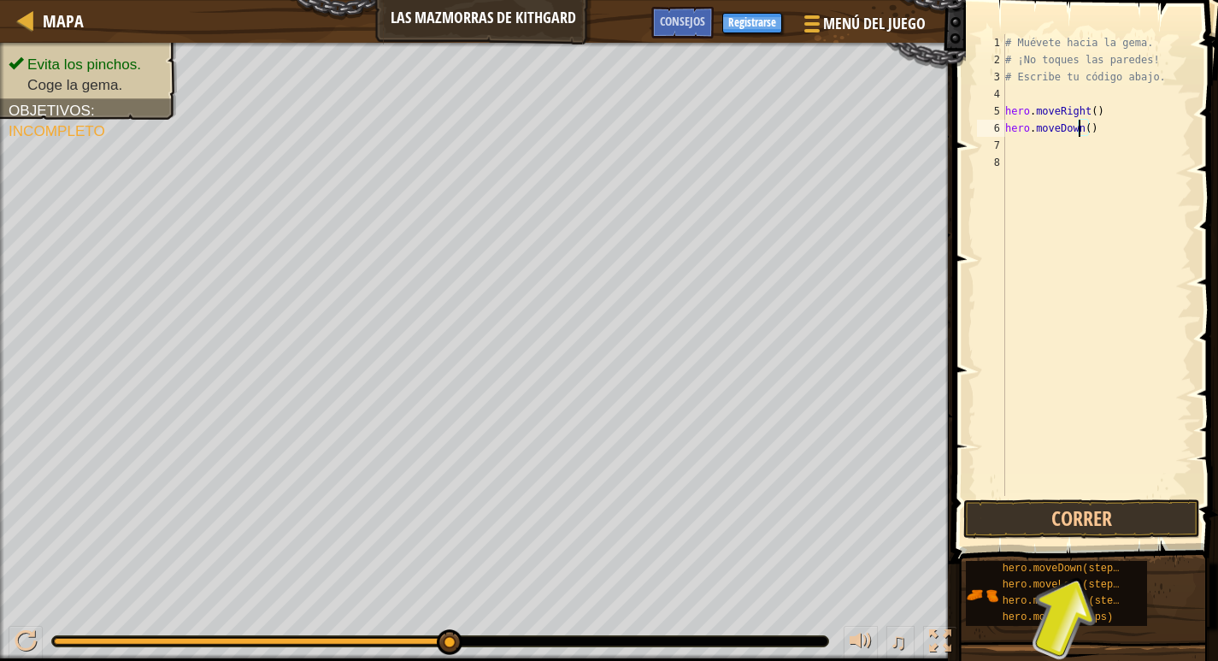
click at [1091, 129] on div "# Muévete hacia la gema. # ¡No toques las paredes! # Escribe tu código abajo. h…" at bounding box center [1097, 282] width 191 height 496
type textarea "h"
type textarea "H"
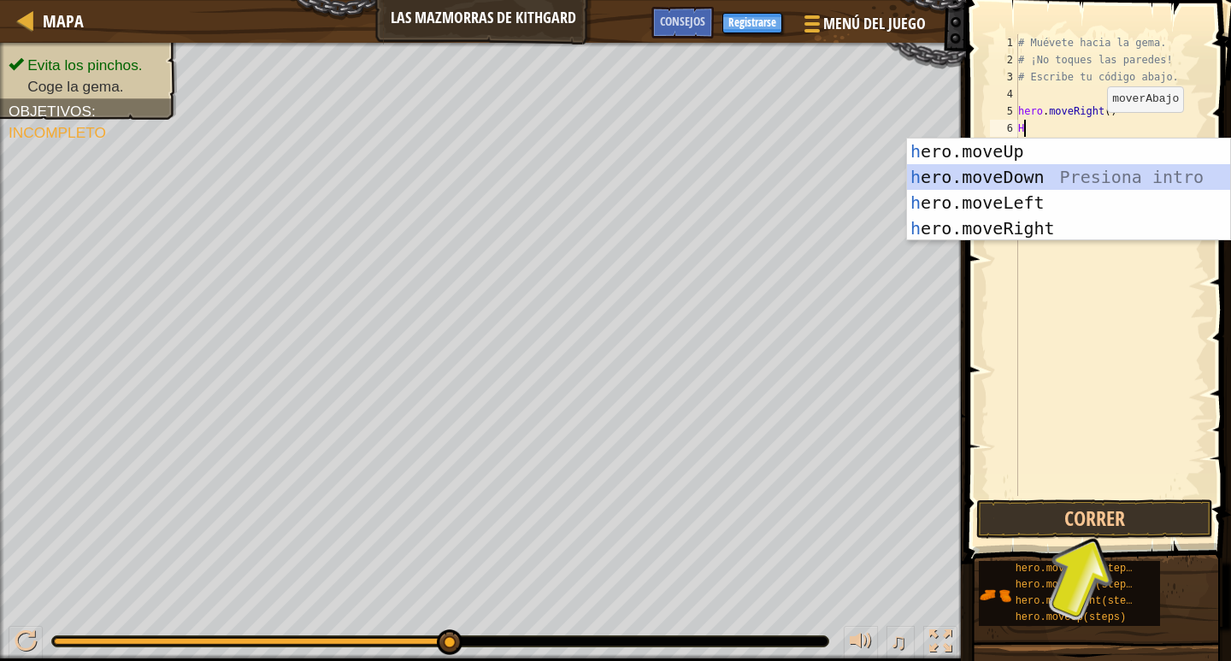
click at [1069, 186] on div "h ero.moveUp Presiona intro h ero.moveDown Presiona intro h ero.moveLeft Presio…" at bounding box center [1068, 216] width 323 height 154
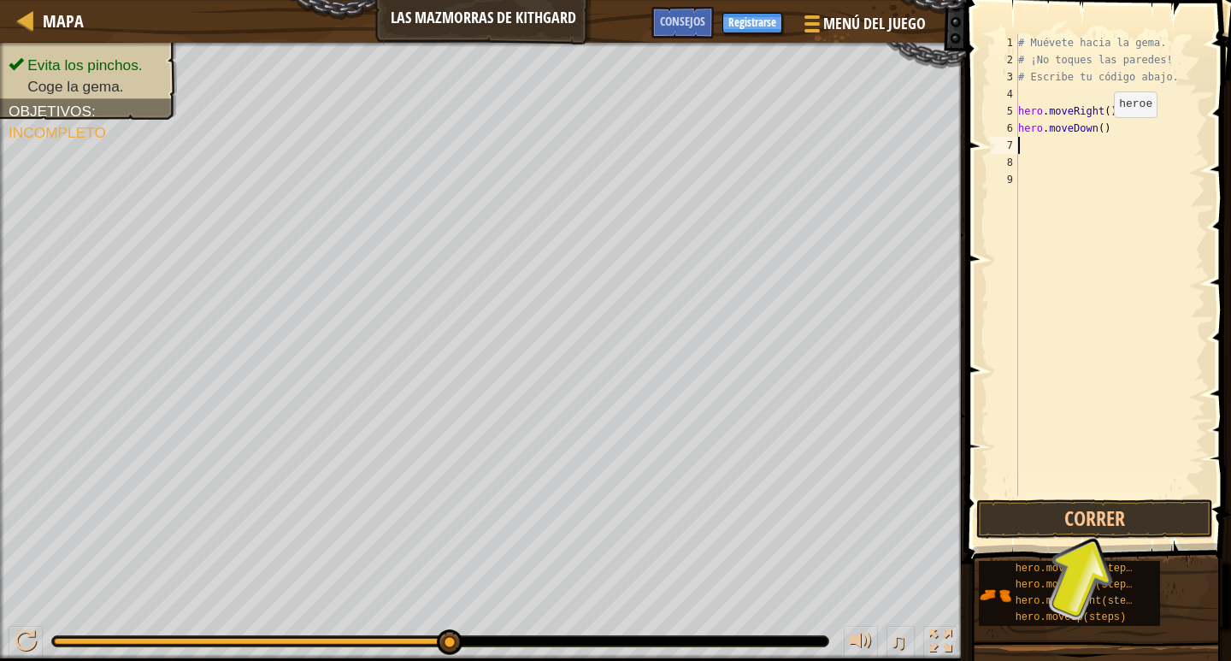
click at [1088, 133] on div "# Muévete hacia la gema. # ¡No toques las paredes! # Escribe tu código abajo. h…" at bounding box center [1110, 282] width 191 height 496
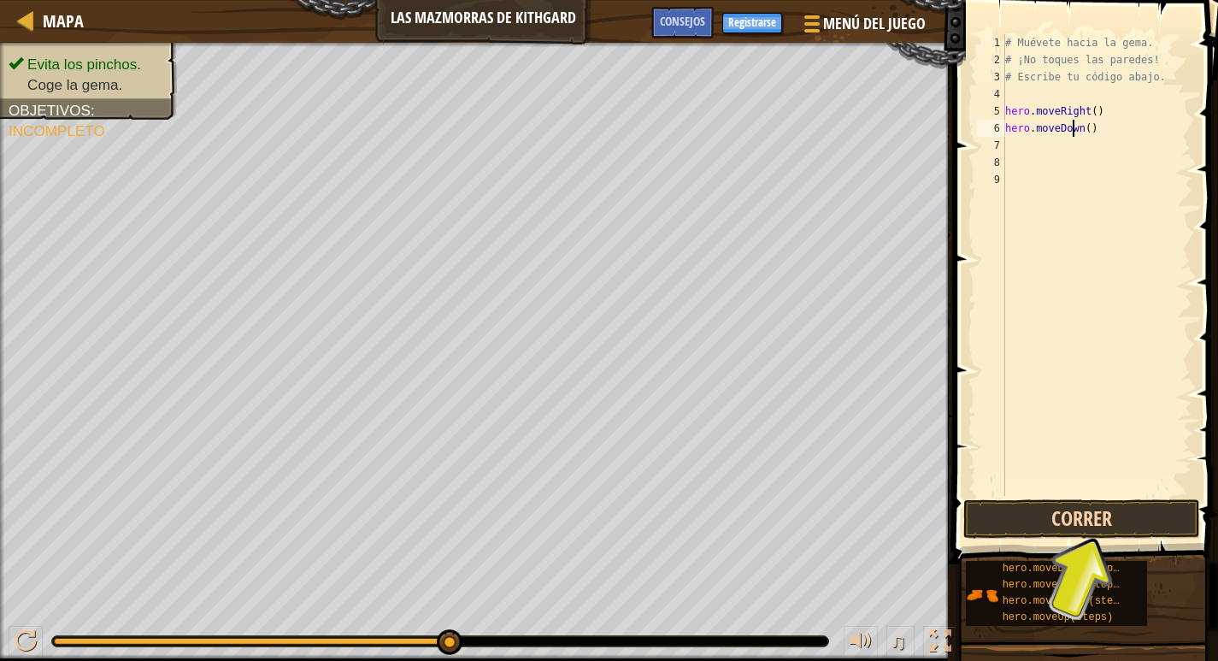
type textarea "hero.moveDown()"
click at [1084, 518] on button "Correr" at bounding box center [1082, 518] width 237 height 39
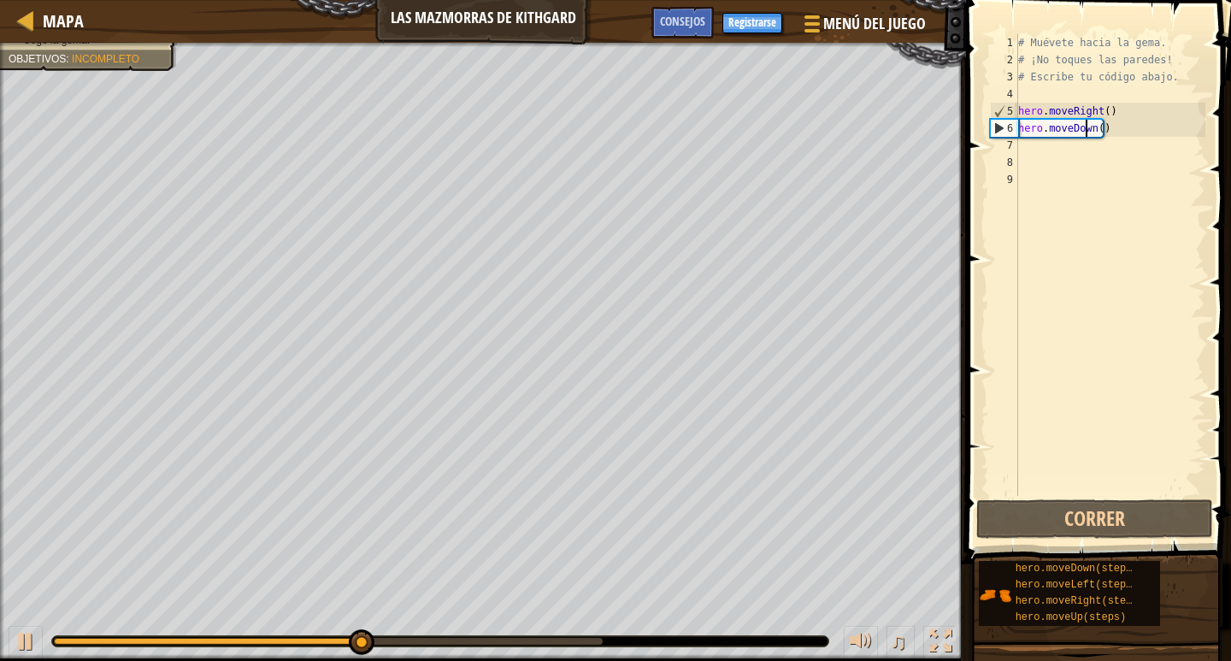
click at [1058, 150] on div "# Muévete hacia la gema. # ¡No toques las paredes! # Escribe tu código abajo. h…" at bounding box center [1110, 282] width 191 height 496
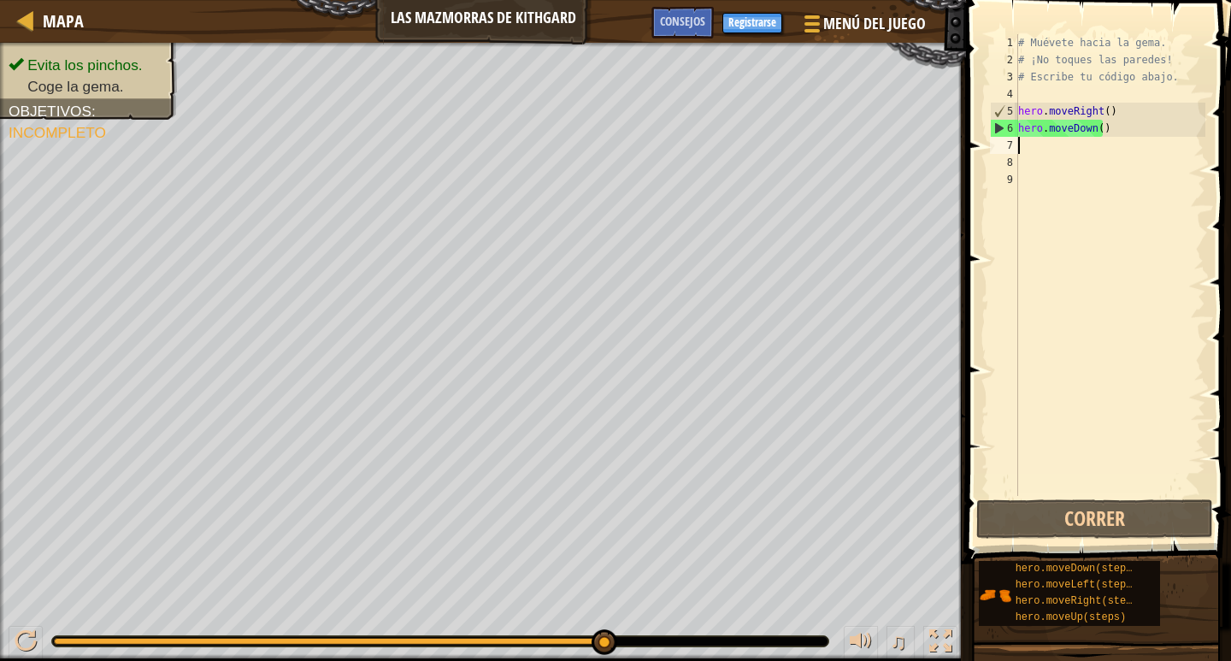
type textarea "H"
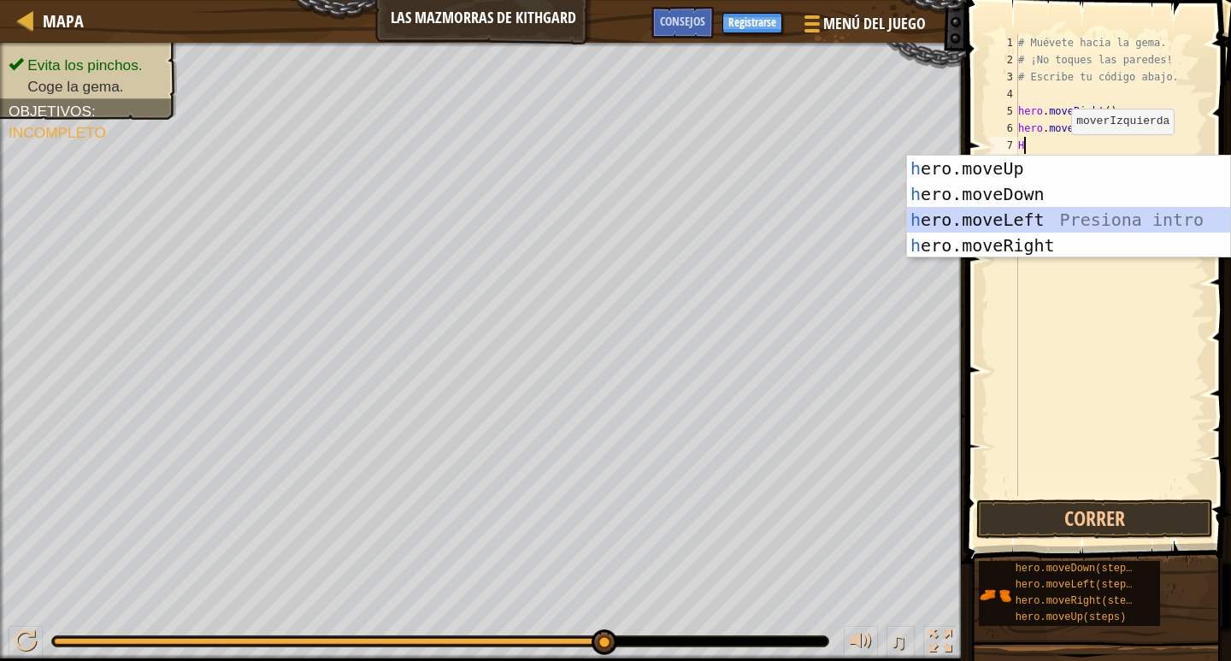
click at [1039, 228] on div "h ero.moveUp Presiona intro h ero.moveDown Presiona intro h ero.moveLeft Presio…" at bounding box center [1068, 233] width 323 height 154
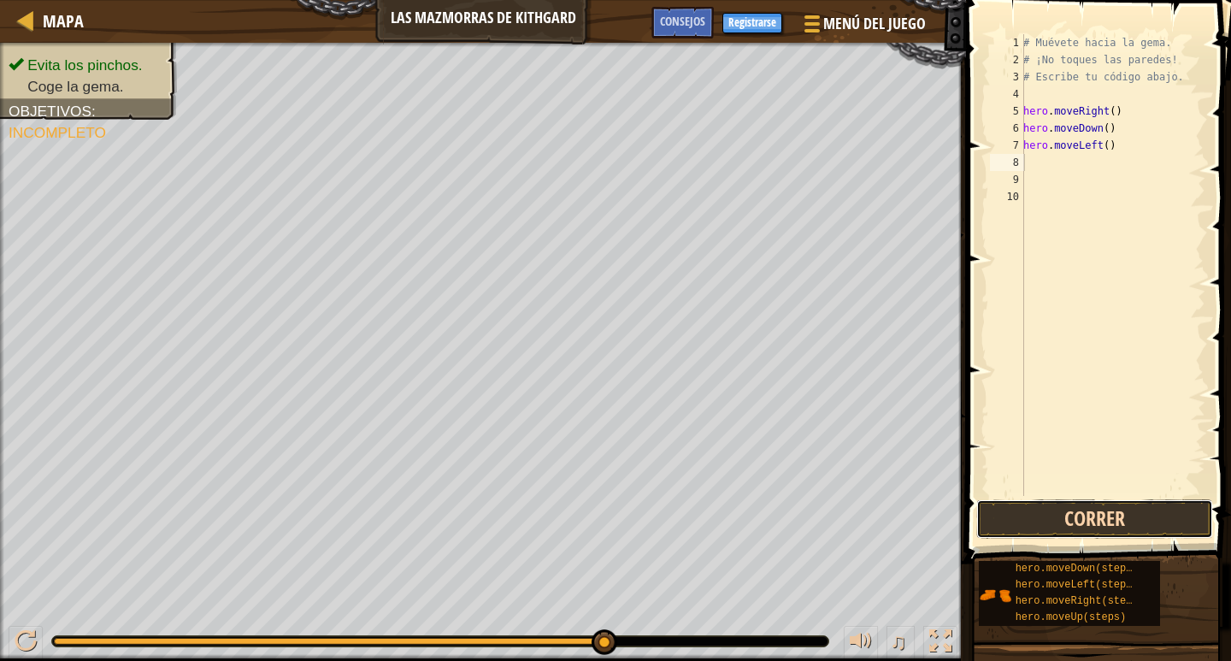
click at [1084, 513] on button "Correr" at bounding box center [1094, 518] width 237 height 39
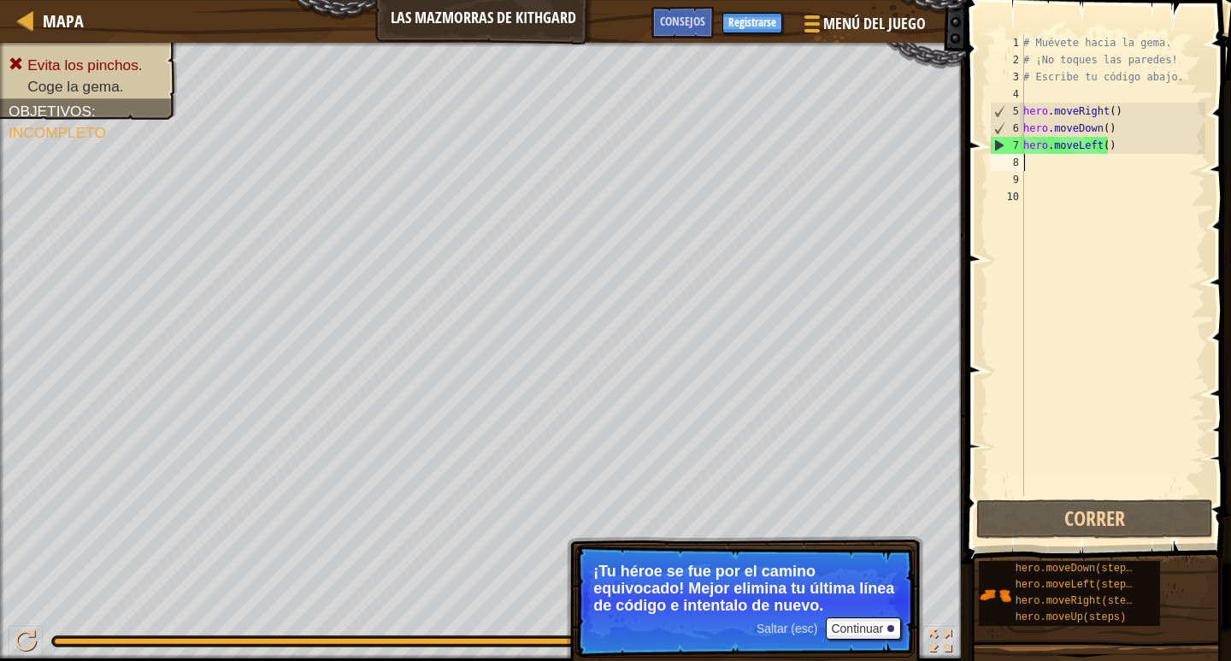
click at [1145, 244] on div "# Muévete hacia la gema. # ¡No toques las paredes! # Escribe tu código abajo. h…" at bounding box center [1113, 282] width 186 height 496
click at [1123, 150] on div "# Muévete hacia la gema. # ¡No toques las paredes! # Escribe tu código abajo. h…" at bounding box center [1113, 282] width 186 height 496
click at [867, 618] on button "Continuar" at bounding box center [863, 628] width 75 height 22
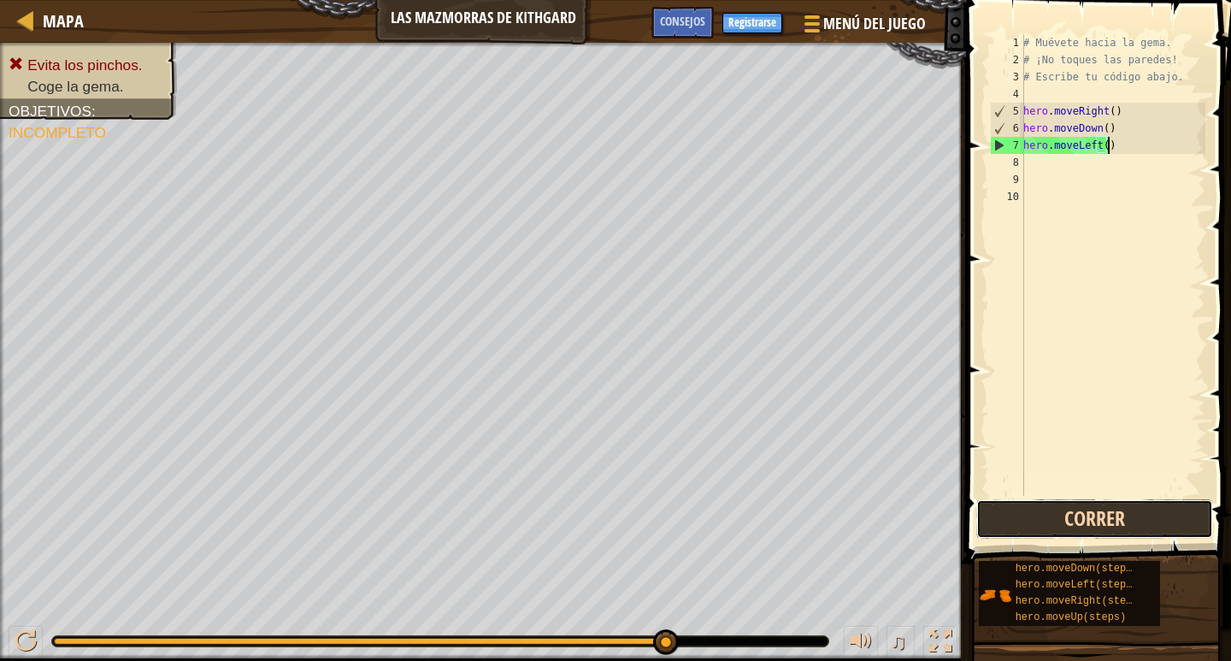
click at [1018, 522] on button "Correr" at bounding box center [1094, 518] width 237 height 39
type textarea "h"
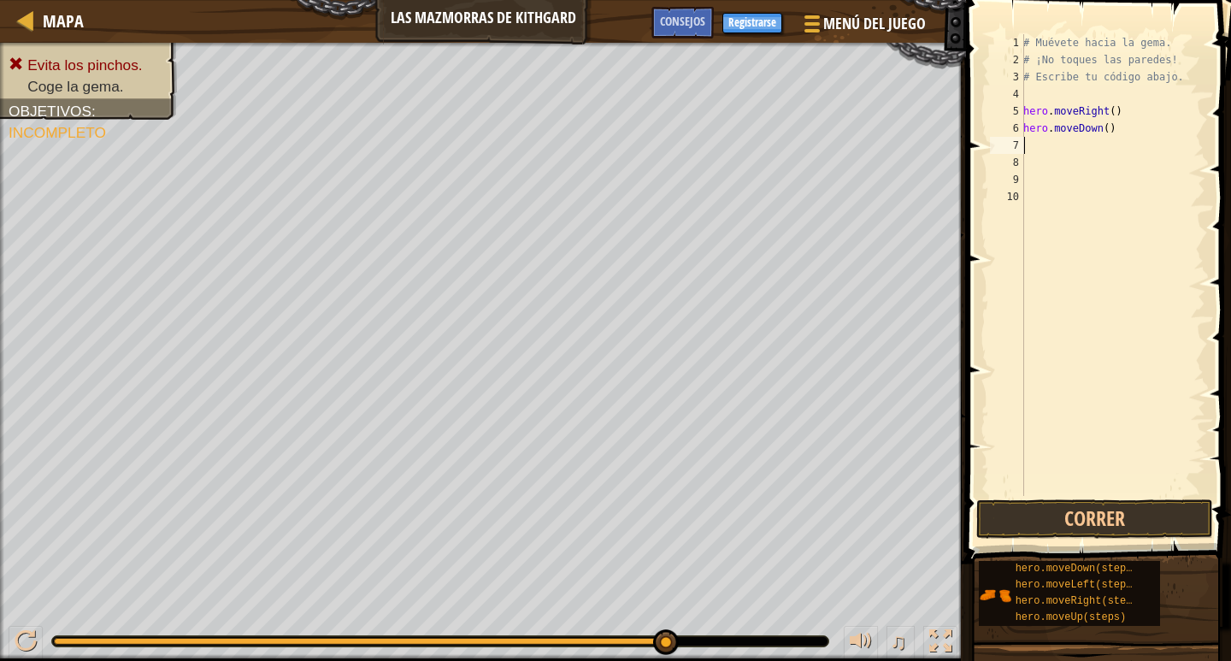
type textarea "H"
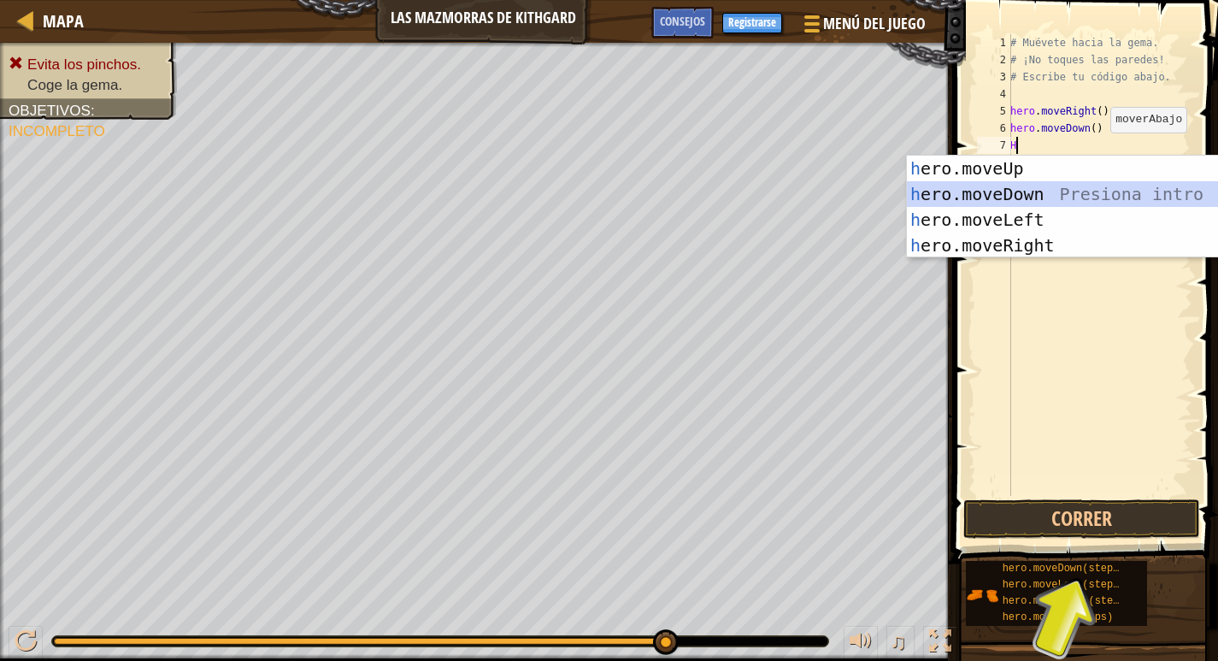
click at [1062, 202] on div "h ero.moveUp Presiona intro h ero.moveDown Presiona intro h ero.moveLeft Presio…" at bounding box center [1068, 233] width 323 height 154
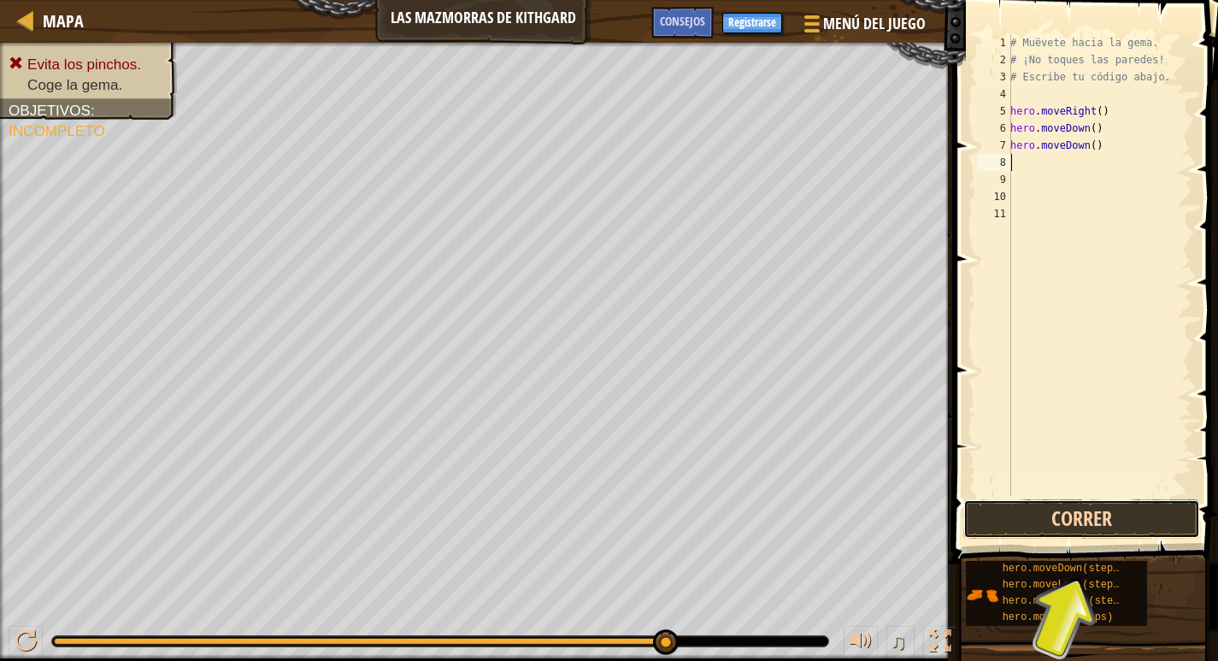
click at [1093, 510] on button "Correr" at bounding box center [1082, 518] width 237 height 39
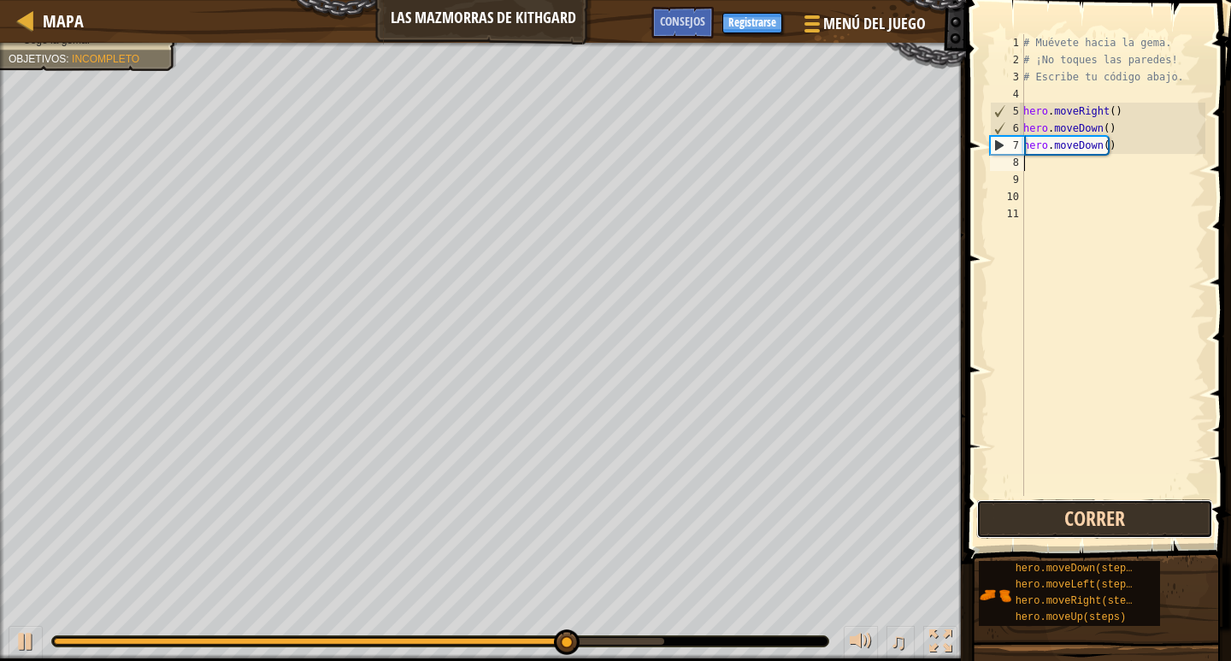
click at [1071, 509] on button "Correr" at bounding box center [1094, 518] width 237 height 39
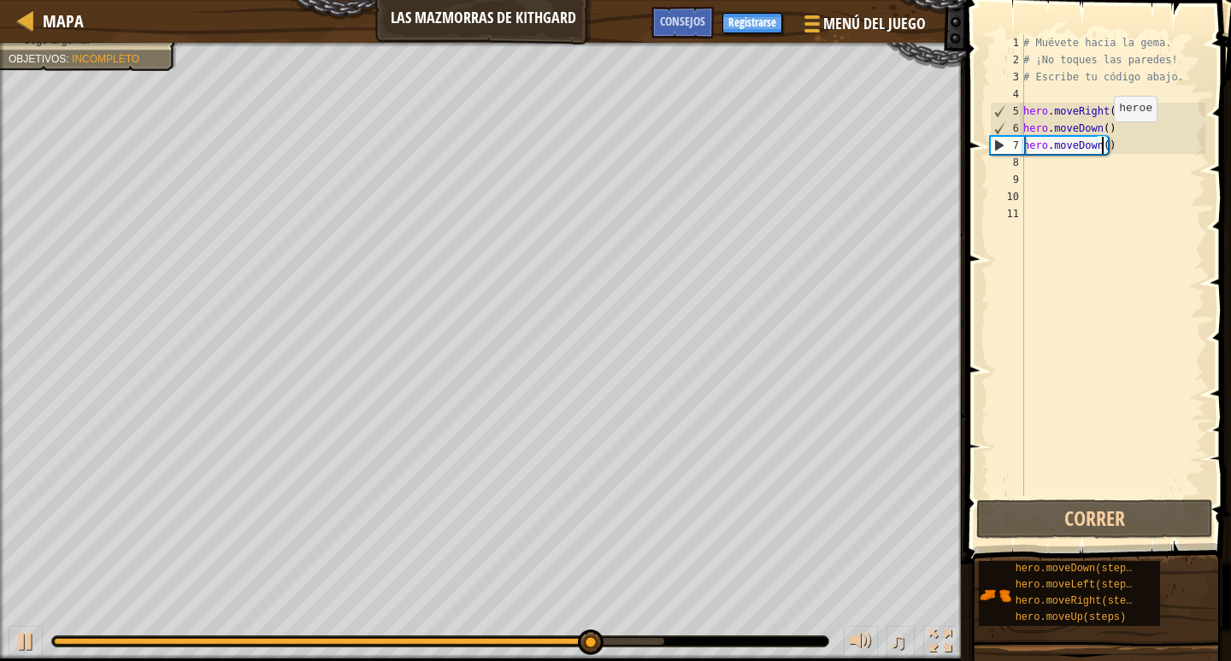
click at [1105, 139] on div "# Muévete hacia la gema. # ¡No toques las paredes! # Escribe tu código abajo. h…" at bounding box center [1113, 282] width 186 height 496
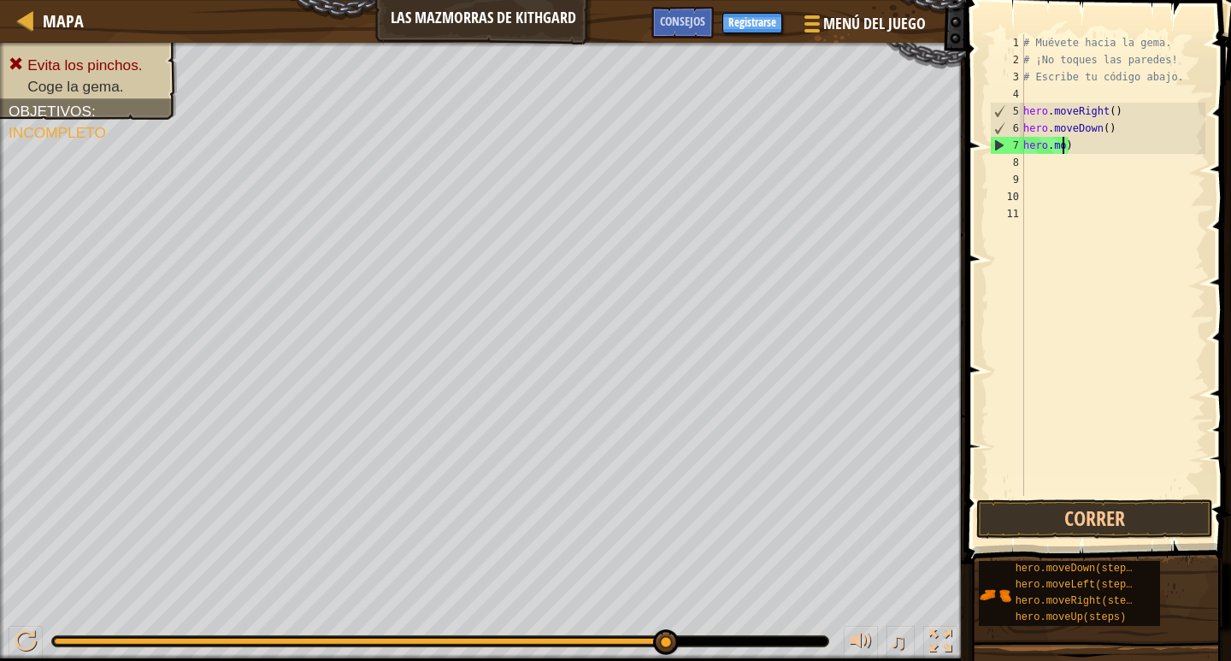
type textarea ")"
click at [1082, 149] on div "# Muévete hacia la gema. # ¡No toques las paredes! # Escribe tu código abajo. h…" at bounding box center [1113, 282] width 186 height 496
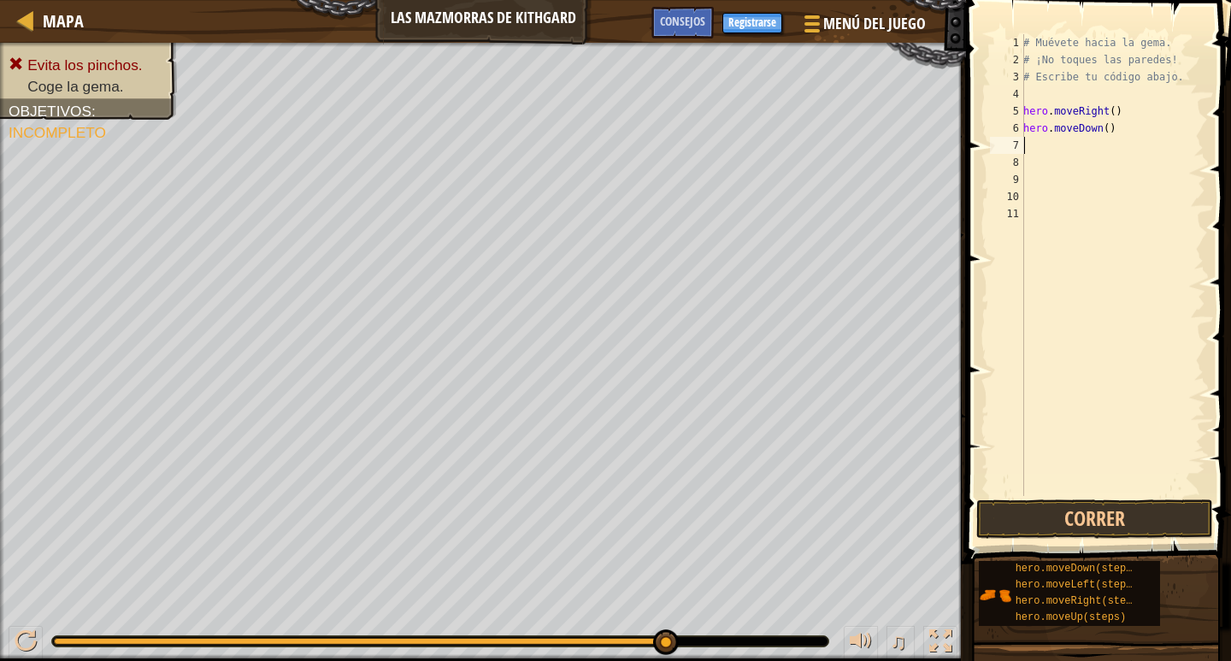
type textarea "H"
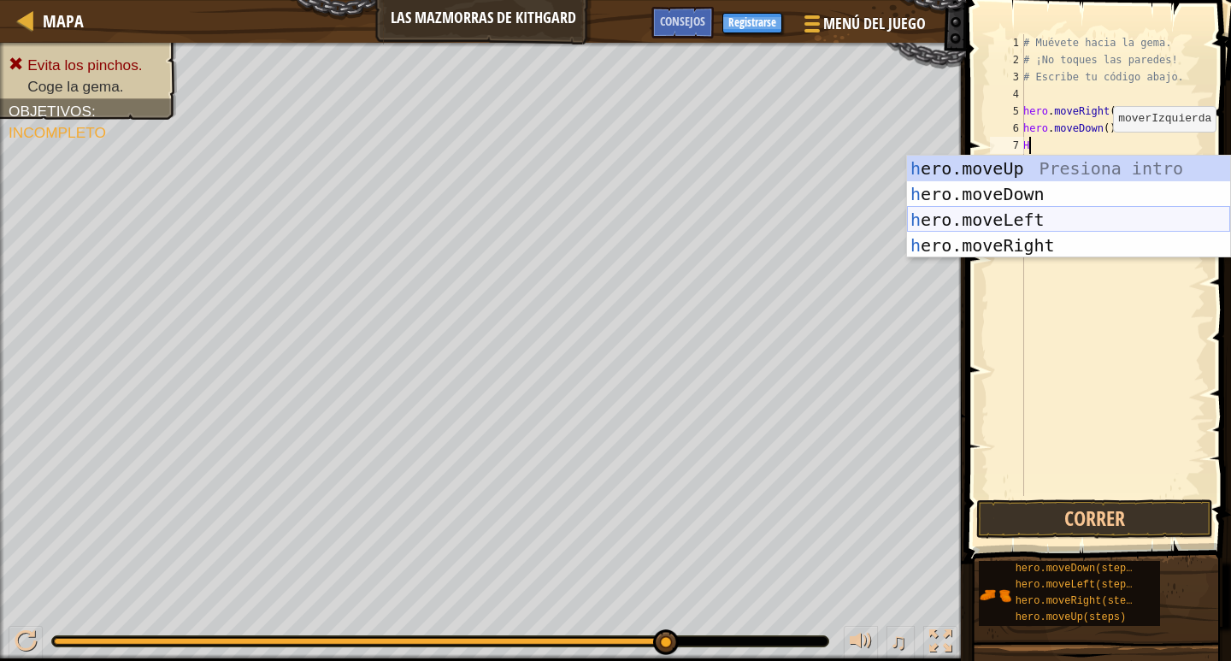
click at [1075, 218] on div "h ero.moveUp Presiona intro h ero.moveDown Presiona intro h ero.moveLeft Presio…" at bounding box center [1068, 233] width 323 height 154
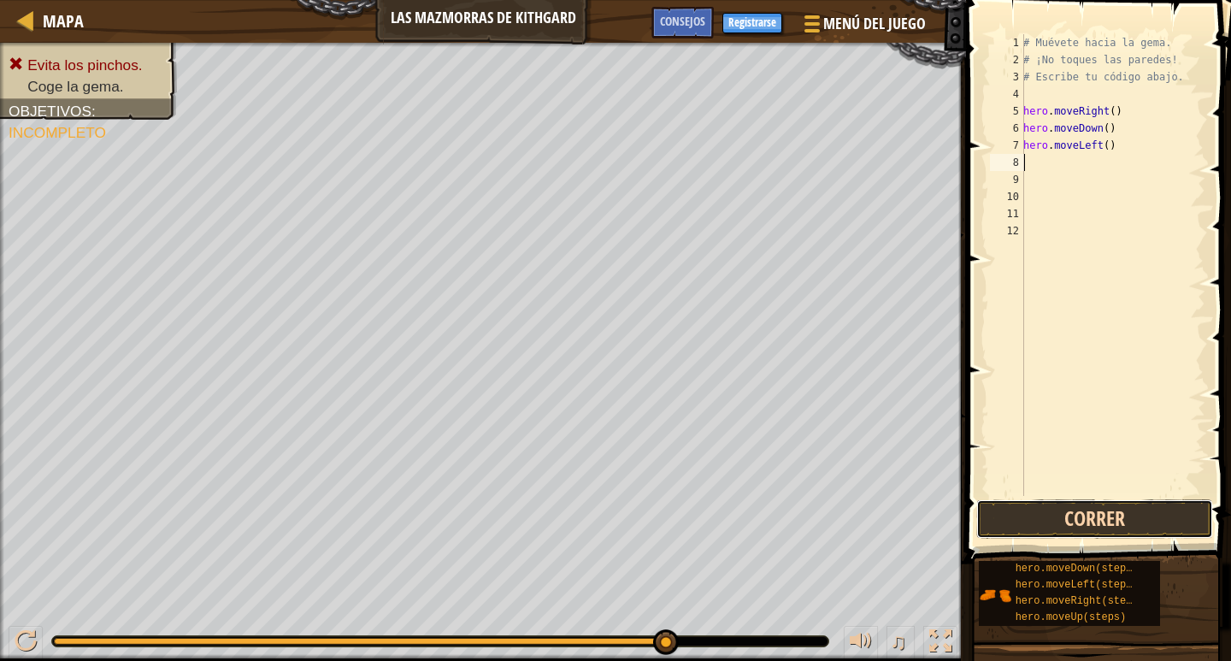
click at [1053, 512] on button "Correr" at bounding box center [1094, 518] width 237 height 39
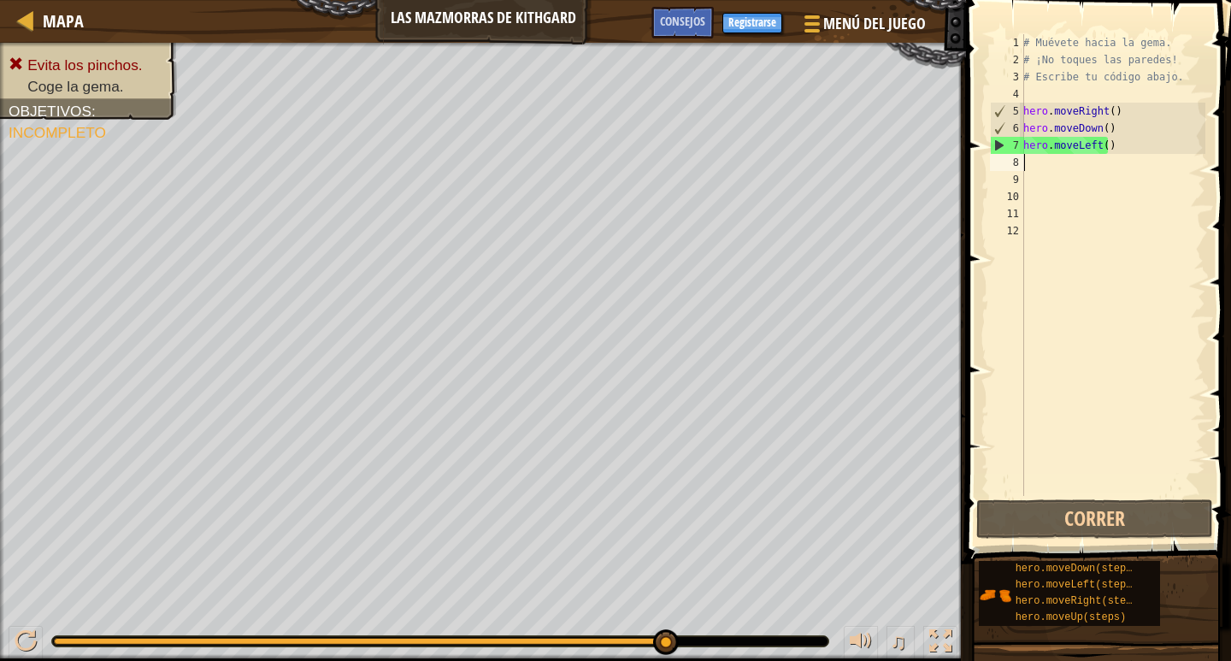
click at [1108, 144] on div "# Muévete hacia la gema. # ¡No toques las paredes! # Escribe tu código abajo. h…" at bounding box center [1113, 282] width 186 height 496
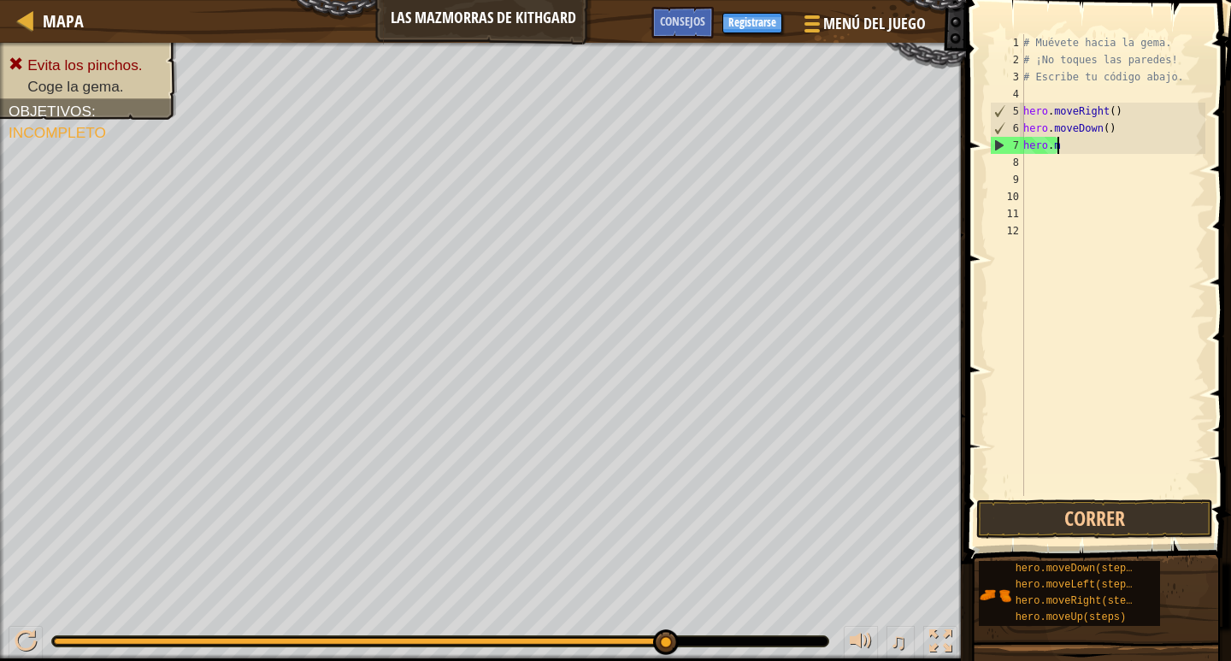
type textarea "h"
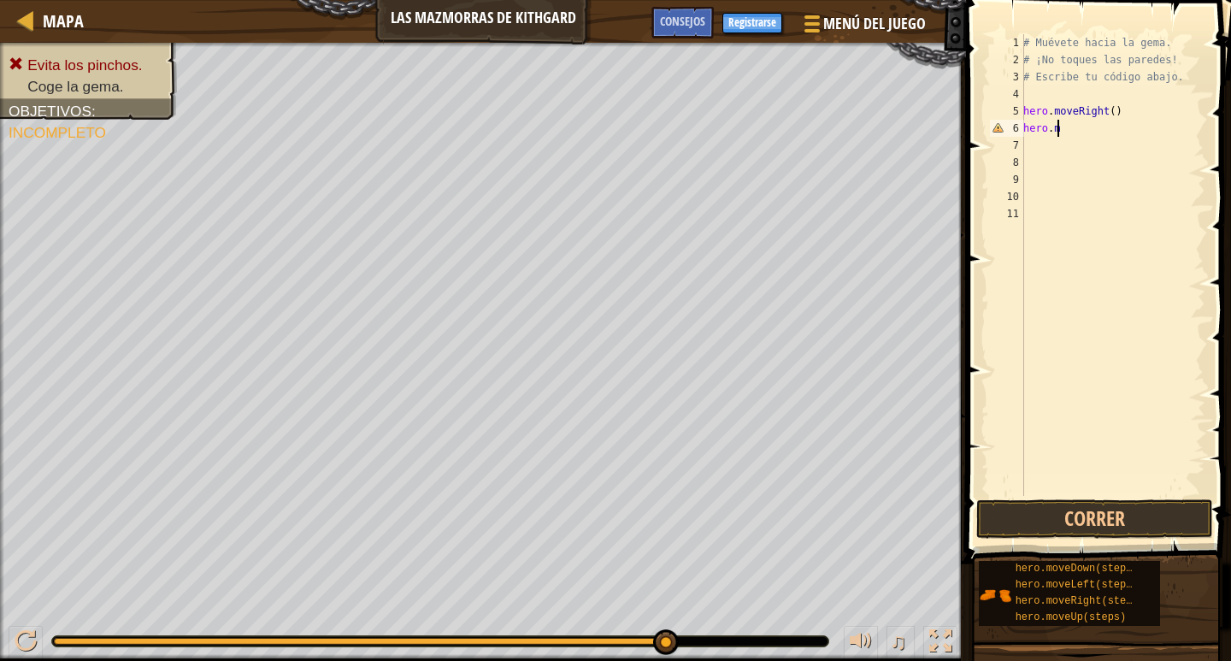
type textarea "h"
type textarea "H"
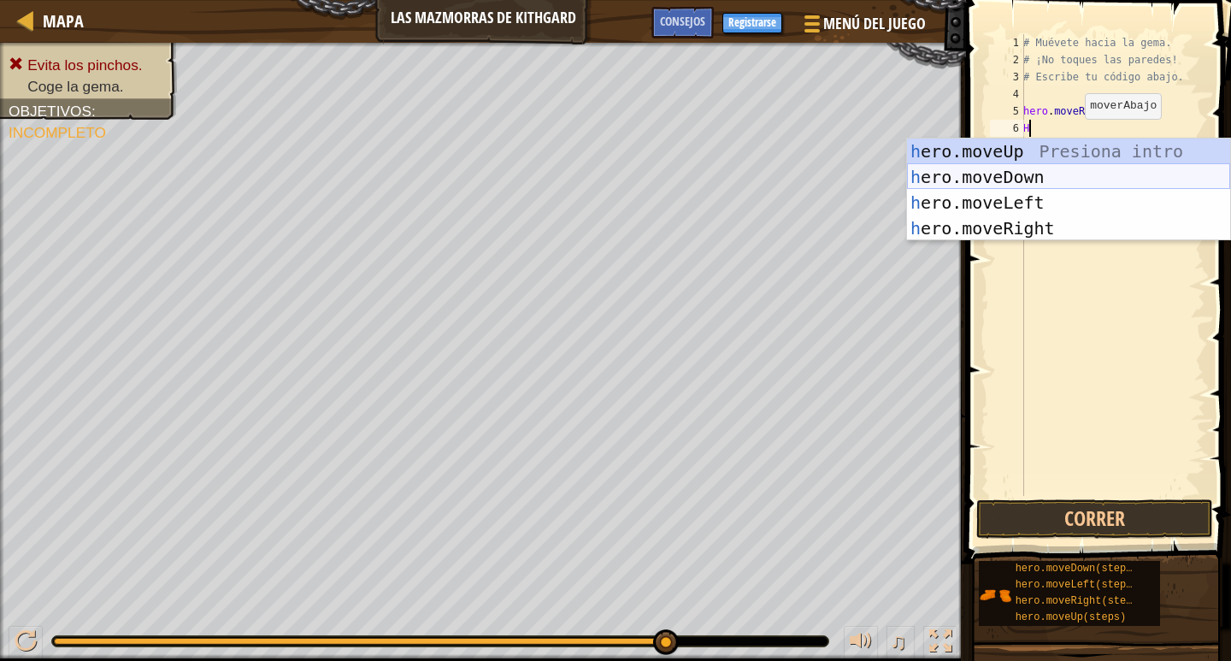
click at [1044, 184] on div "h ero.moveUp Presiona intro h ero.moveDown Presiona intro h ero.moveLeft Presio…" at bounding box center [1068, 216] width 323 height 154
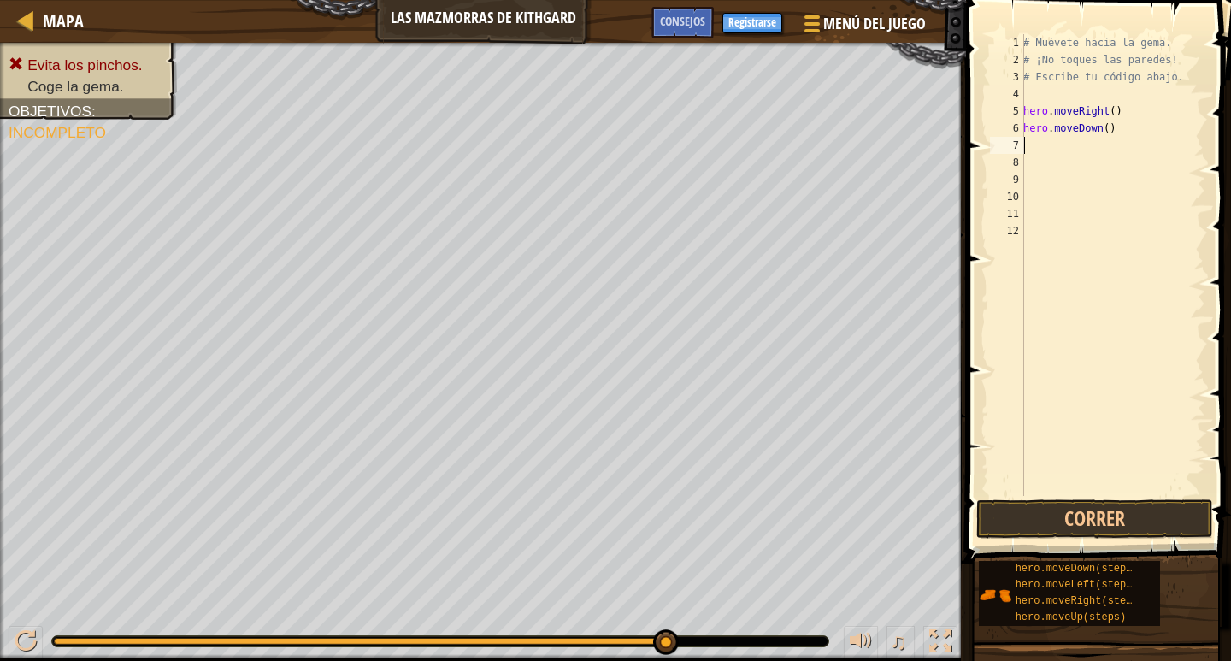
click at [1084, 152] on div "# Muévete hacia la gema. # ¡No toques las paredes! # Escribe tu código abajo. h…" at bounding box center [1113, 282] width 186 height 496
type textarea "H"
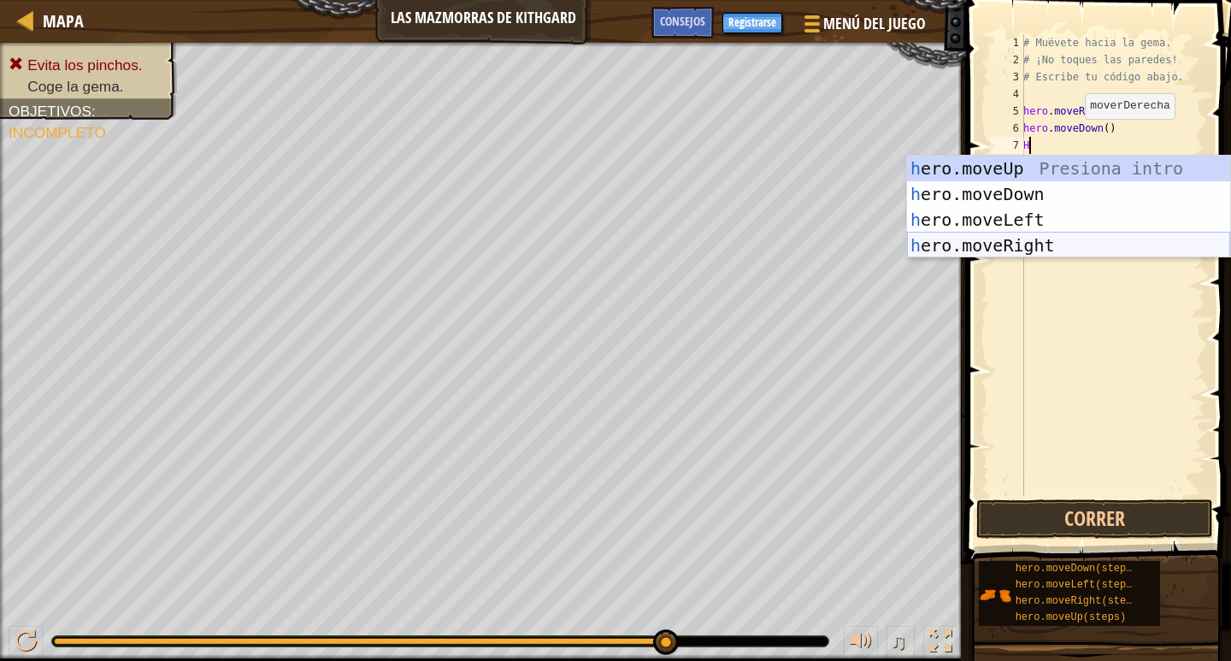
click at [1011, 239] on div "h ero.moveUp Presiona intro h ero.moveDown Presiona intro h ero.moveLeft Presio…" at bounding box center [1068, 233] width 323 height 154
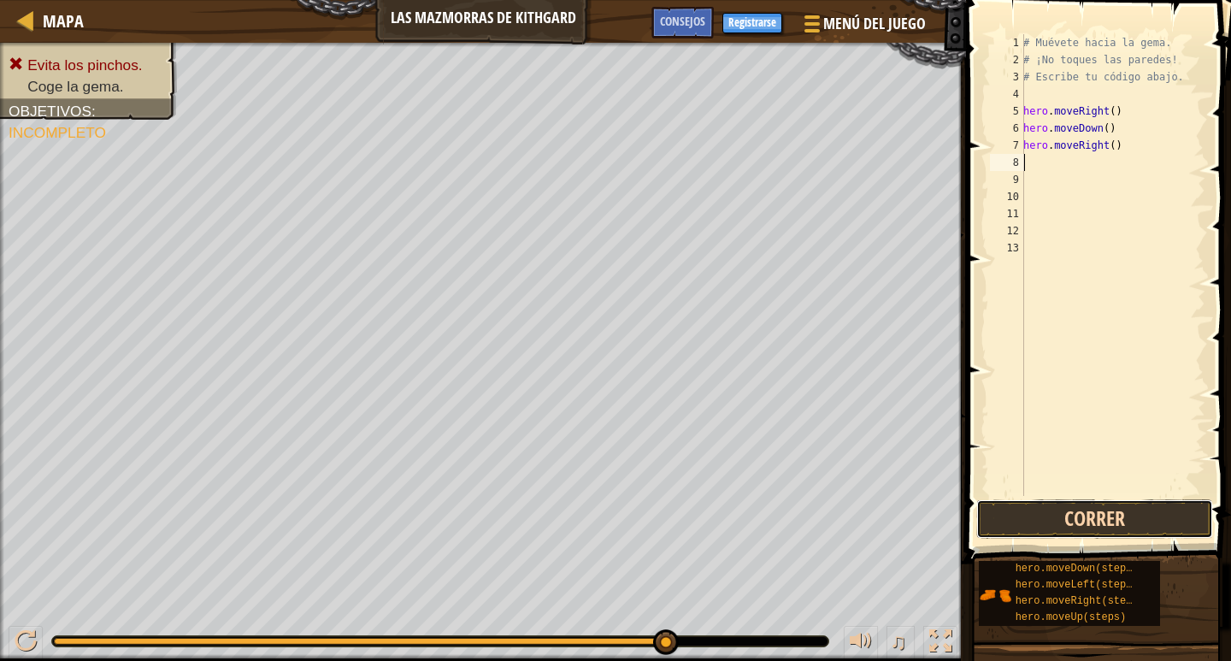
click at [1099, 514] on button "Correr" at bounding box center [1094, 518] width 237 height 39
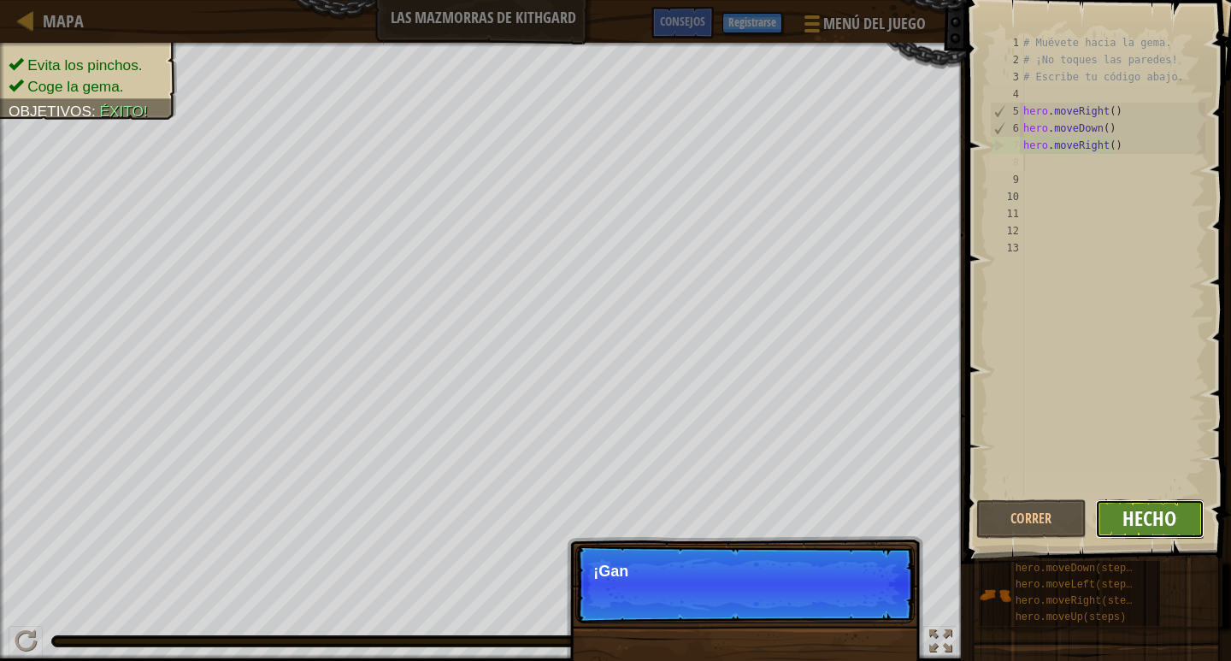
click at [1138, 510] on span "Hecho" at bounding box center [1150, 517] width 54 height 27
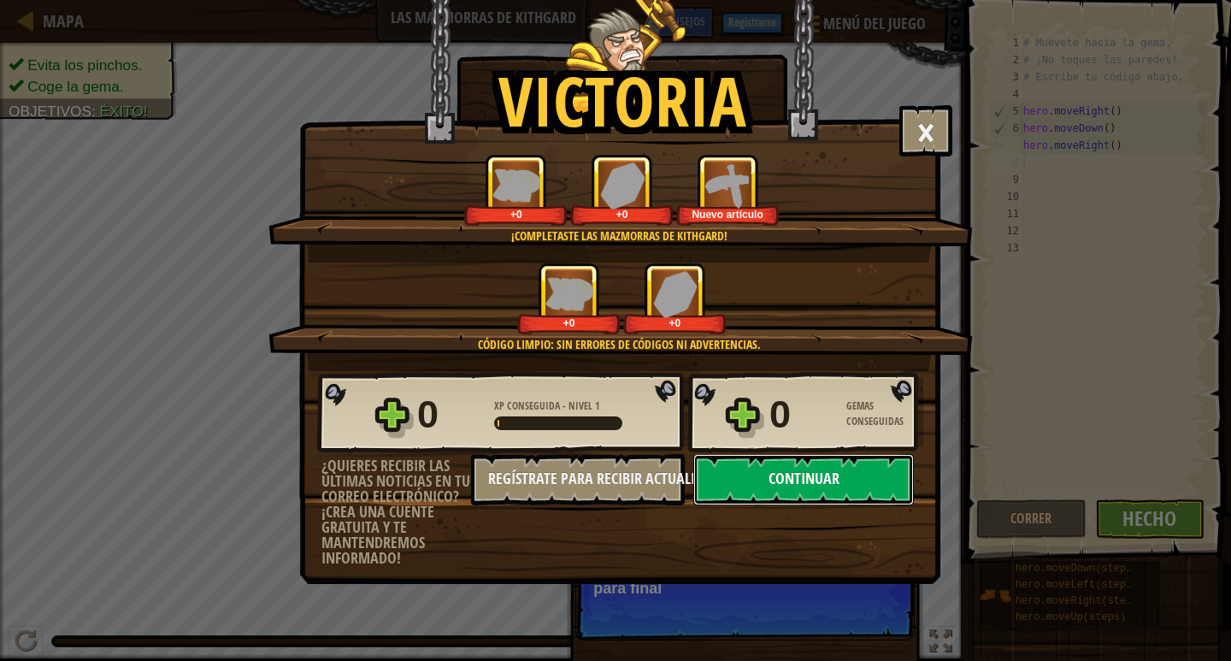
click at [856, 471] on button "Continuar" at bounding box center [803, 479] width 221 height 51
select select "es-ES"
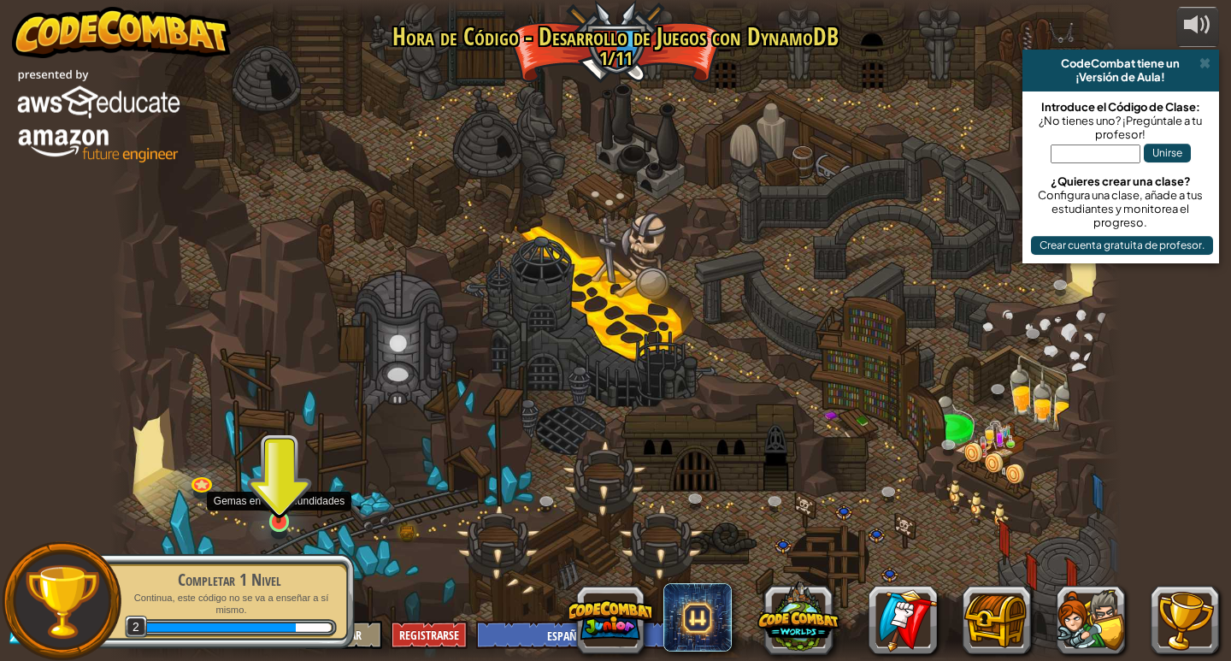
click at [274, 517] on img at bounding box center [279, 493] width 26 height 59
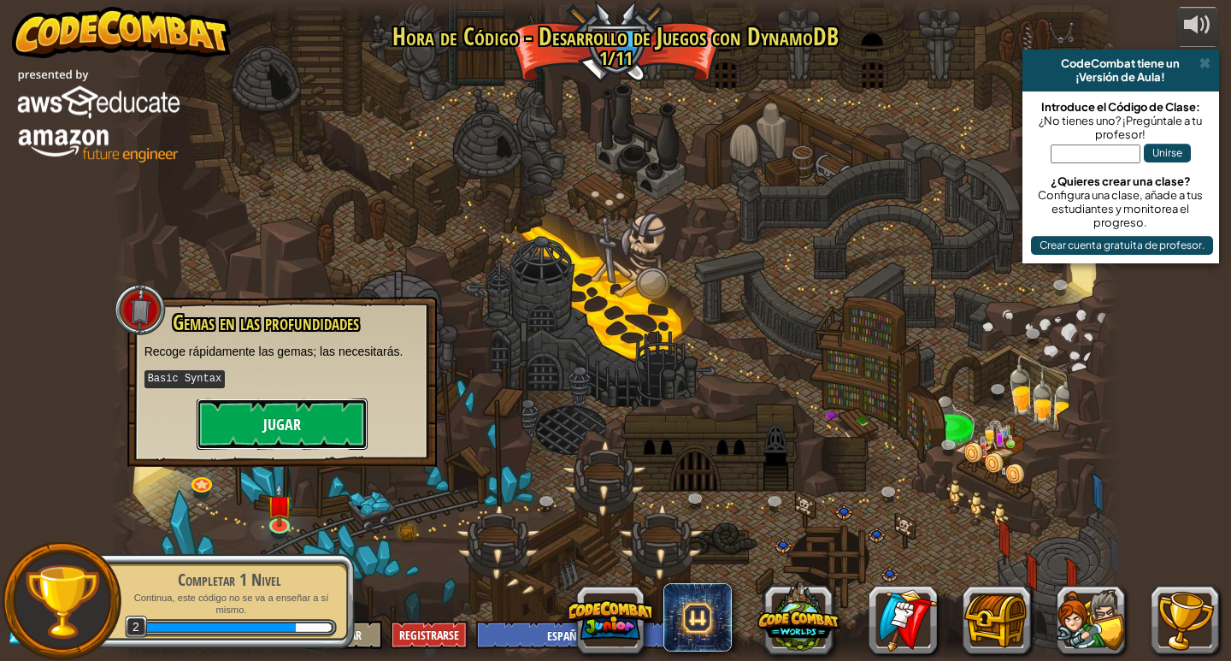
click at [315, 437] on button "Jugar" at bounding box center [282, 423] width 171 height 51
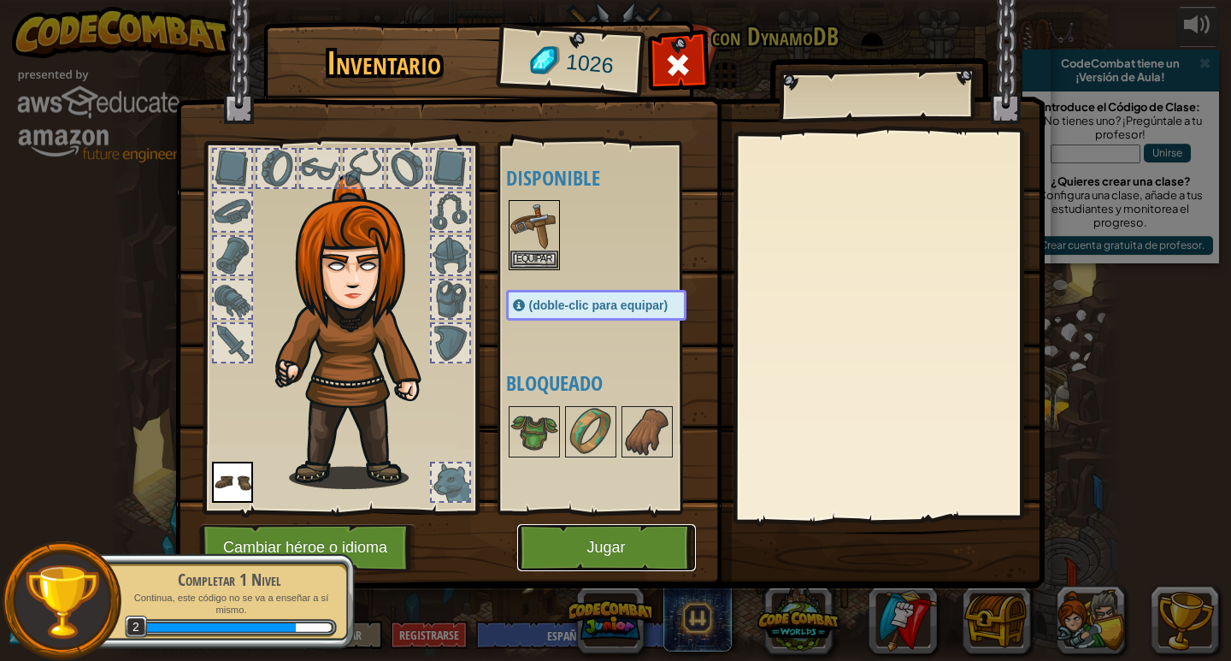
click at [588, 553] on button "Jugar" at bounding box center [606, 547] width 179 height 47
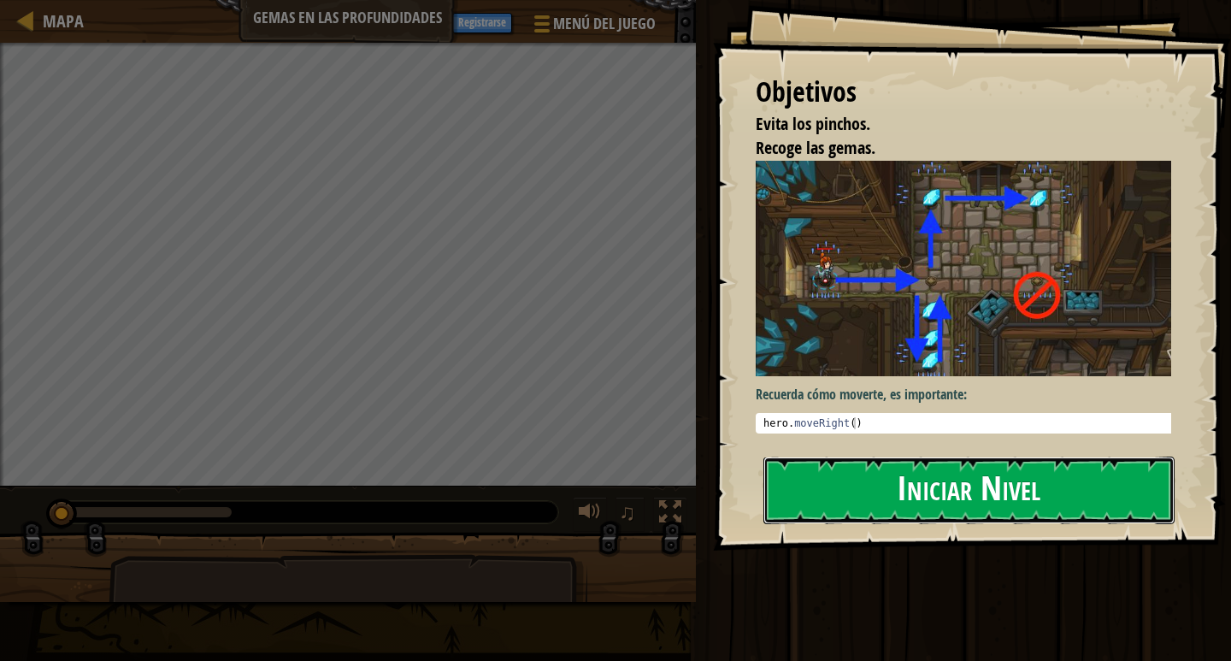
click at [886, 497] on button "Iniciar Nivel" at bounding box center [968, 491] width 411 height 68
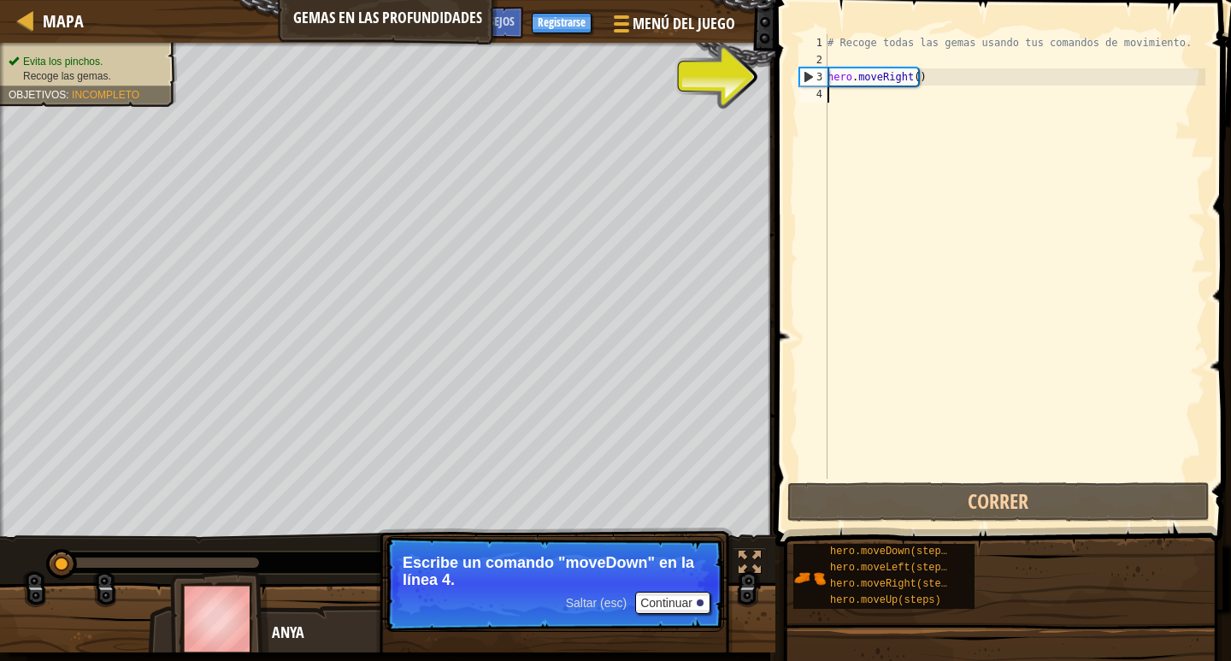
click at [848, 56] on div "# Recoge todas las gemas usando tus comandos de movimiento. hero . moveRight ( )" at bounding box center [1014, 273] width 381 height 479
click at [840, 79] on div "# Recoge todas las gemas usando tus comandos de movimiento. hero . moveRight ( )" at bounding box center [1014, 273] width 381 height 479
type textarea "hero.moveRight()"
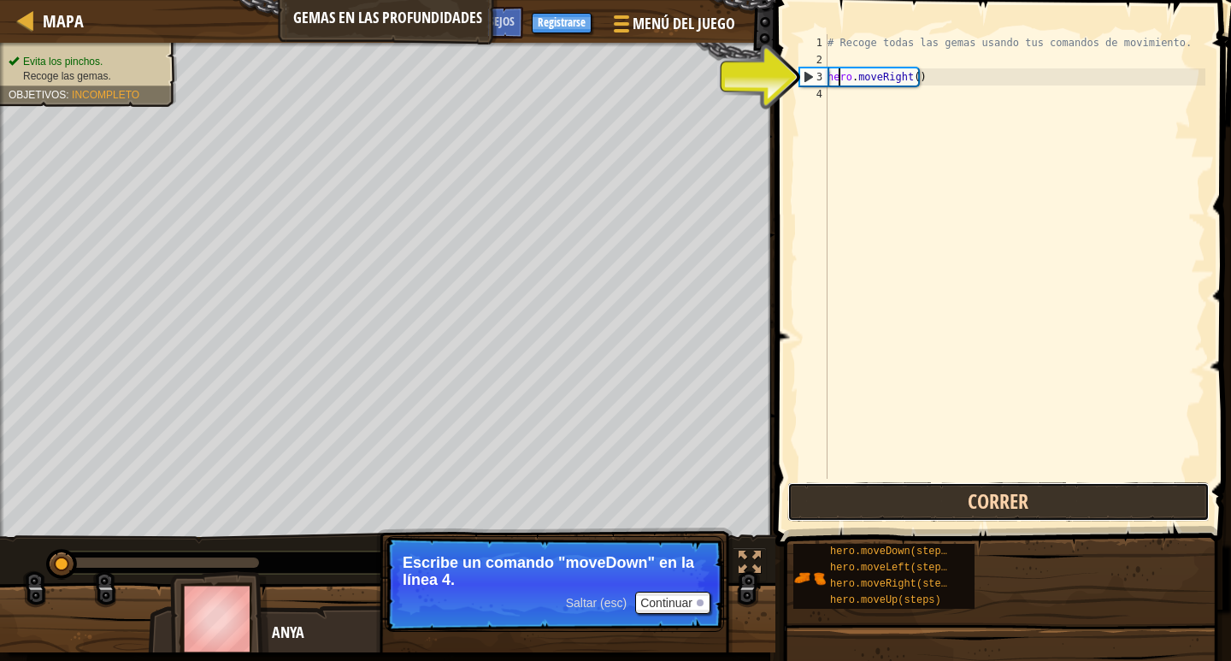
click at [972, 498] on button "Correr" at bounding box center [998, 501] width 422 height 39
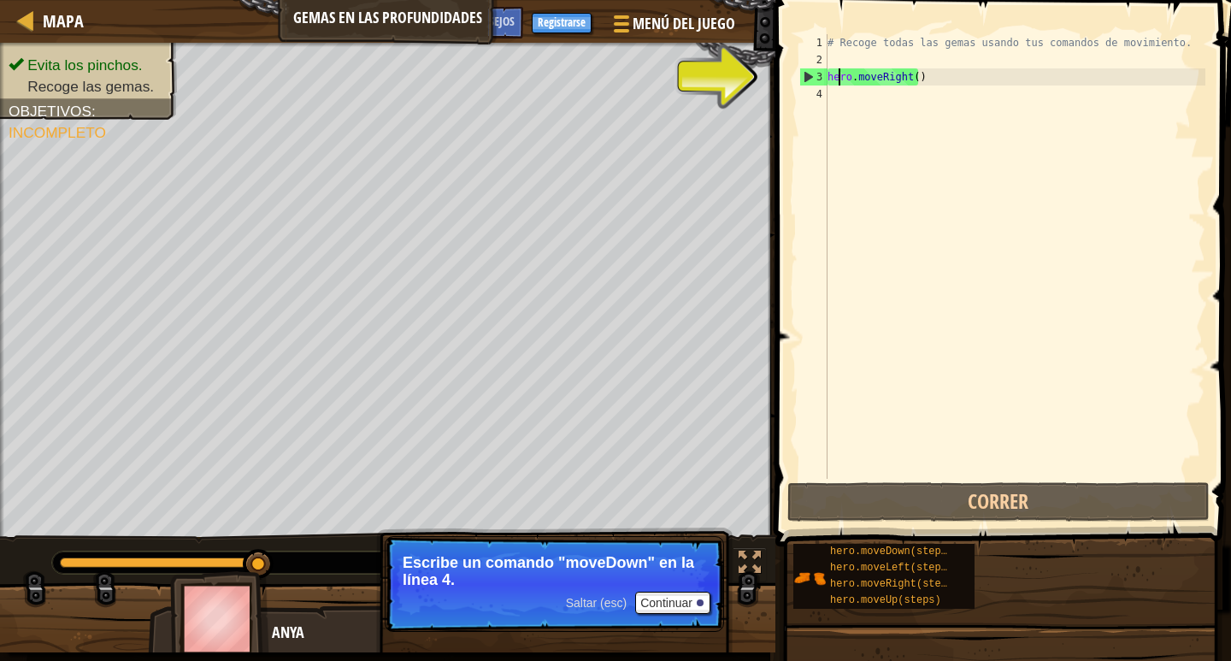
click at [769, 286] on div "Mapa Gemas en las profundidades Menú del Juego Hecho Registrarse Consejos 1 ההה…" at bounding box center [615, 330] width 1231 height 661
click at [524, 541] on div "Evita los pinchos. Recoge las gemas. Objetivos : Incompleto ♫ Anya 11 x: 22 y: …" at bounding box center [615, 348] width 1231 height 610
